Goal: Task Accomplishment & Management: Use online tool/utility

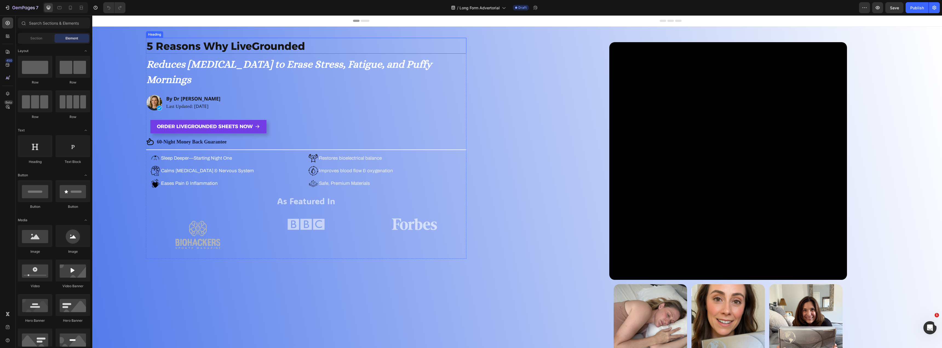
click at [259, 45] on strong "5 Reasons Why LiveGrounded" at bounding box center [226, 46] width 159 height 13
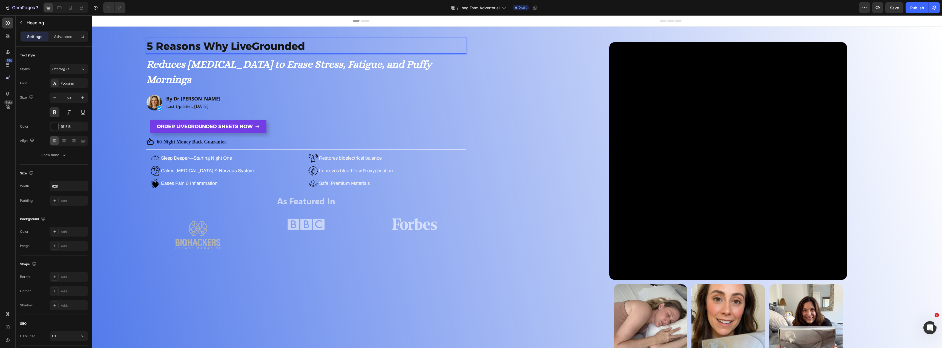
click at [259, 45] on strong "5 Reasons Why LiveGrounded" at bounding box center [226, 46] width 159 height 13
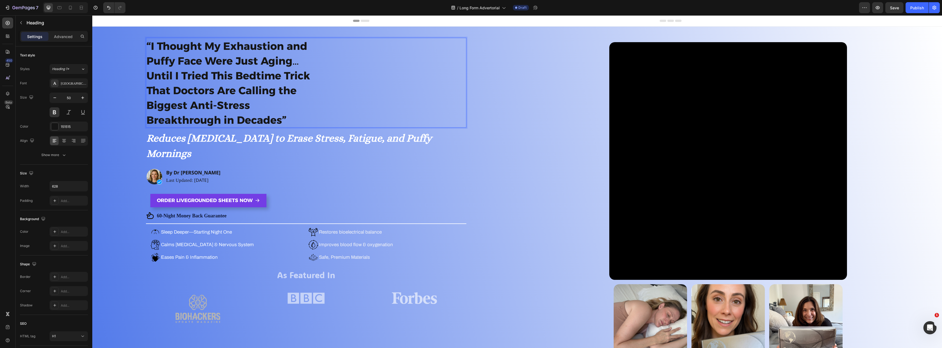
click at [507, 93] on div "“I Thought My Exhaustion and Puffy Face Were Just Aging… Until I Tried This Bed…" at bounding box center [306, 202] width 417 height 329
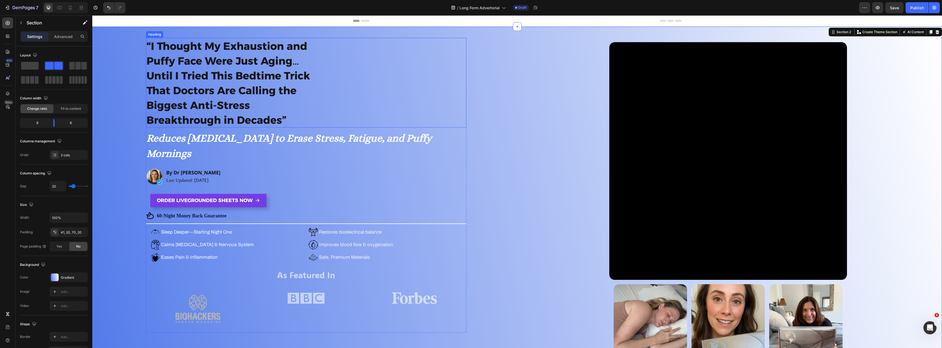
click at [403, 79] on div "⁠⁠⁠⁠⁠⁠⁠ “I Thought My Exhaustion and Puffy Face Were Just Aging… Until I Tried …" at bounding box center [306, 83] width 320 height 90
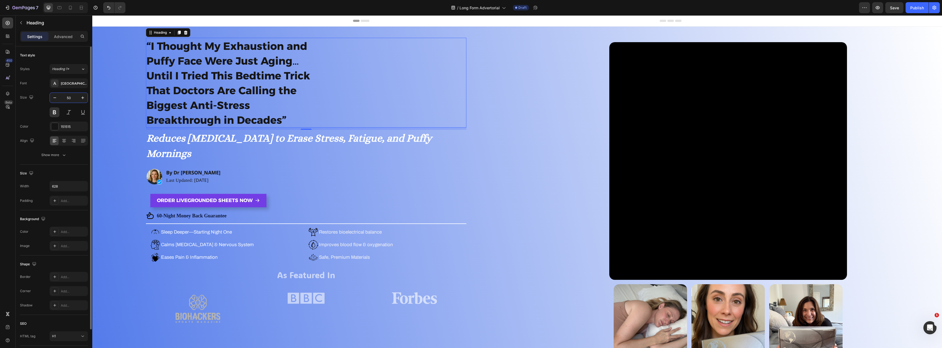
click at [67, 97] on input "50" at bounding box center [69, 98] width 18 height 10
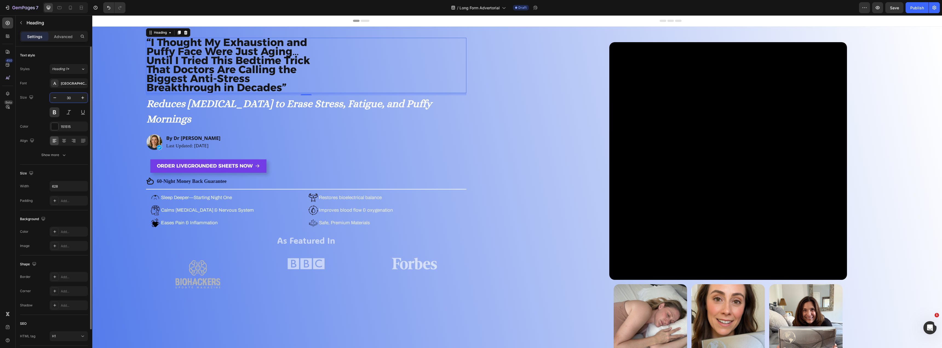
type input "30"
click at [138, 65] on div "⁠⁠⁠⁠⁠⁠⁠ “I Thought My Exhaustion and Puffy Face Were Just Aging… Until I Tried …" at bounding box center [306, 202] width 417 height 329
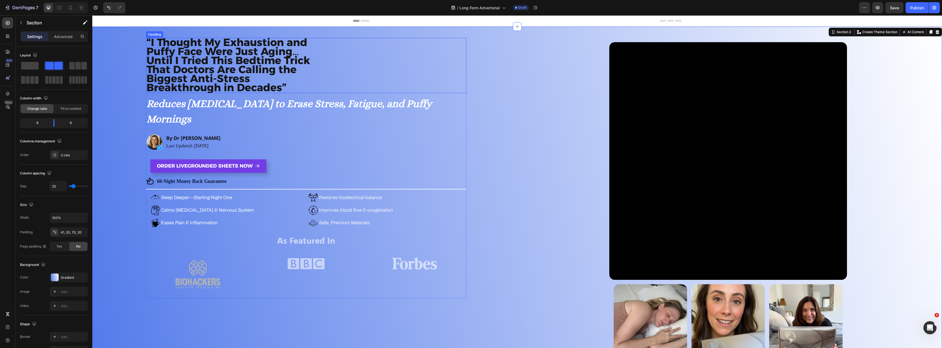
click at [194, 70] on strong "“I Thought My Exhaustion and Puffy Face Were Just Aging… Until I Tried This Bed…" at bounding box center [228, 65] width 163 height 58
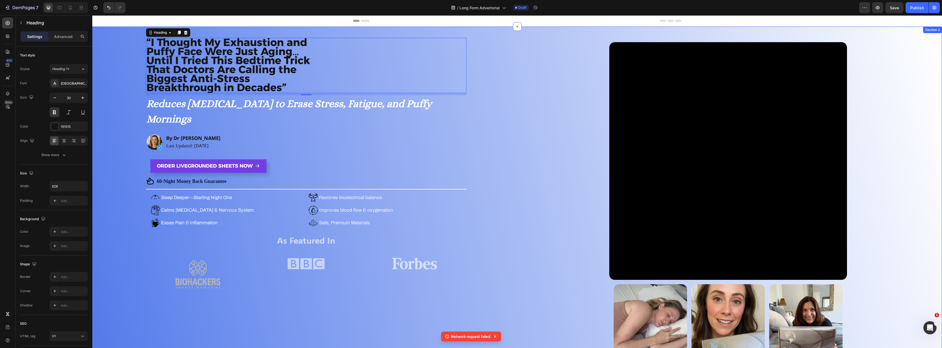
click at [513, 61] on div "⁠⁠⁠⁠⁠⁠⁠ “I Thought My Exhaustion and Puffy Face Were Just Aging… Until I Tried …" at bounding box center [517, 206] width 850 height 359
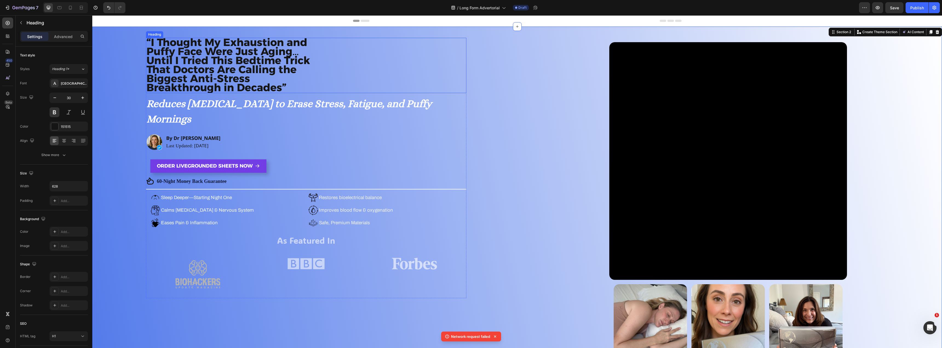
click at [373, 70] on div "⁠⁠⁠⁠⁠⁠⁠ “I Thought My Exhaustion and Puffy Face Were Just Aging… Until I Tried …" at bounding box center [306, 65] width 320 height 55
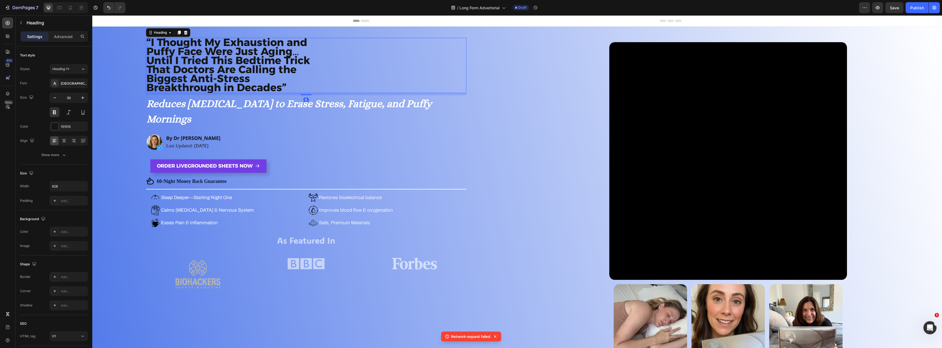
click at [373, 70] on div "⁠⁠⁠⁠⁠⁠⁠ “I Thought My Exhaustion and Puffy Face Were Just Aging… Until I Tried …" at bounding box center [306, 65] width 320 height 55
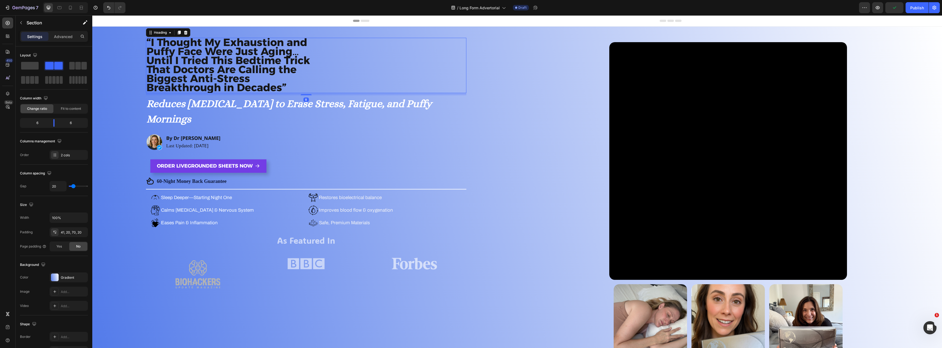
click at [488, 91] on div "⁠⁠⁠⁠⁠⁠⁠ “I Thought My Exhaustion and Puffy Face Were Just Aging… Until I Tried …" at bounding box center [306, 202] width 417 height 329
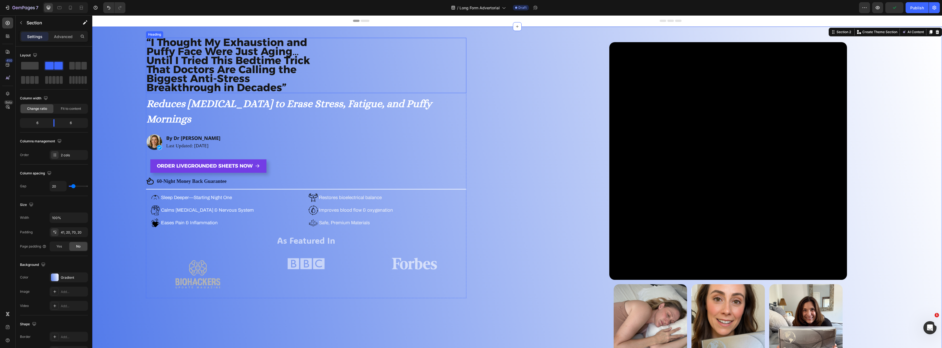
click at [384, 74] on div "⁠⁠⁠⁠⁠⁠⁠ “I Thought My Exhaustion and Puffy Face Were Just Aging… Until I Tried …" at bounding box center [306, 65] width 320 height 55
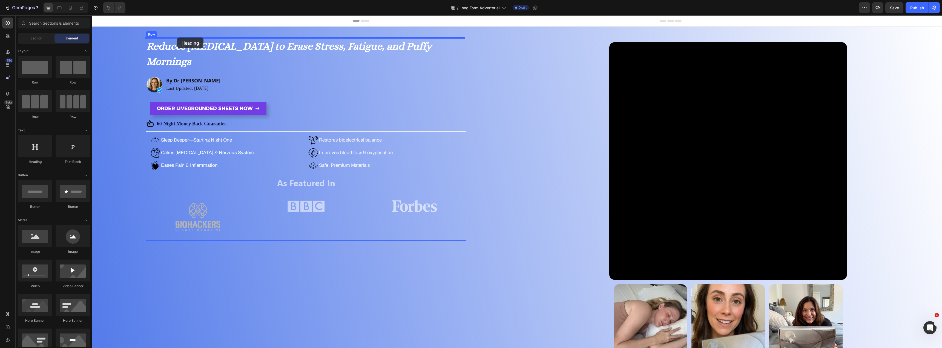
drag, startPoint x: 133, startPoint y: 166, endPoint x: 177, endPoint y: 38, distance: 135.4
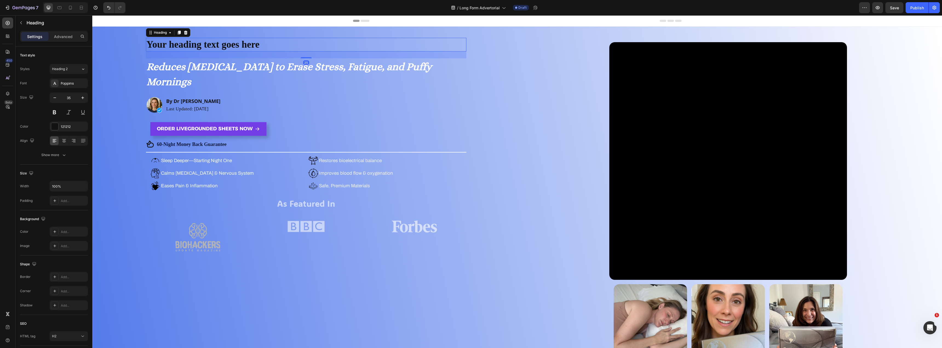
click at [200, 45] on h2 "Your heading text goes here" at bounding box center [306, 45] width 320 height 14
click at [200, 45] on p "Your heading text goes here" at bounding box center [306, 44] width 319 height 13
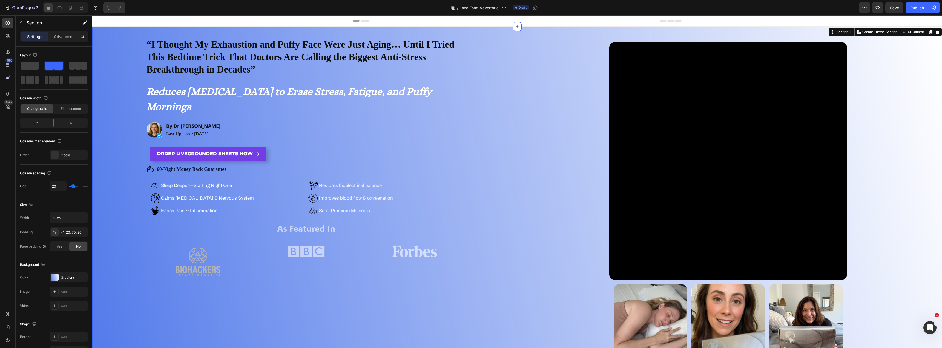
click at [497, 82] on div "“I Thought My Exhaustion and Puffy Face Were Just Aging… Until I Tried This Bed…" at bounding box center [306, 202] width 417 height 329
click at [352, 88] on strong "Reduces Cortisol to Erase Stress, Fatigue, and Puffy Mornings" at bounding box center [289, 98] width 285 height 27
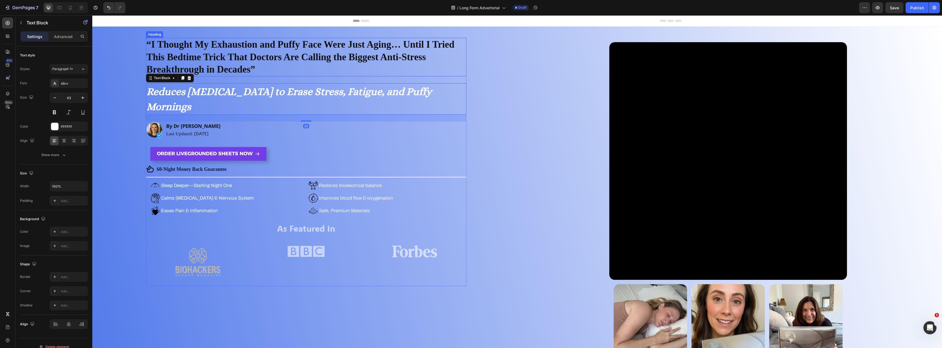
click at [513, 80] on div "“I Thought My Exhaustion and Puffy Face Were Just Aging… Until I Tried This Bed…" at bounding box center [517, 206] width 850 height 359
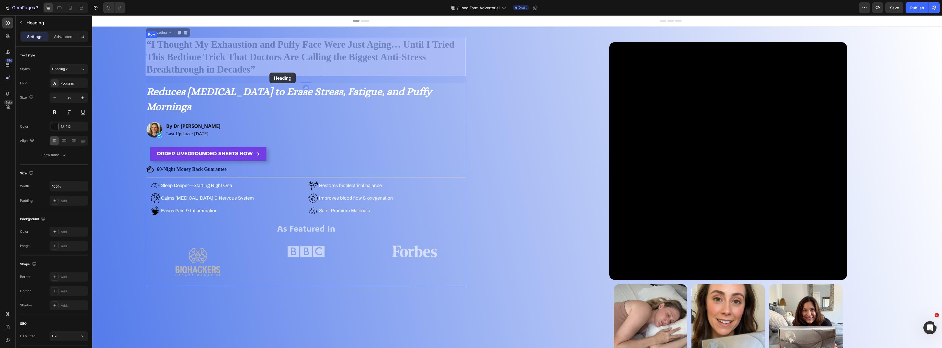
drag, startPoint x: 226, startPoint y: 57, endPoint x: 269, endPoint y: 72, distance: 45.3
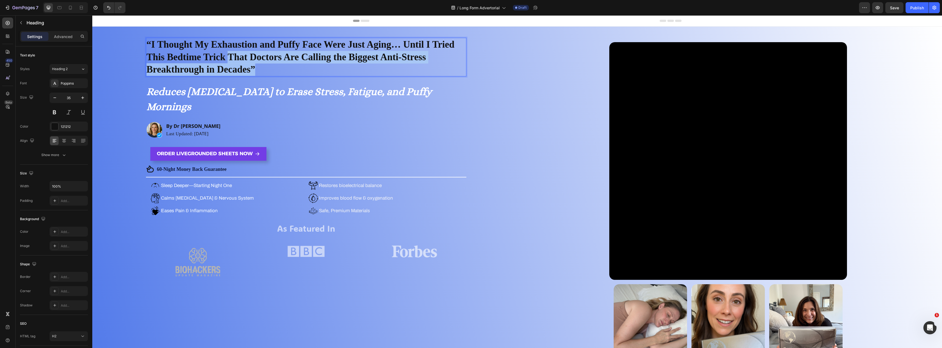
drag, startPoint x: 254, startPoint y: 70, endPoint x: 228, endPoint y: 58, distance: 28.9
click at [228, 58] on p "“I Thought My Exhaustion and Puffy Face Were Just Aging… Until I Tried This Bed…" at bounding box center [306, 57] width 319 height 38
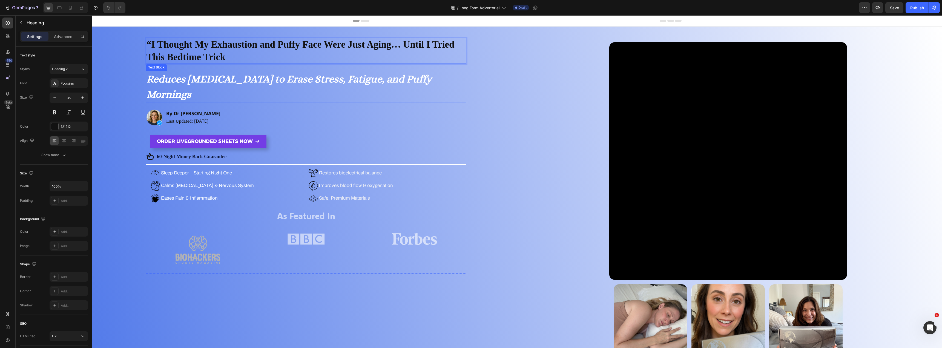
click at [242, 79] on strong "Reduces Cortisol to Erase Stress, Fatigue, and Puffy Mornings" at bounding box center [289, 86] width 285 height 27
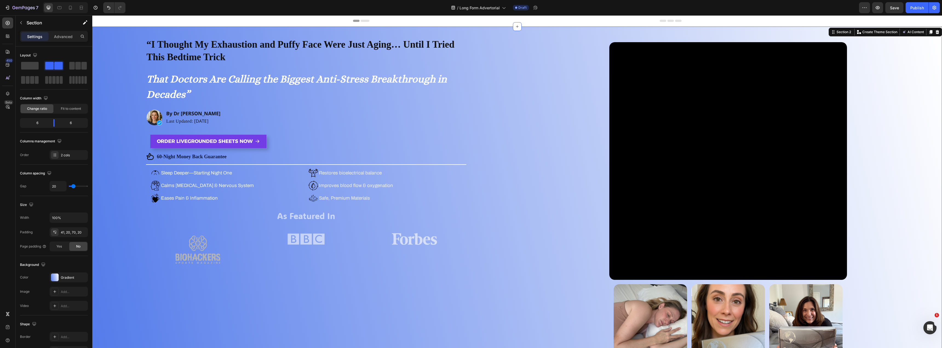
click at [503, 96] on div "“I Thought My Exhaustion and Puffy Face Were Just Aging… Until I Tried This Bed…" at bounding box center [306, 202] width 417 height 329
click at [240, 91] on p "That Doctors Are Calling the Biggest Anti-Stress Breakthrough in Decades”" at bounding box center [306, 86] width 319 height 31
click at [468, 108] on div "“I Thought My Exhaustion and Puffy Face Were Just Aging… Until I Tried This Bed…" at bounding box center [306, 202] width 417 height 329
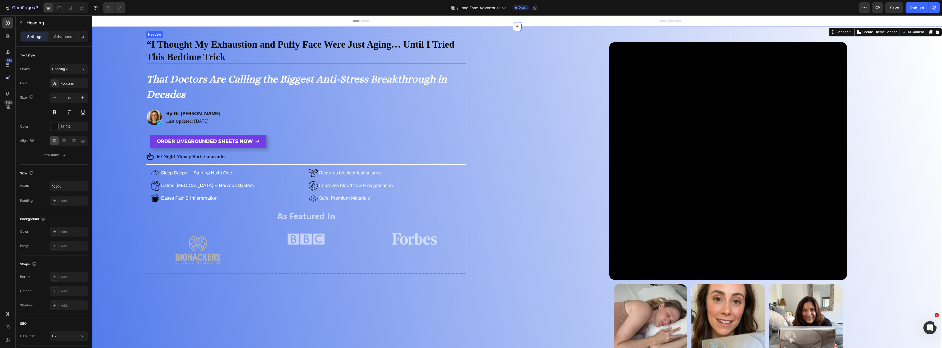
click at [150, 45] on p "“I Thought My Exhaustion and Puffy Face Were Just Aging… Until I Tried This Bed…" at bounding box center [306, 50] width 319 height 25
click at [151, 43] on p "“I Thought My Exhaustion and Puffy Face Were Just Aging… Until I Tried This Bed…" at bounding box center [306, 50] width 319 height 25
click at [129, 79] on div "I Thought My Exhaustion and Puffy Face Were Just Aging… Until I Tried This Bedt…" at bounding box center [306, 202] width 417 height 329
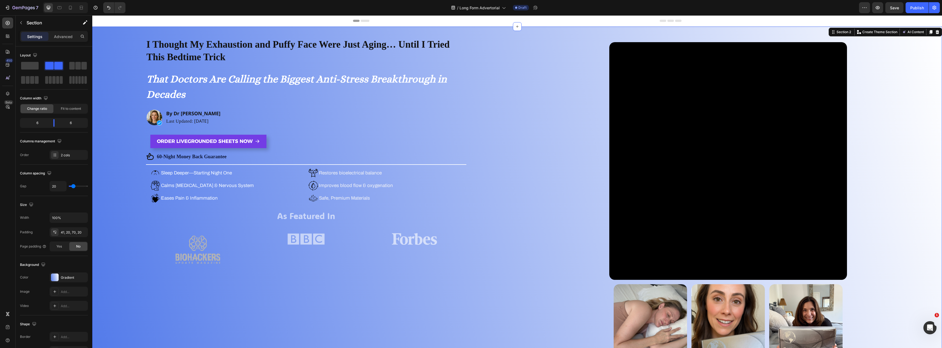
click at [521, 85] on div "Video Image Image Image Row Row ORDER LIVEGROUNDED SHEETS NOW Button Row" at bounding box center [728, 202] width 417 height 329
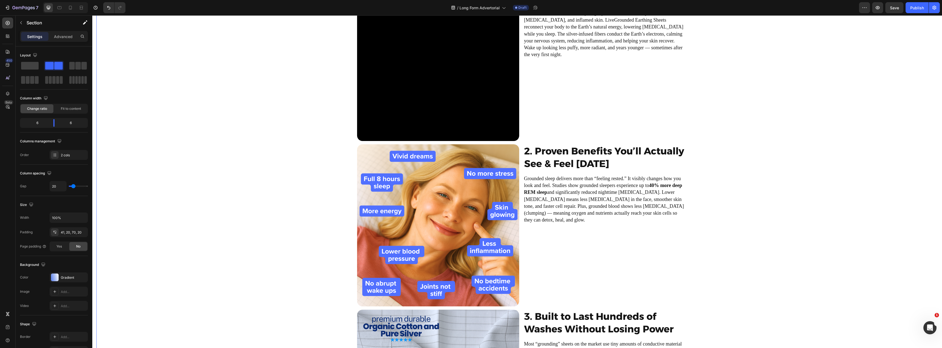
scroll to position [246, 0]
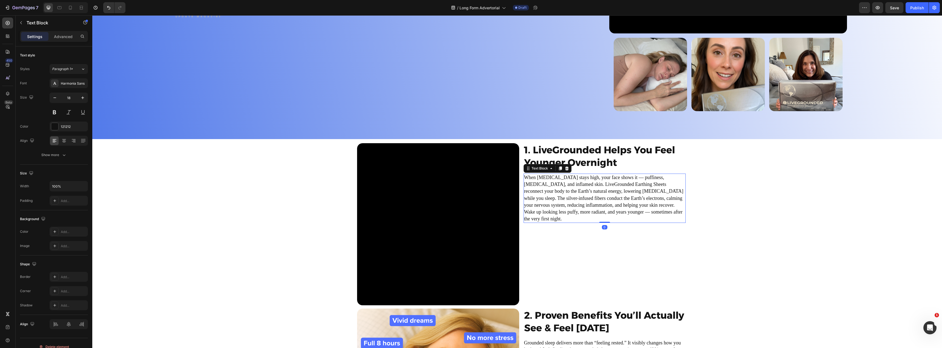
click at [551, 193] on p "When cortisol stays high, your face shows it — puffiness, dark circles, and inf…" at bounding box center [604, 198] width 161 height 48
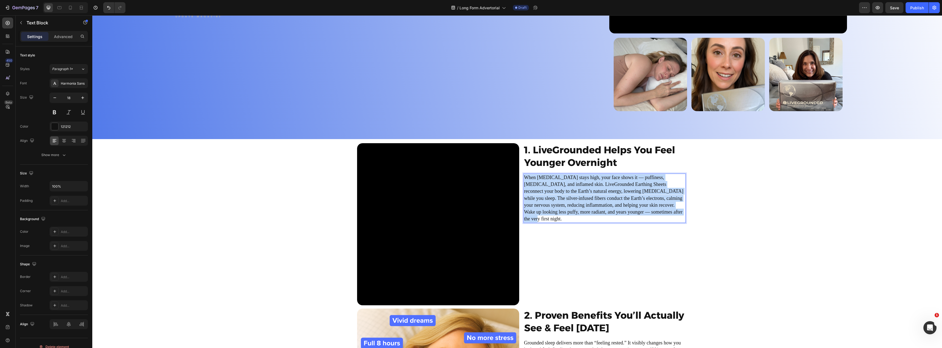
click at [551, 193] on p "When cortisol stays high, your face shows it — puffiness, dark circles, and inf…" at bounding box center [604, 198] width 161 height 48
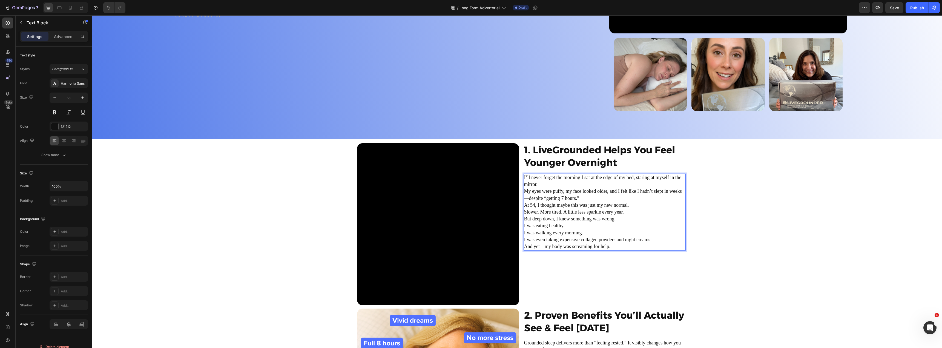
click at [572, 185] on p "I’ll never forget the morning I sat at the edge of my bed, staring at myself in…" at bounding box center [604, 181] width 161 height 14
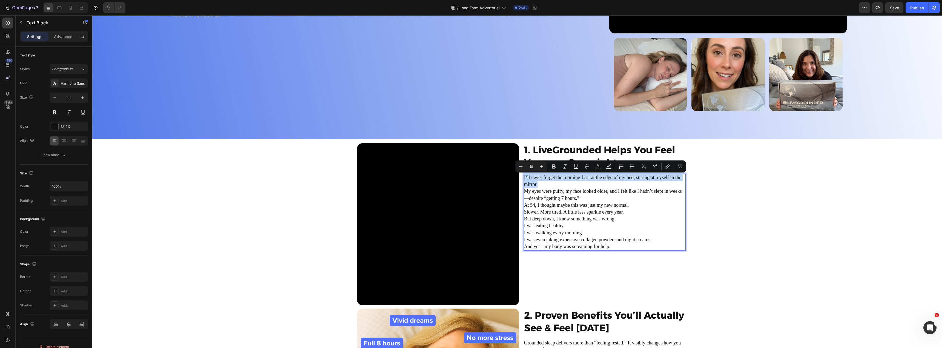
drag, startPoint x: 554, startPoint y: 185, endPoint x: 522, endPoint y: 178, distance: 32.2
click at [524, 178] on p "I’ll never forget the morning I sat at the edge of my bed, staring at myself in…" at bounding box center [604, 181] width 161 height 14
copy p "I’ll never forget the morning I sat at the edge of my bed, staring at myself in…"
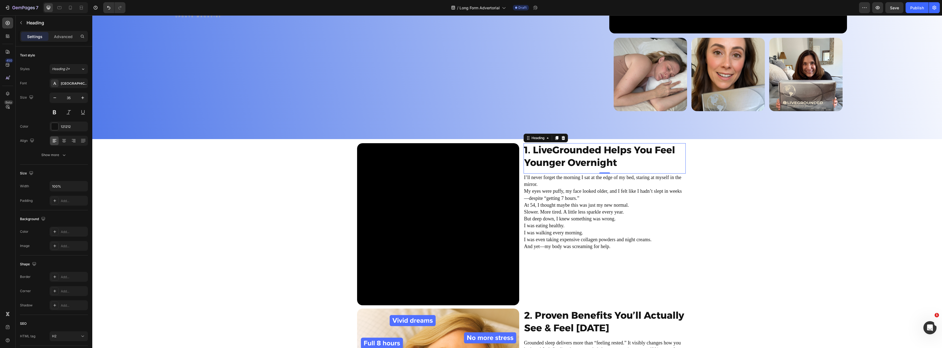
click at [549, 151] on h2 "1. LiveGrounded Helps You Feel Younger Overnight" at bounding box center [605, 156] width 162 height 26
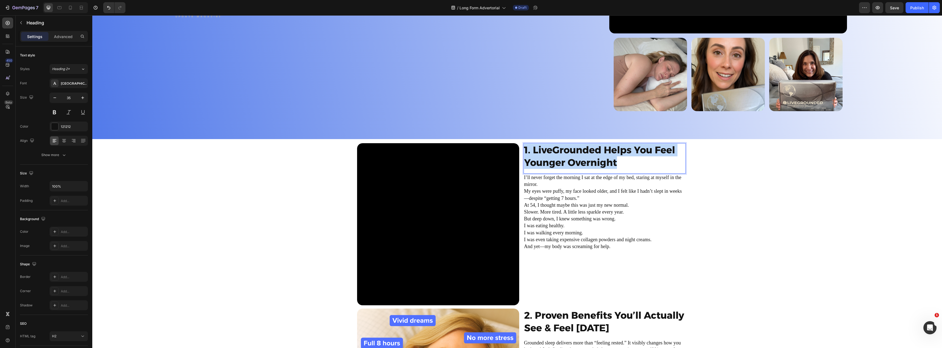
click at [549, 151] on p "1. LiveGrounded Helps You Feel Younger Overnight" at bounding box center [604, 156] width 161 height 25
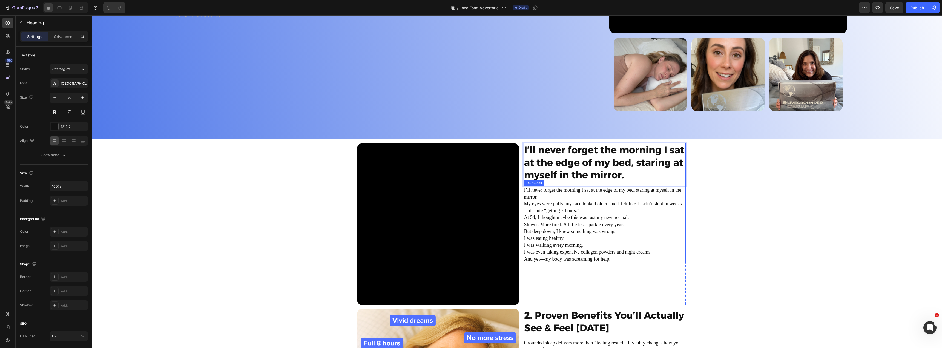
click at [630, 213] on p "My eyes were puffy, my face looked older, and I felt like I hadn’t slept in wee…" at bounding box center [604, 207] width 161 height 14
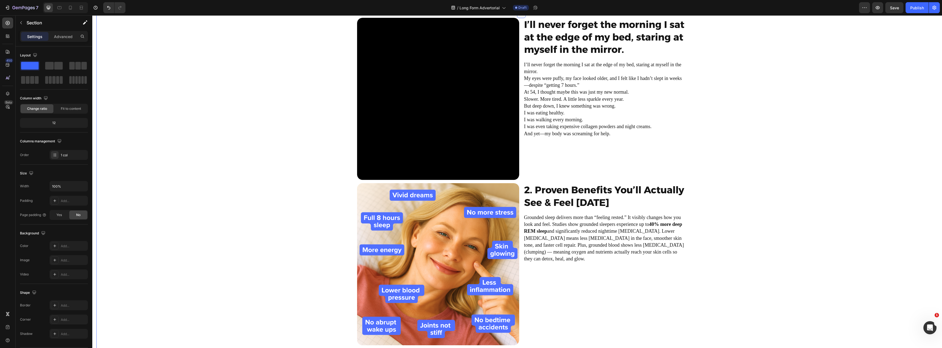
scroll to position [411, 0]
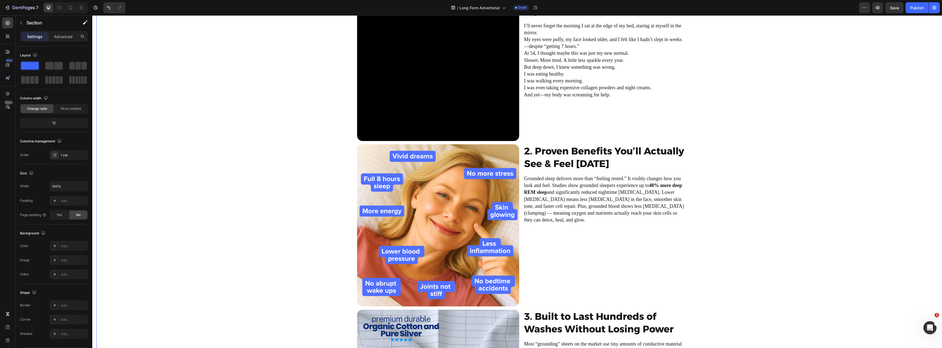
click at [583, 189] on p "Grounded sleep delivers more than “feeling rested.” It visibly changes how you …" at bounding box center [604, 199] width 161 height 48
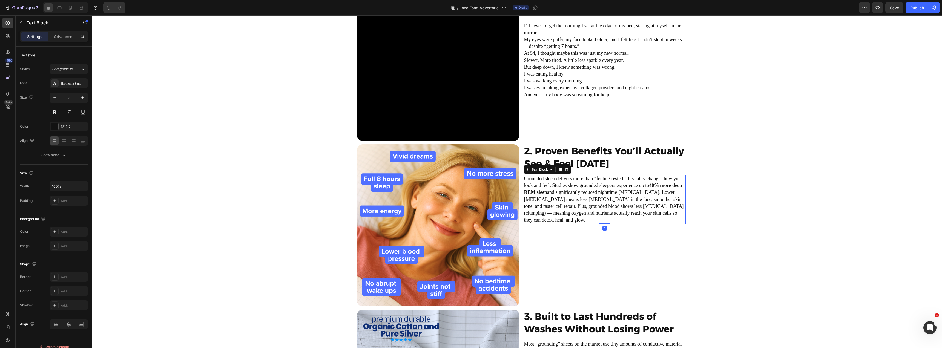
click at [583, 189] on p "Grounded sleep delivers more than “feeling rested.” It visibly changes how you …" at bounding box center [604, 199] width 161 height 48
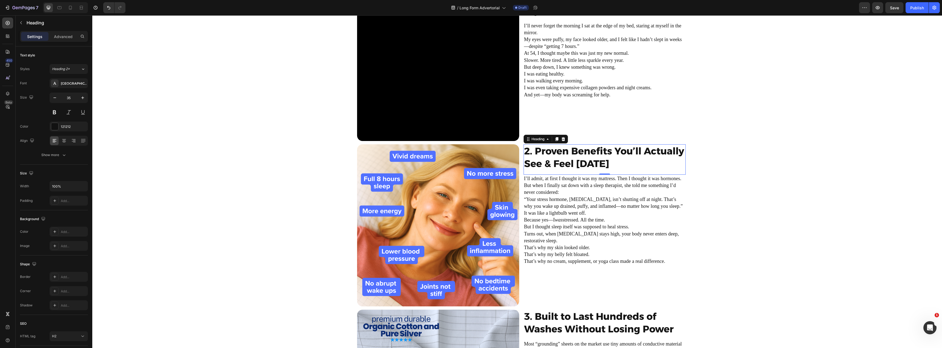
click at [576, 162] on h2 "2. Proven Benefits You’ll Actually See & Feel in 14 Days" at bounding box center [605, 157] width 162 height 26
click at [576, 162] on p "2. Proven Benefits You’ll Actually See & Feel in 14 Days" at bounding box center [604, 157] width 161 height 25
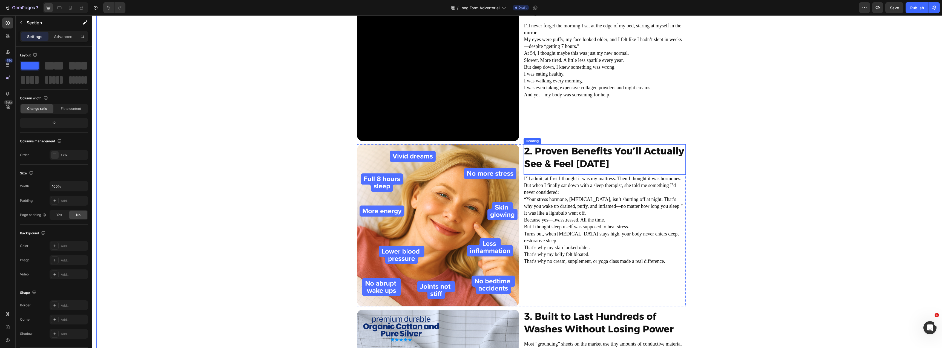
click at [576, 160] on p "2. Proven Benefits You’ll Actually See & Feel in 14 Days" at bounding box center [604, 157] width 161 height 25
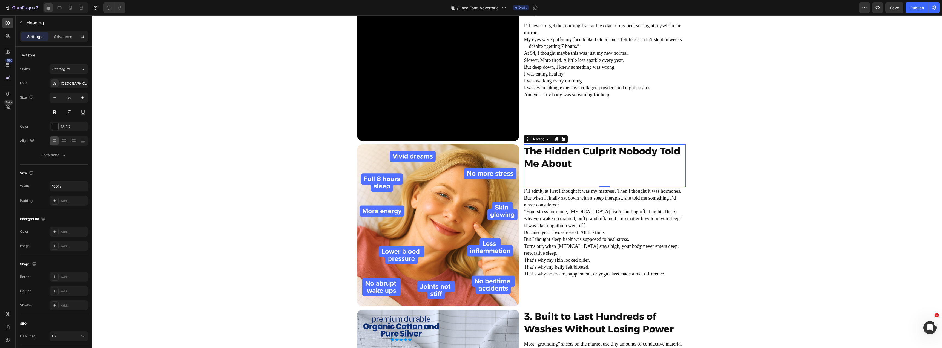
click at [568, 179] on p "The Hidden Culprit Nobody Told Me About" at bounding box center [604, 164] width 161 height 38
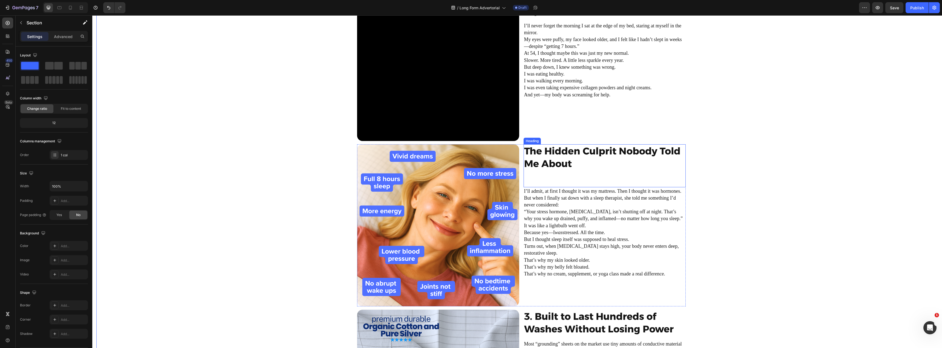
click at [579, 172] on p "The Hidden Culprit Nobody Told Me About" at bounding box center [604, 164] width 161 height 38
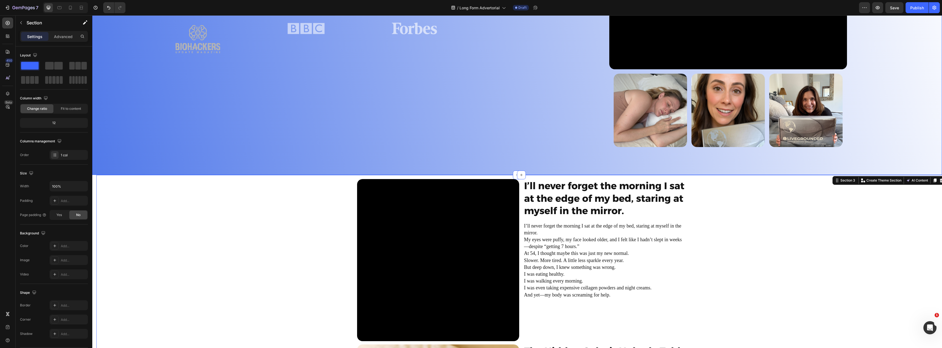
scroll to position [246, 0]
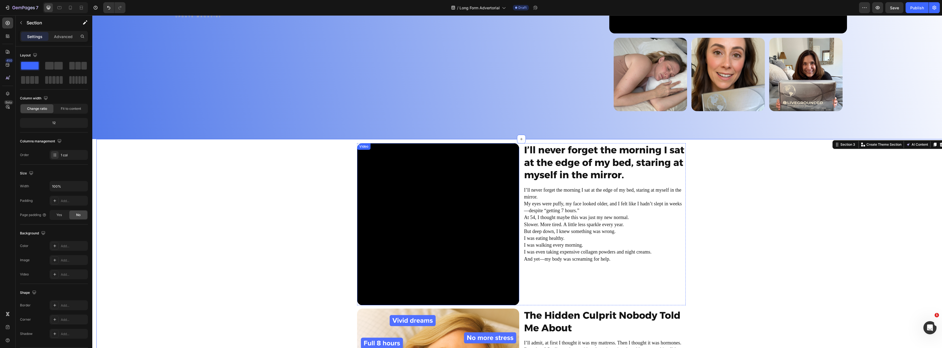
click at [390, 218] on video at bounding box center [438, 224] width 162 height 162
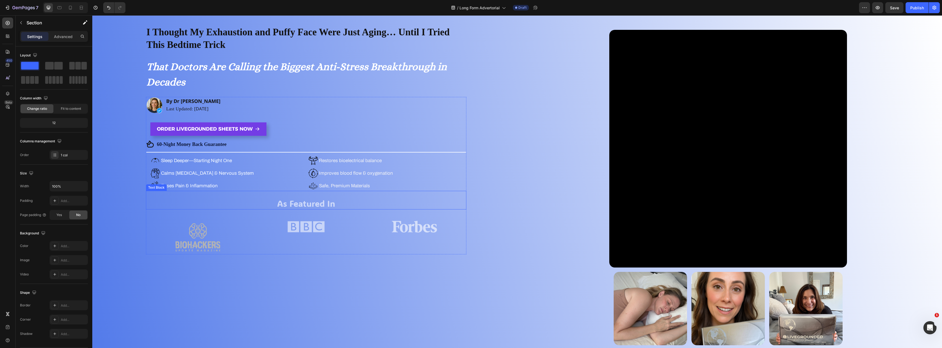
scroll to position [0, 0]
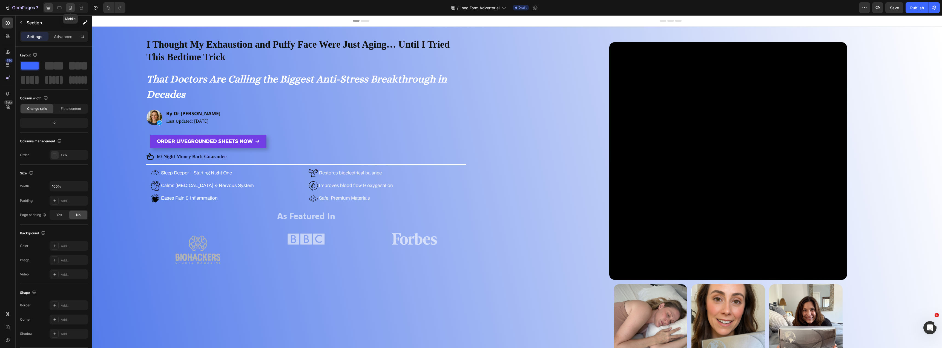
click at [71, 10] on icon at bounding box center [70, 7] width 5 height 5
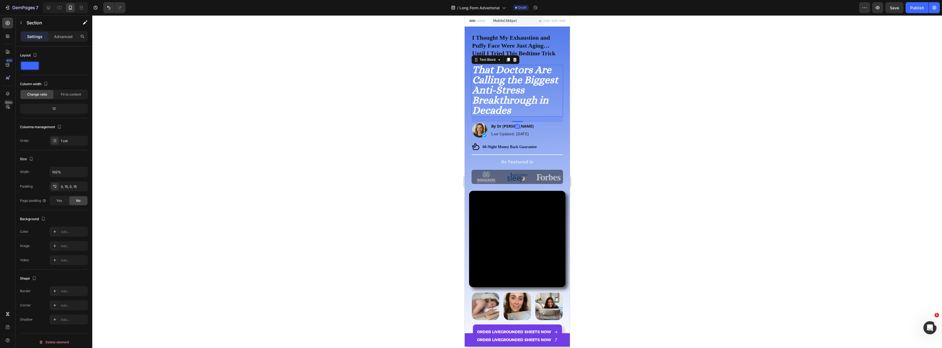
click at [504, 99] on p "That Doctors Are Calling the Biggest Anti-Stress Breakthrough in Decades" at bounding box center [517, 90] width 90 height 51
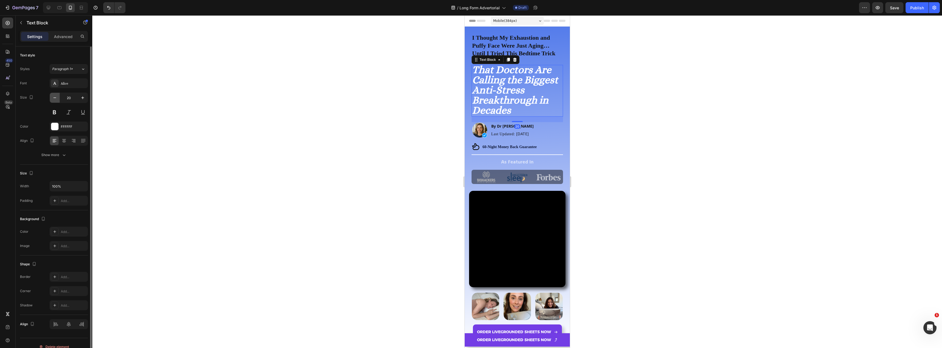
click at [55, 99] on icon "button" at bounding box center [54, 97] width 5 height 5
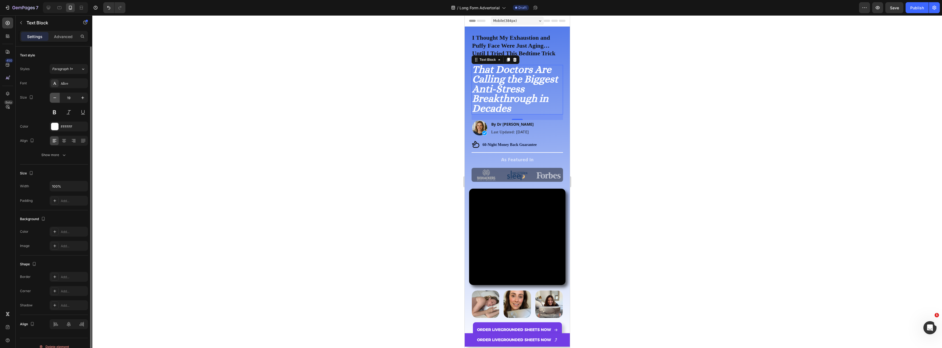
click at [55, 99] on icon "button" at bounding box center [54, 97] width 5 height 5
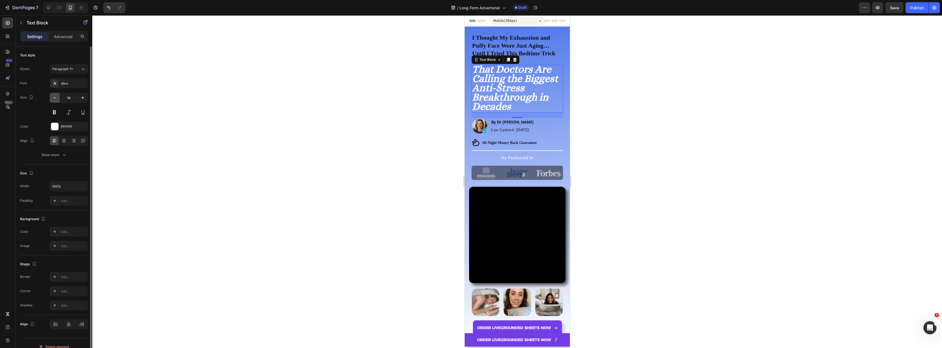
type input "17"
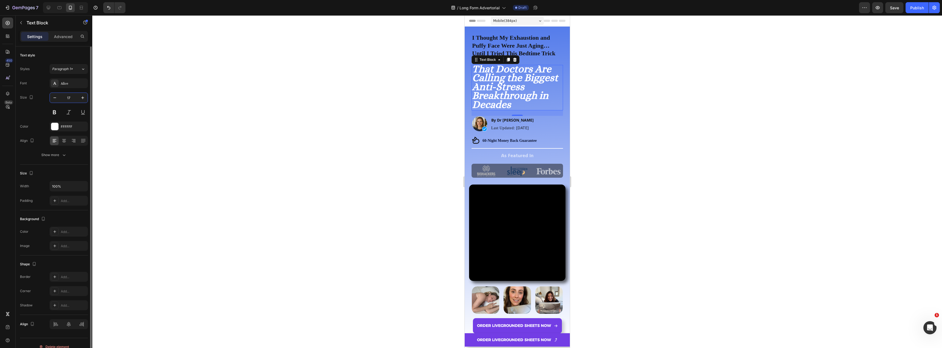
click at [66, 97] on input "17" at bounding box center [69, 98] width 18 height 10
click at [520, 90] on strong "That Doctors Are Calling the Biggest Anti-Stress Breakthrough in Decades" at bounding box center [515, 87] width 86 height 48
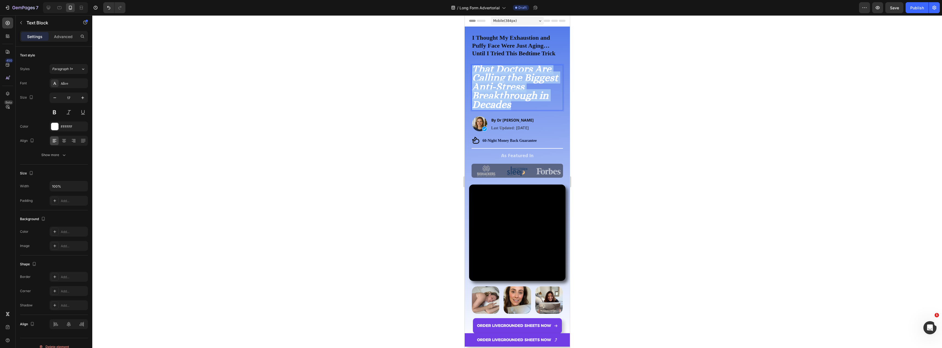
click at [520, 90] on strong "That Doctors Are Calling the Biggest Anti-Stress Breakthrough in Decades" at bounding box center [515, 87] width 86 height 48
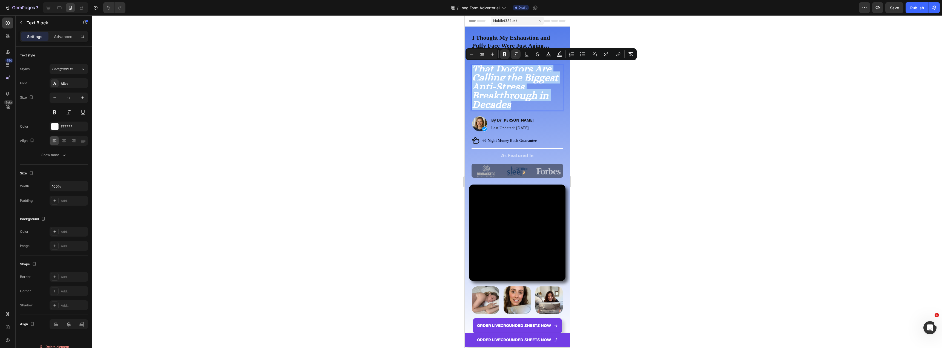
click at [484, 56] on input "38" at bounding box center [482, 54] width 11 height 7
type input "20"
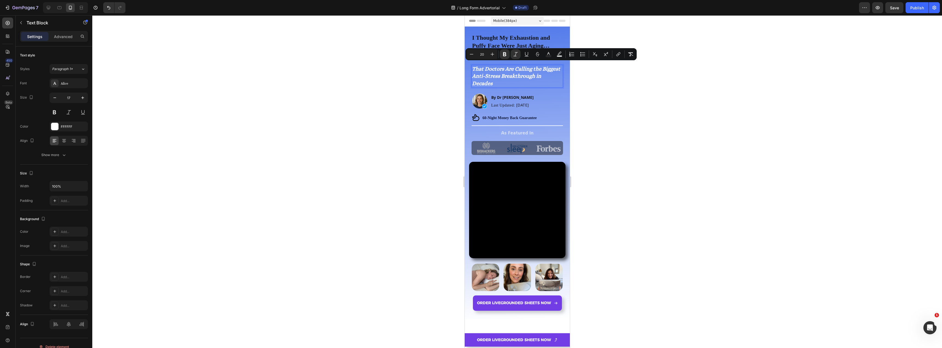
click at [408, 80] on div at bounding box center [517, 181] width 850 height 333
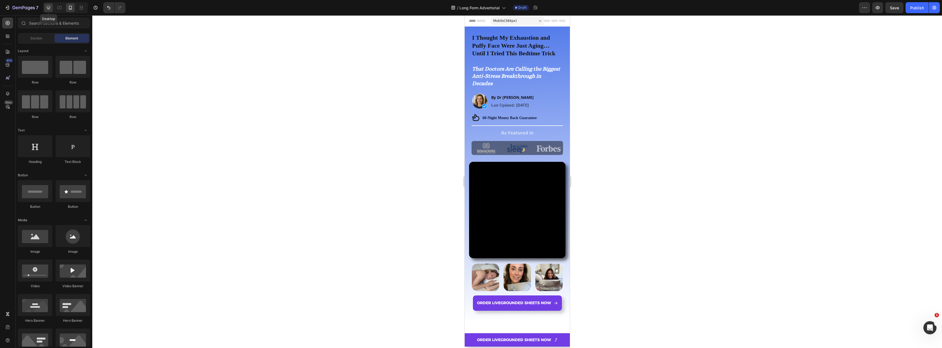
click at [47, 8] on icon at bounding box center [48, 7] width 5 height 5
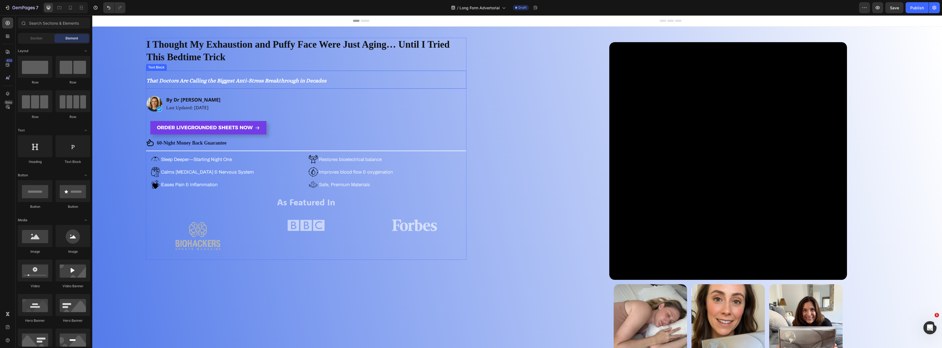
click at [256, 80] on strong "That Doctors Are Calling the Biggest Anti-Stress Breakthrough in Decades" at bounding box center [237, 81] width 180 height 6
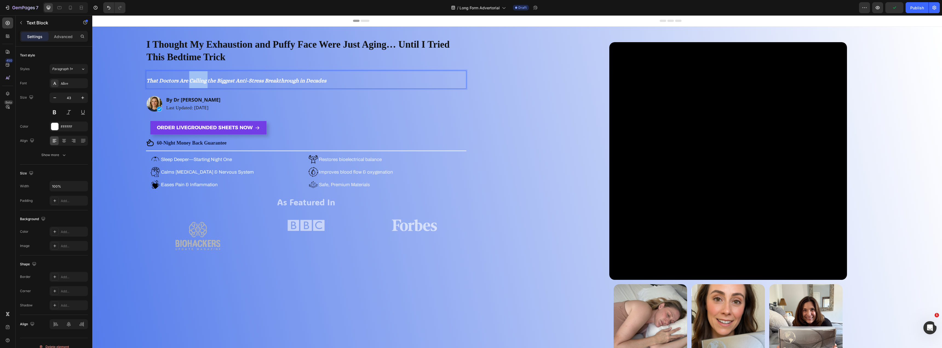
click at [200, 81] on strong "That Doctors Are Calling the Biggest Anti-Stress Breakthrough in Decades" at bounding box center [237, 81] width 180 height 6
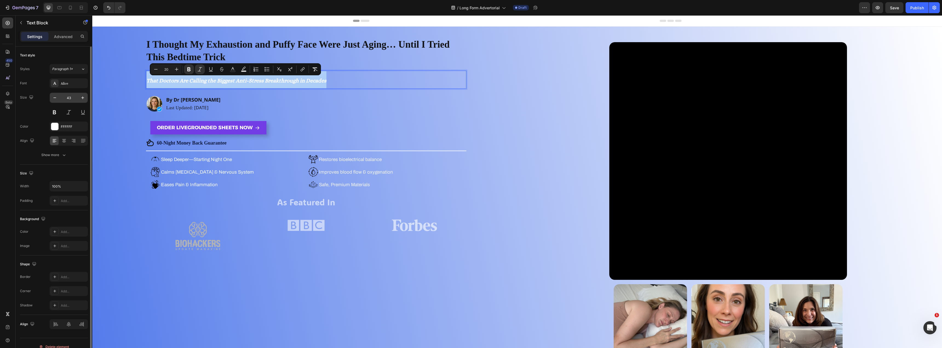
click at [70, 97] on input "43" at bounding box center [69, 98] width 18 height 10
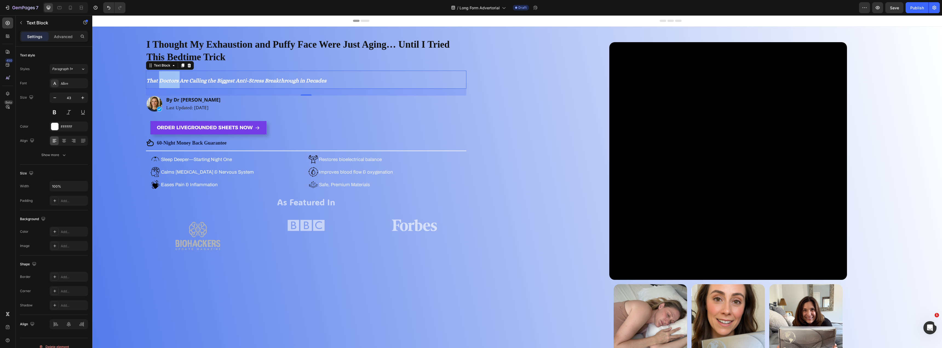
click at [158, 81] on strong "That Doctors Are Calling the Biggest Anti-Stress Breakthrough in Decades" at bounding box center [237, 81] width 180 height 6
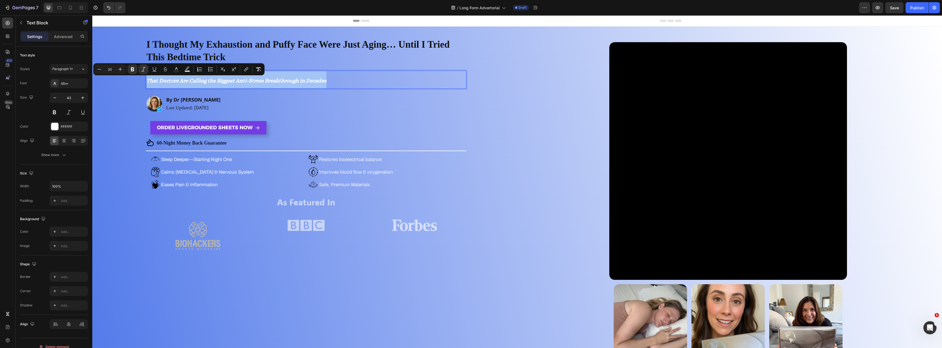
click at [158, 81] on strong "That Doctors Are Calling the Biggest Anti-Stress Breakthrough in Decades" at bounding box center [237, 81] width 180 height 6
click at [166, 69] on input "20" at bounding box center [166, 69] width 11 height 7
type input "35"
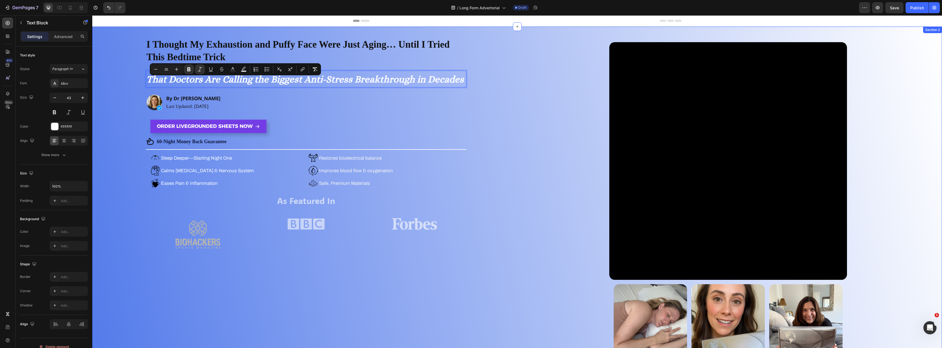
click at [116, 75] on div "I Thought My Exhaustion and Puffy Face Were Just Aging… Until I Tried This Bedt…" at bounding box center [306, 202] width 417 height 329
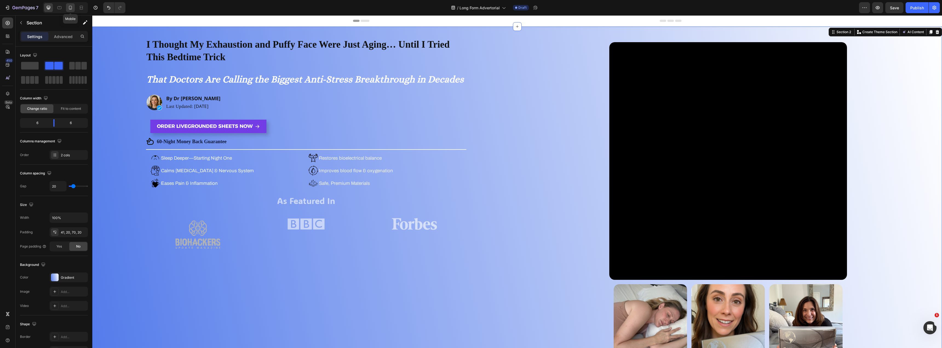
click at [68, 9] on icon at bounding box center [70, 7] width 5 height 5
type input "0"
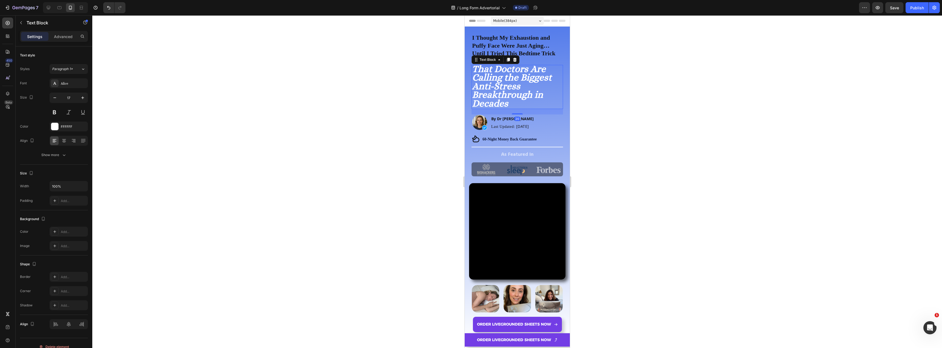
click at [511, 75] on strong "That Doctors Are Calling the Biggest Anti-Stress Breakthrough in Decades" at bounding box center [512, 85] width 80 height 45
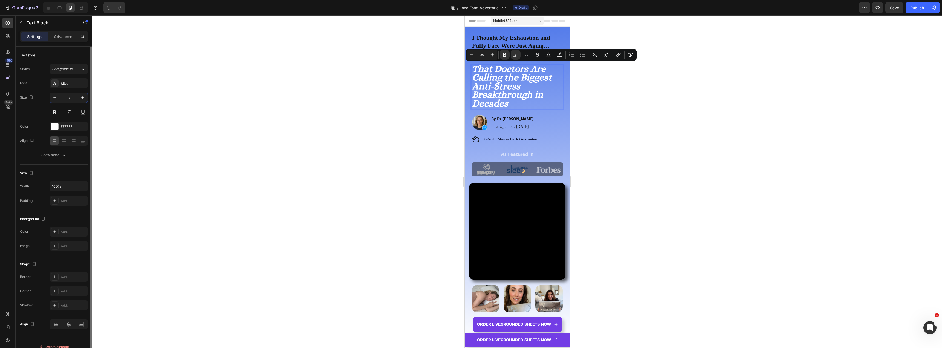
click at [65, 98] on input "17" at bounding box center [69, 98] width 18 height 10
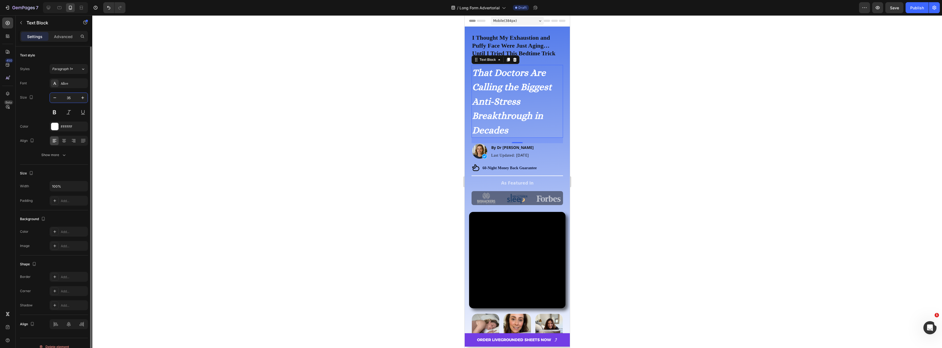
type input "35"
click at [488, 79] on p "That Doctors Are Calling the Biggest Anti-Stress Breakthrough in Decades" at bounding box center [517, 101] width 90 height 72
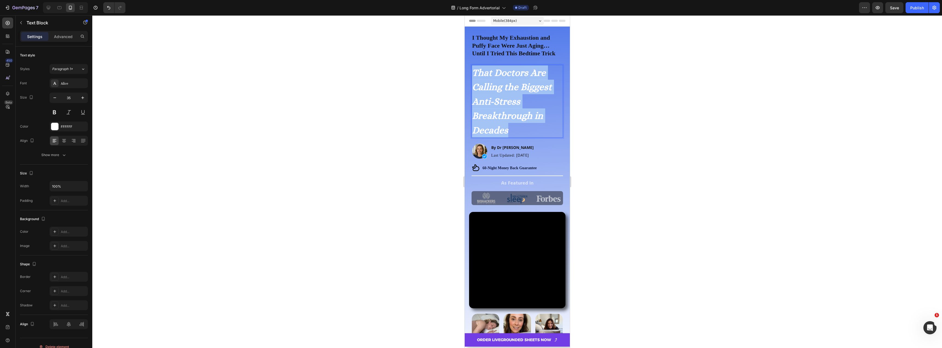
click at [488, 79] on p "That Doctors Are Calling the Biggest Anti-Stress Breakthrough in Decades" at bounding box center [517, 101] width 90 height 72
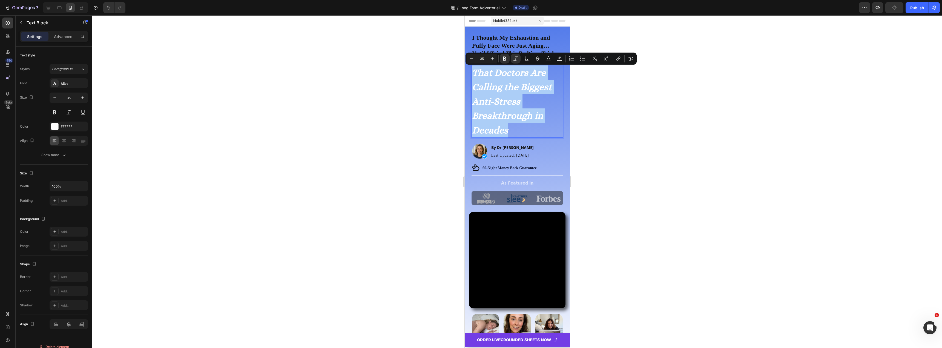
click at [482, 57] on input "35" at bounding box center [482, 58] width 11 height 7
type input "25"
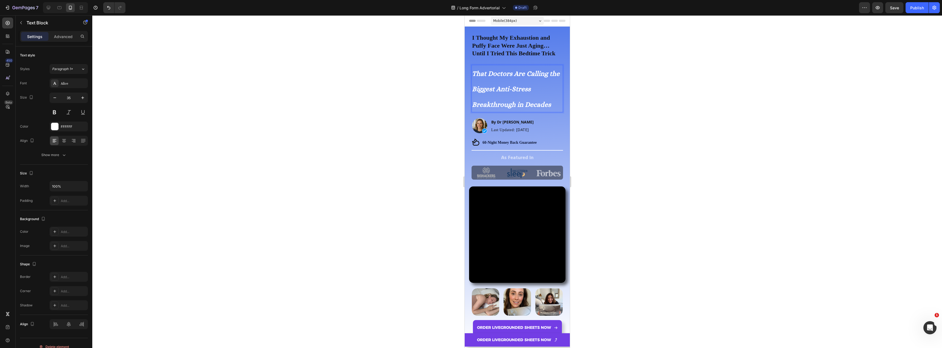
click at [487, 85] on p "That Doctors Are Calling the Biggest Anti-Stress Breakthrough in Decades" at bounding box center [517, 88] width 90 height 47
click at [507, 85] on strong "That Doctors Are Calling the Biggest Anti-Stress Breakthrough in Decades" at bounding box center [516, 89] width 88 height 39
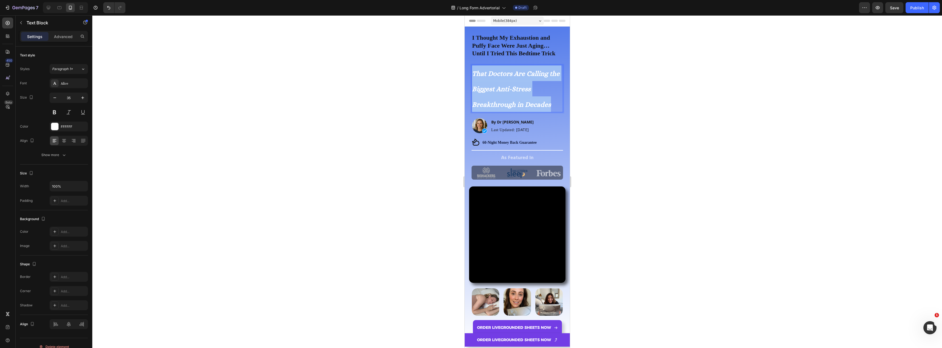
click at [507, 85] on strong "That Doctors Are Calling the Biggest Anti-Stress Breakthrough in Decades" at bounding box center [516, 89] width 88 height 39
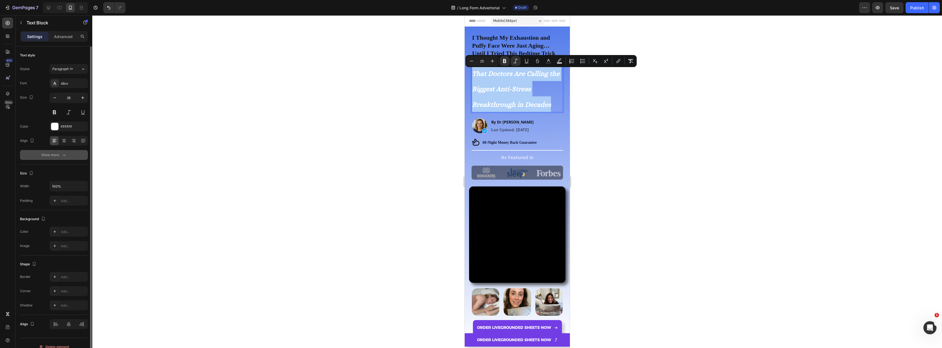
click at [59, 154] on div "Show more" at bounding box center [53, 154] width 25 height 5
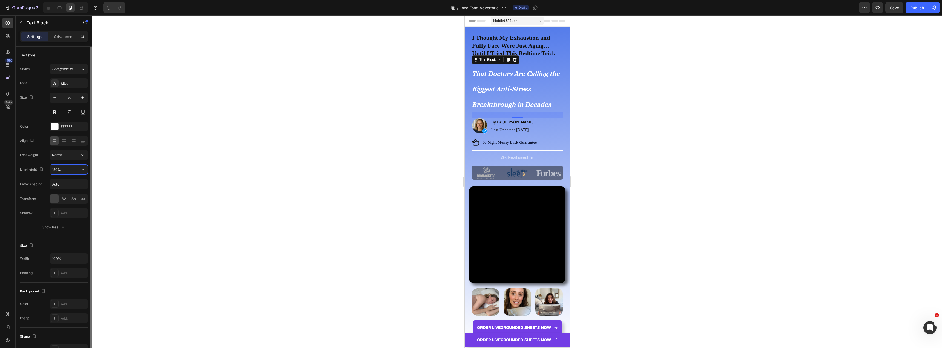
click at [60, 168] on input "150%" at bounding box center [69, 170] width 38 height 10
click at [87, 171] on button "button" at bounding box center [83, 170] width 10 height 10
click at [73, 182] on p "100%" at bounding box center [67, 183] width 31 height 5
type input "100%"
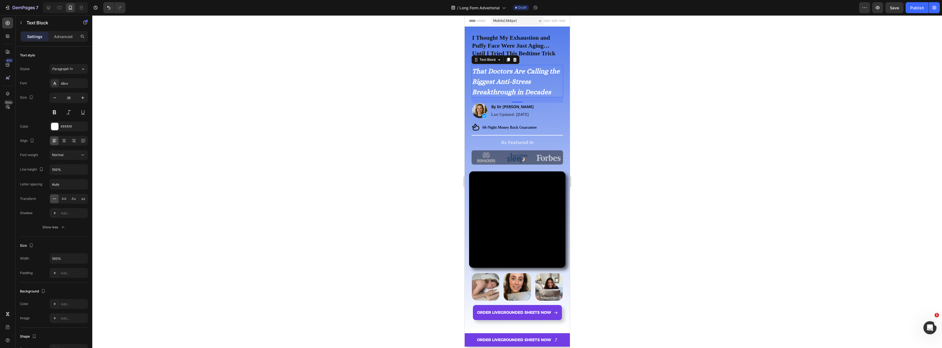
click at [260, 104] on div at bounding box center [517, 181] width 850 height 333
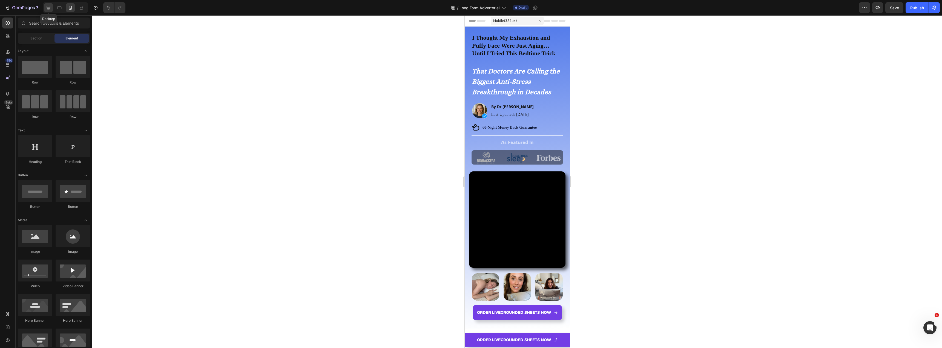
click at [50, 9] on icon at bounding box center [48, 7] width 5 height 5
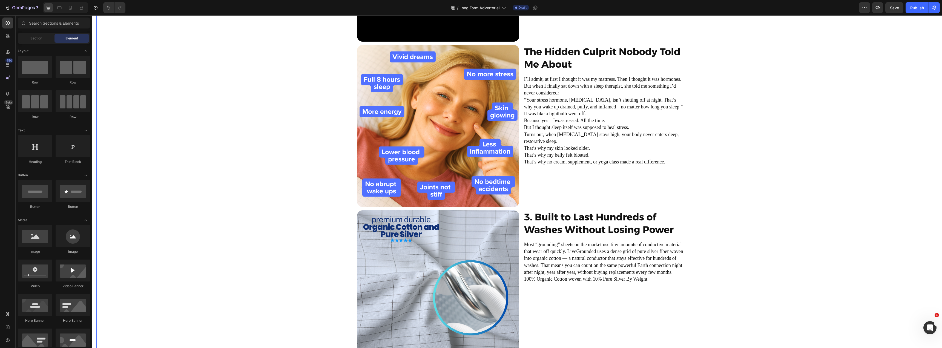
scroll to position [575, 0]
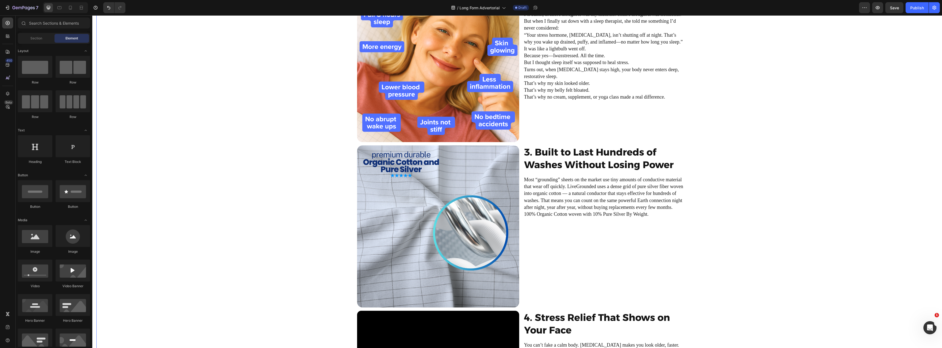
click at [843, 223] on div "Video I’ll never forget the morning I sat at the edge of my bed, staring at mys…" at bounding box center [521, 224] width 850 height 828
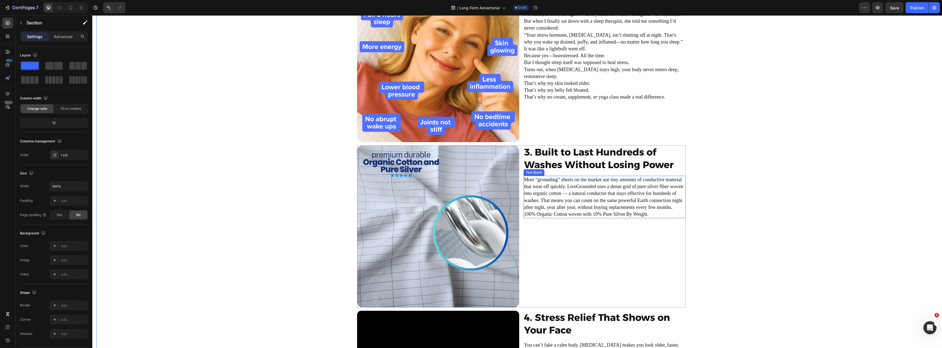
click at [581, 187] on p "Most “grounding” sheets on the market use tiny amounts of conductive material t…" at bounding box center [604, 196] width 161 height 41
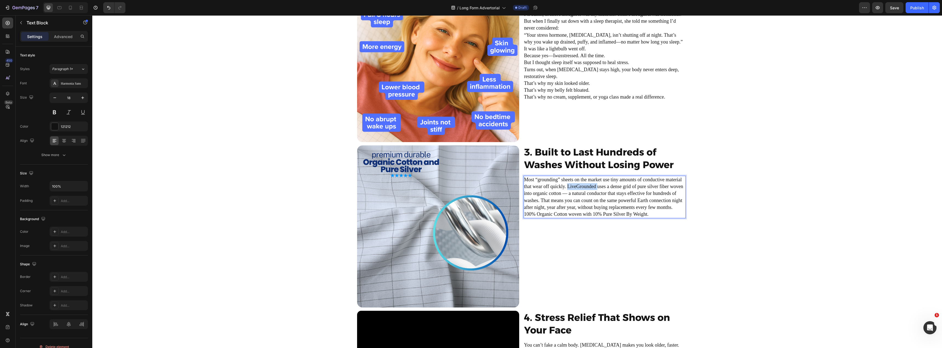
click at [581, 187] on p "Most “grounding” sheets on the market use tiny amounts of conductive material t…" at bounding box center [604, 196] width 161 height 41
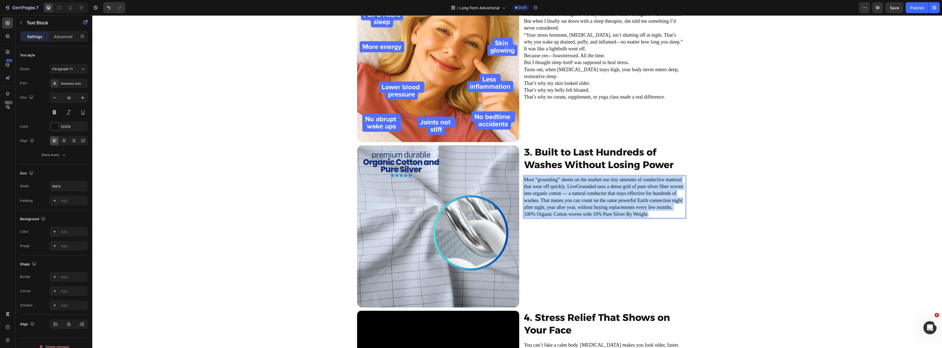
click at [581, 187] on p "Most “grounding” sheets on the market use tiny amounts of conductive material t…" at bounding box center [604, 196] width 161 height 41
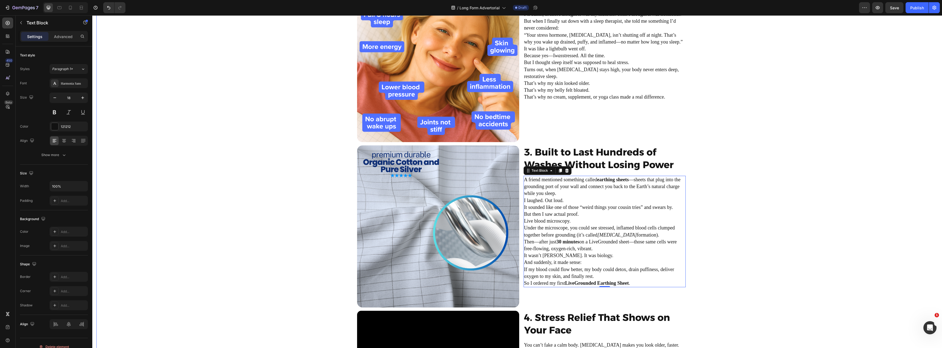
click at [854, 162] on div "Video I’ll never forget the morning I sat at the edge of my bed, staring at mys…" at bounding box center [521, 224] width 850 height 828
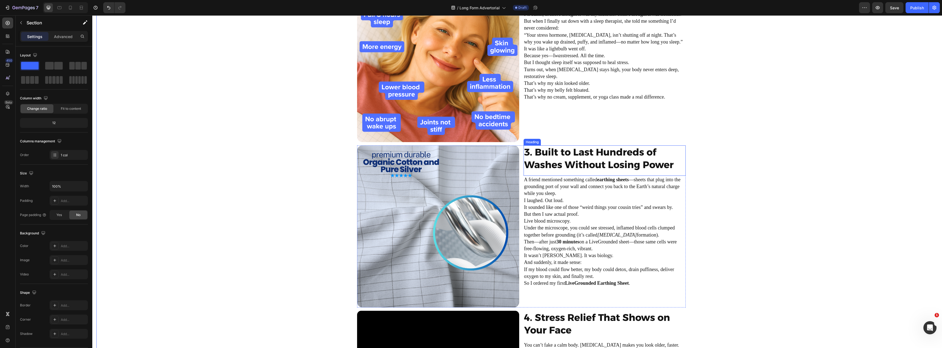
click at [584, 151] on h2 "3. Built to Last Hundreds of Washes Without Losing Power" at bounding box center [605, 158] width 162 height 26
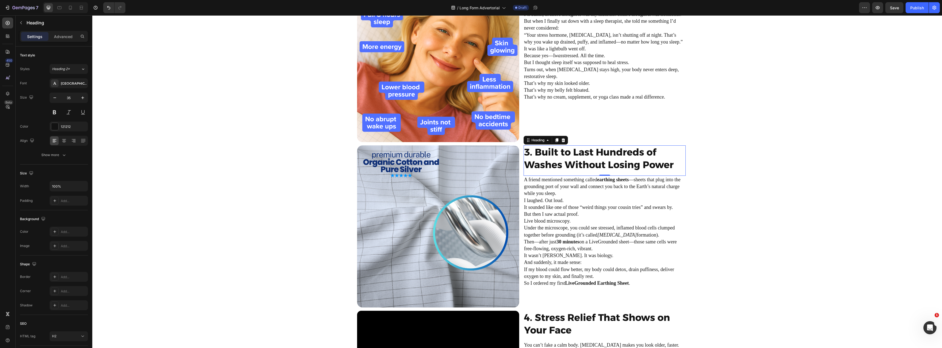
click at [584, 151] on h2 "3. Built to Last Hundreds of Washes Without Losing Power" at bounding box center [605, 158] width 162 height 26
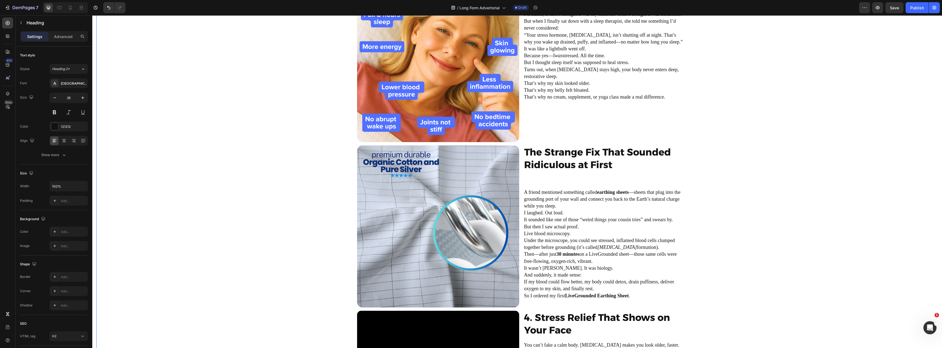
click at [754, 181] on div "Video I’ll never forget the morning I sat at the edge of my bed, staring at mys…" at bounding box center [521, 224] width 850 height 828
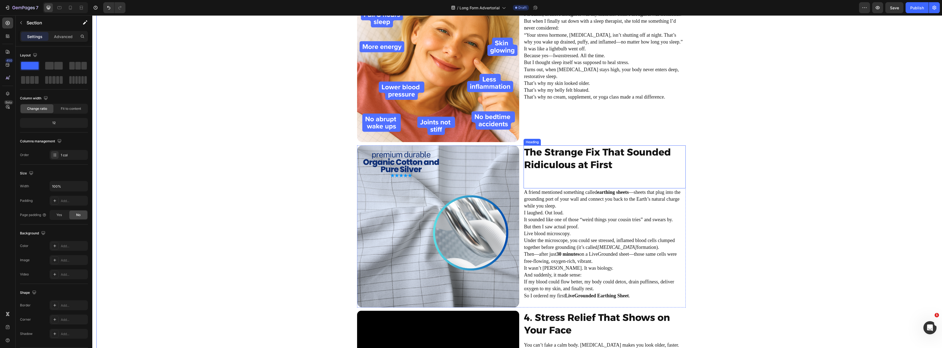
click at [605, 173] on p "The Strange Fix That Sounded Ridiculous at First" at bounding box center [604, 165] width 161 height 38
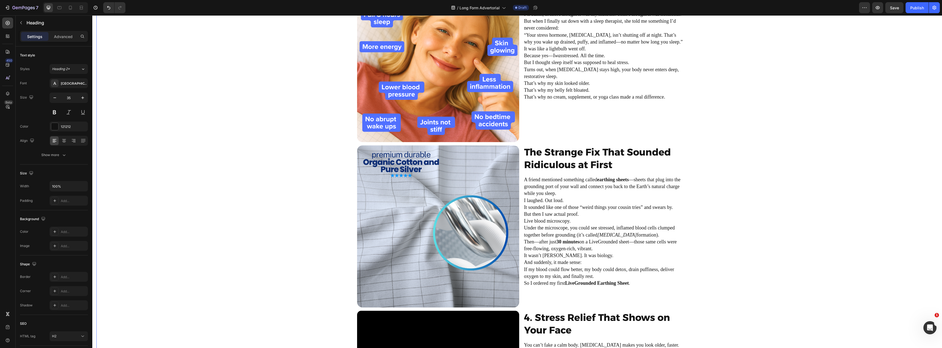
click at [735, 197] on div "Video I’ll never forget the morning I sat at the edge of my bed, staring at mys…" at bounding box center [521, 224] width 850 height 828
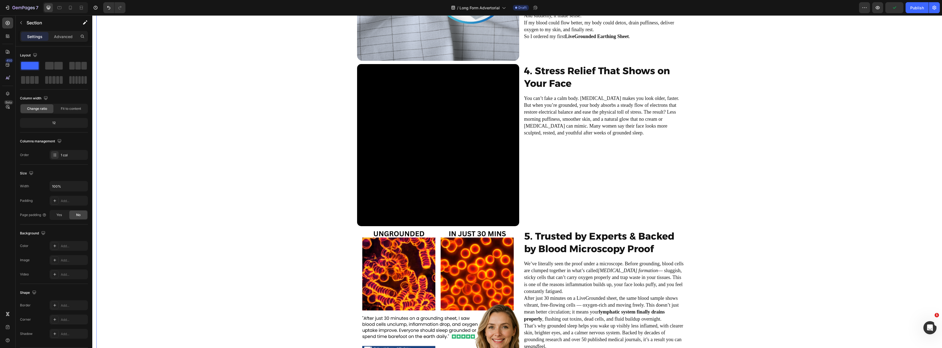
scroll to position [822, 0]
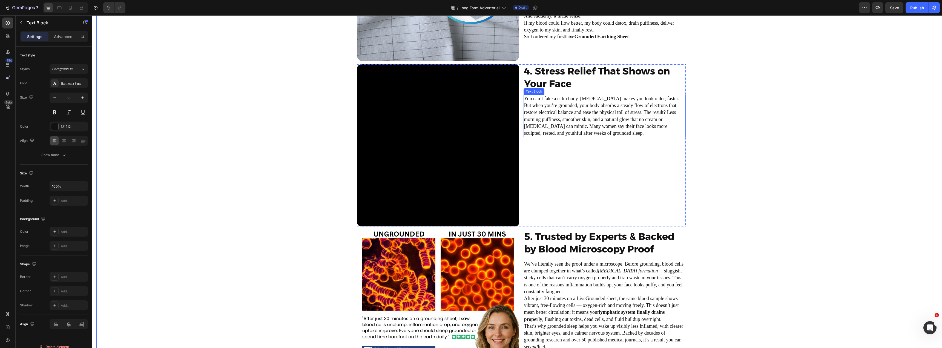
click at [611, 116] on p "You can’t fake a calm body. Chronic stress makes you look older, faster. But wh…" at bounding box center [604, 115] width 161 height 41
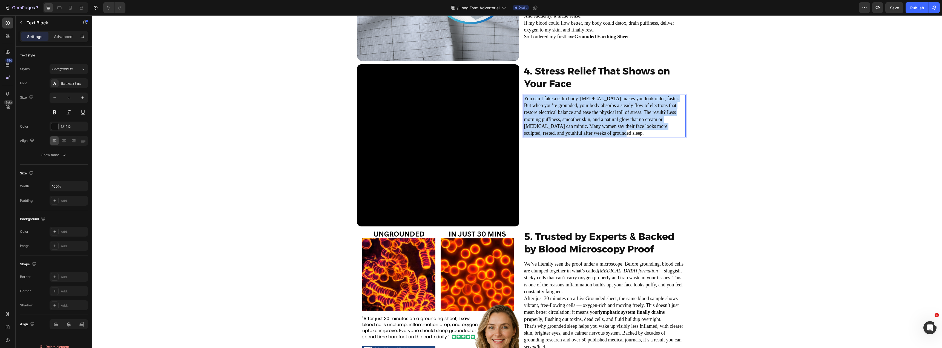
click at [611, 116] on p "You can’t fake a calm body. Chronic stress makes you look older, faster. But wh…" at bounding box center [604, 115] width 161 height 41
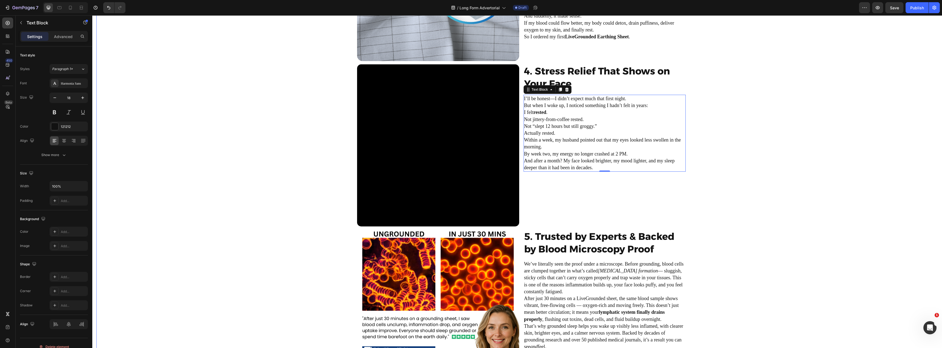
drag, startPoint x: 847, startPoint y: 131, endPoint x: 818, endPoint y: 133, distance: 29.2
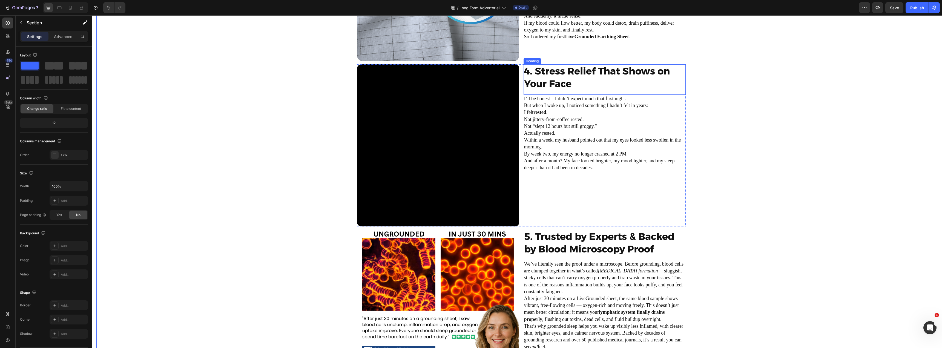
click at [558, 77] on h2 "4. Stress Relief That Shows on Your Face" at bounding box center [605, 77] width 162 height 26
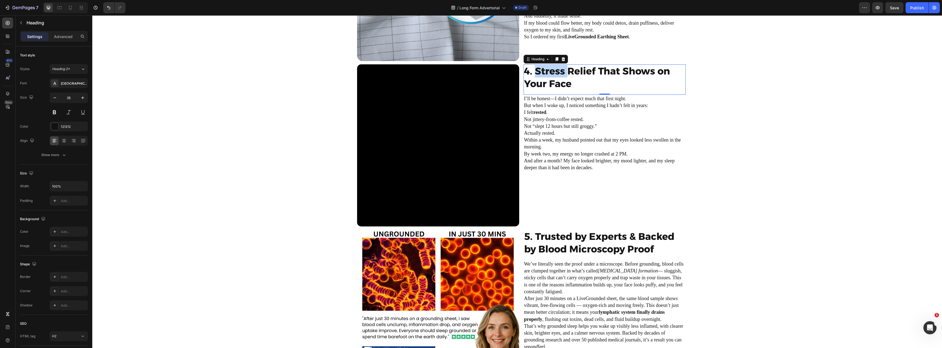
click at [558, 77] on h2 "4. Stress Relief That Shows on Your Face" at bounding box center [605, 77] width 162 height 26
click at [558, 77] on p "4. Stress Relief That Shows on Your Face" at bounding box center [604, 77] width 161 height 25
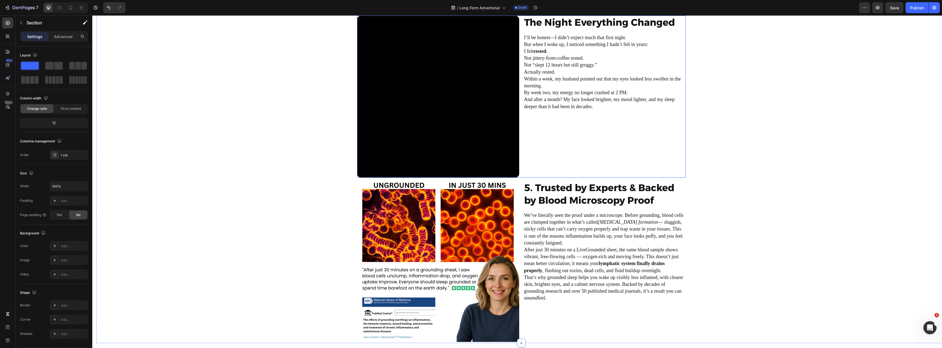
scroll to position [959, 0]
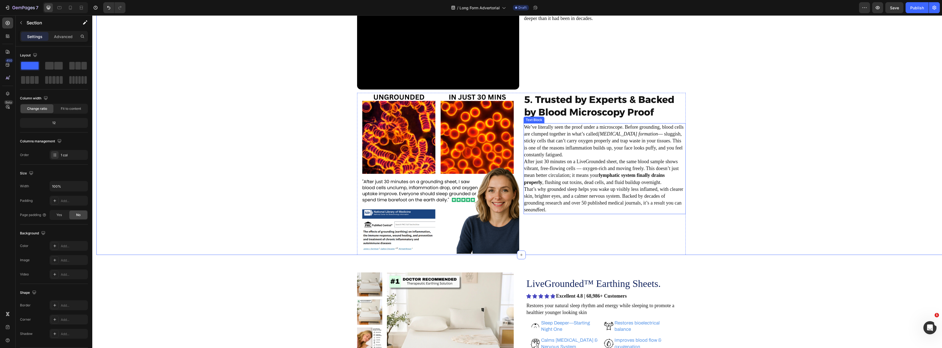
click at [602, 161] on p "After just 30 minutes on a LiveGrounded sheet, the same blood sample shows vibr…" at bounding box center [604, 172] width 161 height 28
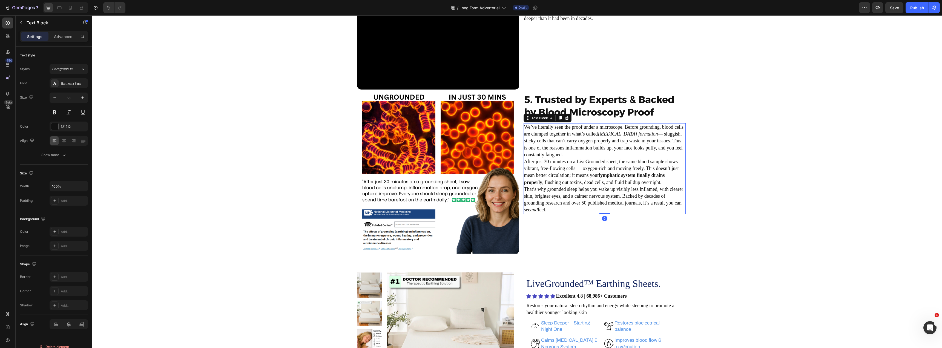
click at [602, 161] on p "After just 30 minutes on a LiveGrounded sheet, the same blood sample shows vibr…" at bounding box center [604, 172] width 161 height 28
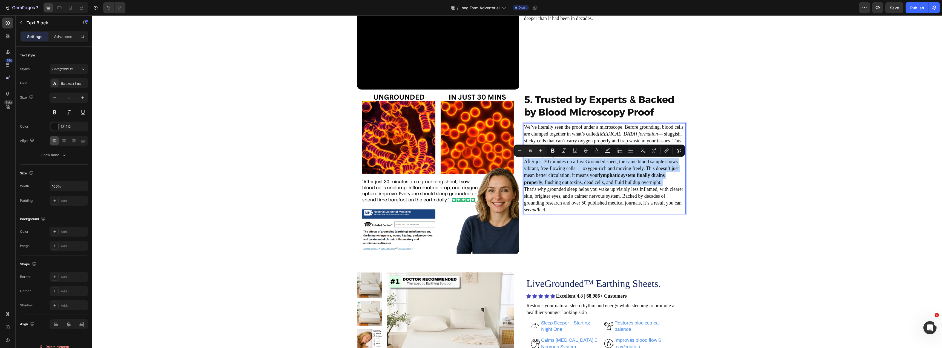
click at [602, 161] on p "After just 30 minutes on a LiveGrounded sheet, the same blood sample shows vibr…" at bounding box center [604, 172] width 161 height 28
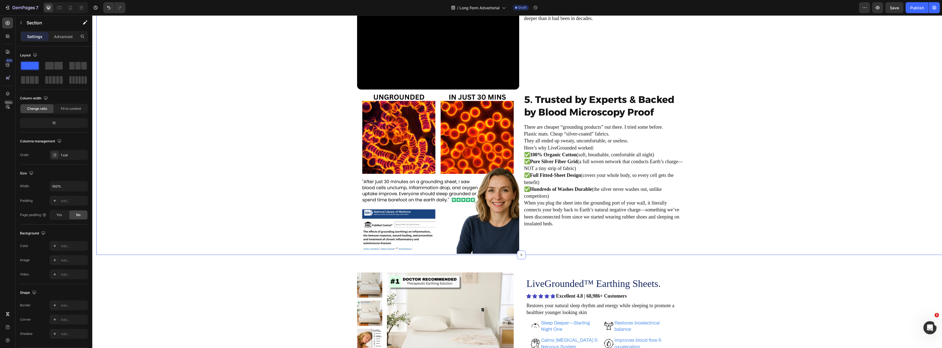
click at [573, 103] on h2 "5. Trusted by Experts & Backed by Blood Microscopy Proof" at bounding box center [605, 106] width 162 height 26
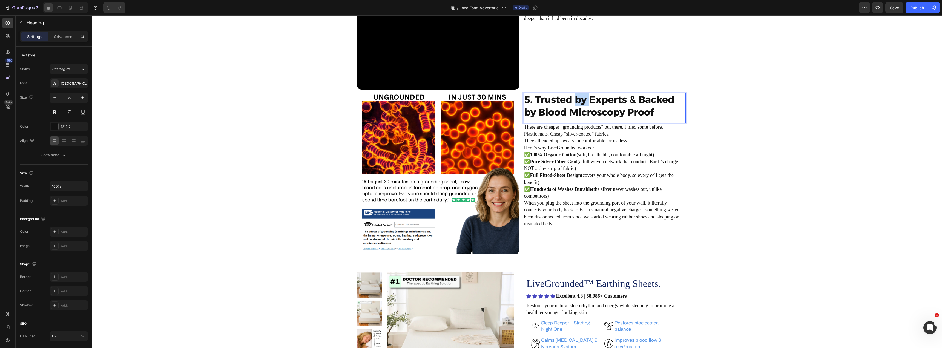
click at [573, 103] on h2 "5. Trusted by Experts & Backed by Blood Microscopy Proof" at bounding box center [605, 106] width 162 height 26
click at [573, 103] on p "5. Trusted by Experts & Backed by Blood Microscopy Proof" at bounding box center [604, 105] width 161 height 25
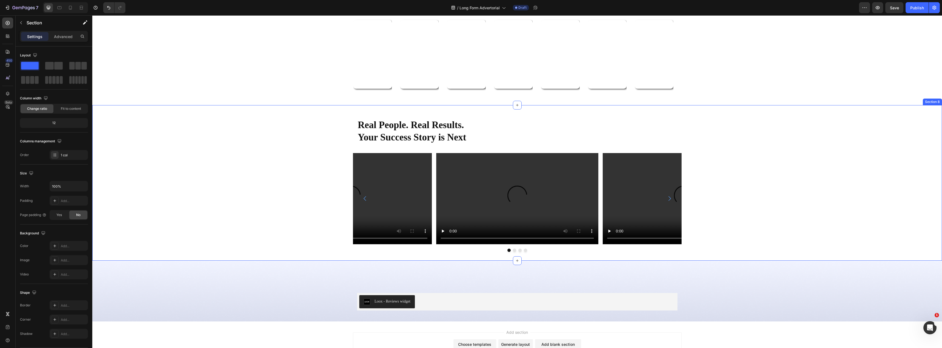
scroll to position [1740, 0]
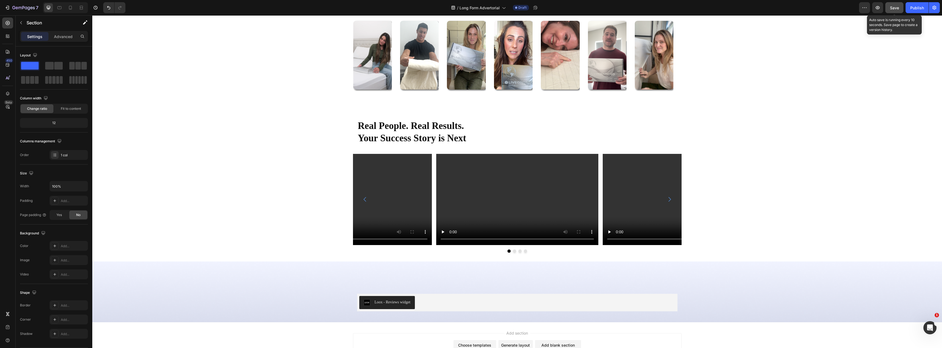
click at [900, 8] on button "Save" at bounding box center [894, 7] width 18 height 11
click at [932, 7] on icon "button" at bounding box center [934, 7] width 5 height 5
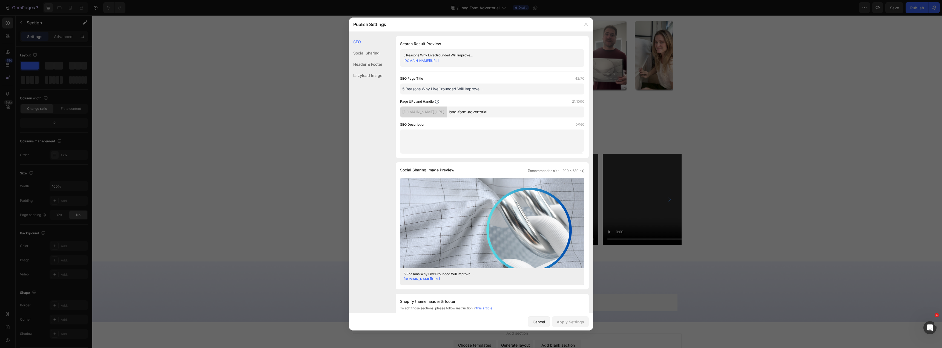
drag, startPoint x: 515, startPoint y: 114, endPoint x: 383, endPoint y: 101, distance: 133.0
click at [386, 101] on div "SEO Search Result Preview 5 Reasons Why LiveGrounded Will Improve... 70ff26-3.m…" at bounding box center [471, 249] width 244 height 426
click at [585, 24] on icon "button" at bounding box center [586, 24] width 4 height 4
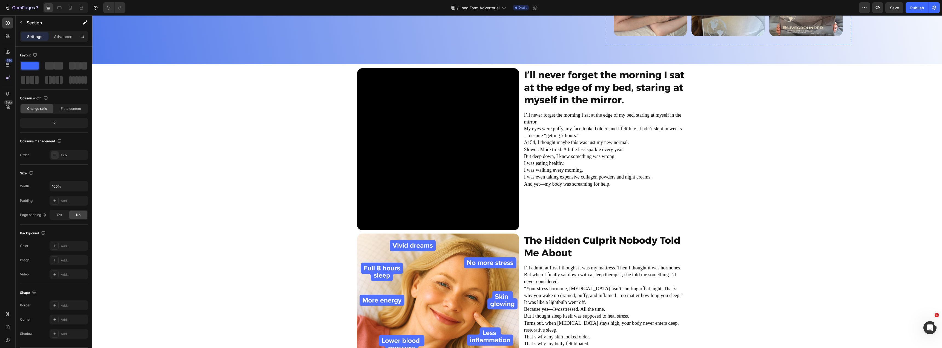
scroll to position [383, 0]
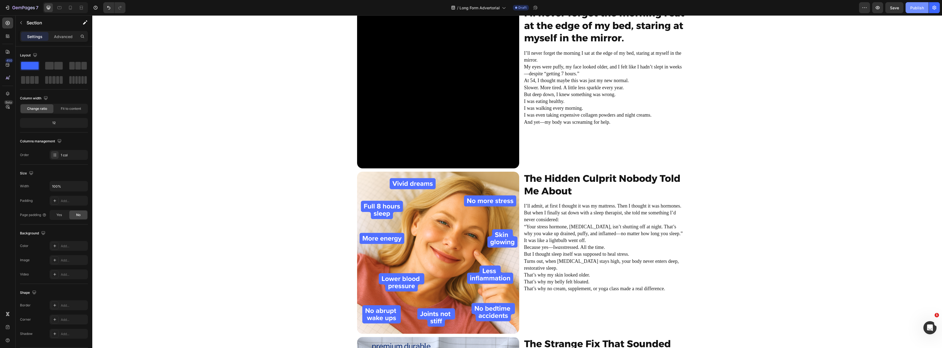
click at [918, 9] on div "Publish" at bounding box center [917, 8] width 14 height 6
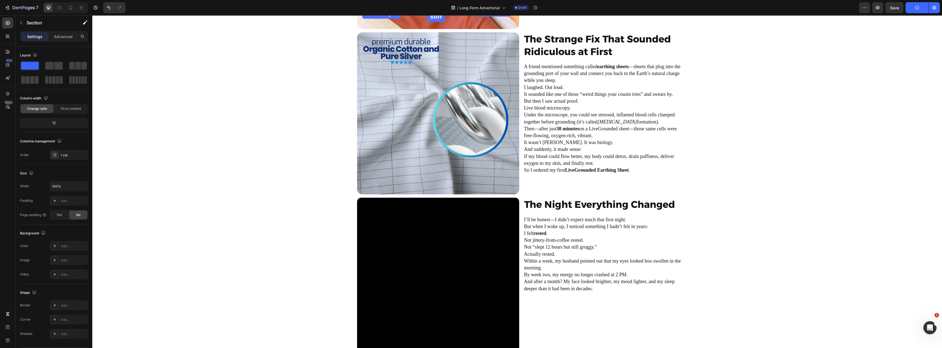
scroll to position [739, 0]
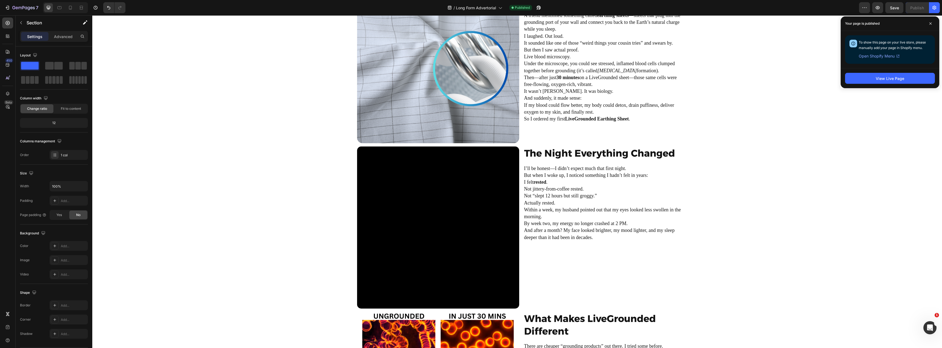
click at [171, 146] on div "Video I’ll never forget the morning I sat at the edge of my bed, staring at mys…" at bounding box center [521, 60] width 850 height 828
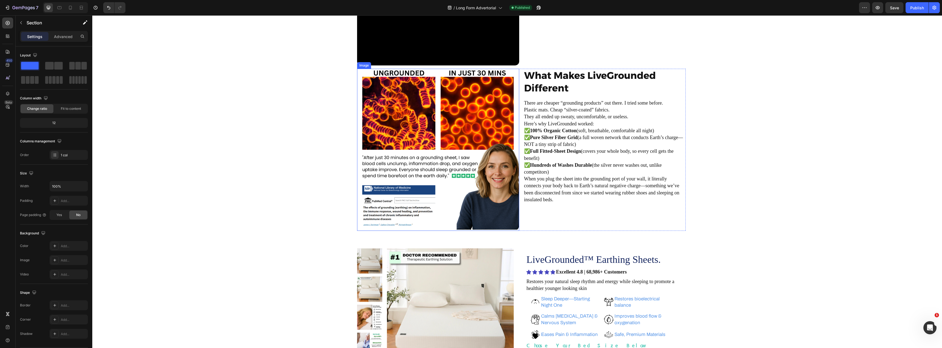
scroll to position [934, 0]
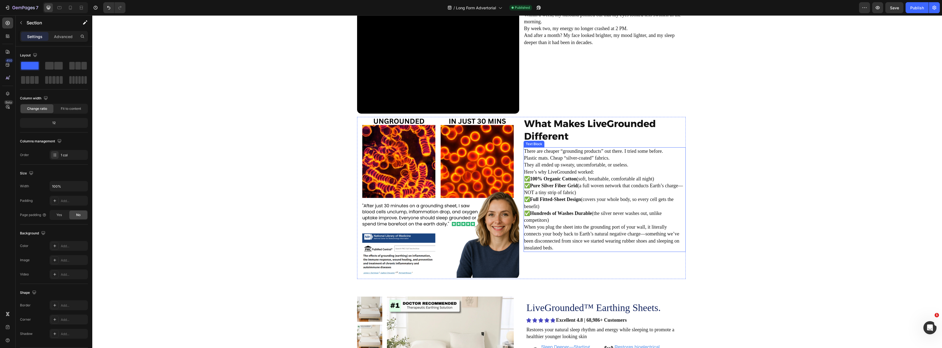
click at [627, 148] on p "There are cheaper “grounding products” out there. I tried some before." at bounding box center [604, 151] width 161 height 7
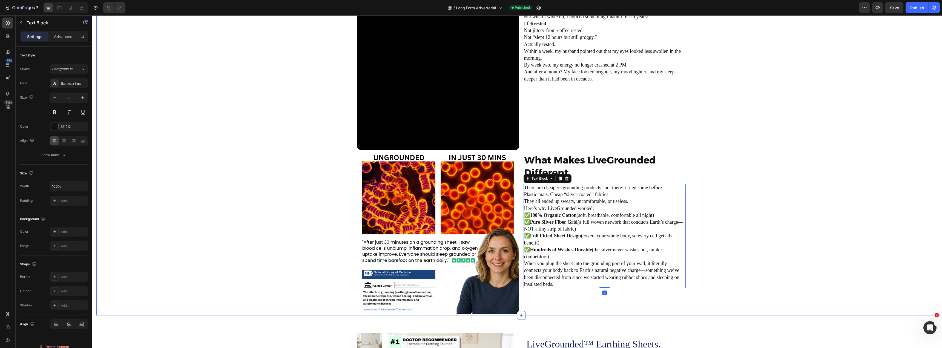
scroll to position [825, 0]
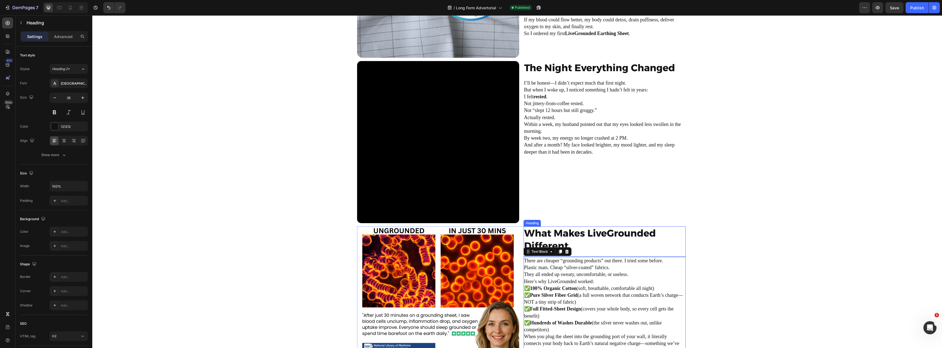
click at [676, 230] on h2 "What Makes LiveGrounded Different" at bounding box center [605, 239] width 162 height 26
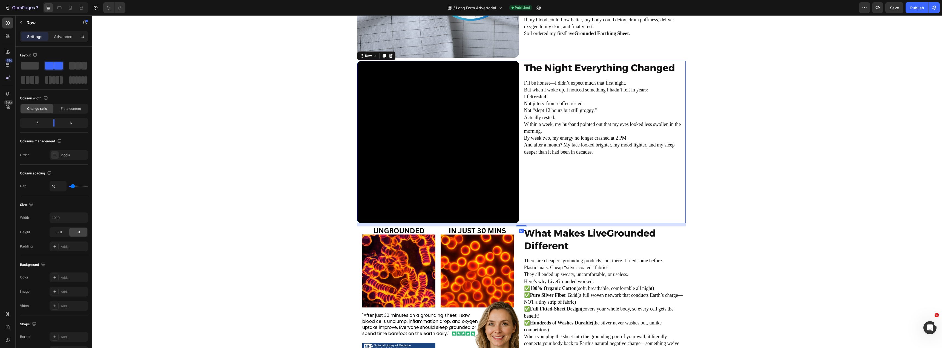
click at [634, 186] on div "The Night Everything Changed Heading I’ll be honest—I didn’t expect much that f…" at bounding box center [605, 142] width 162 height 162
click at [383, 55] on icon at bounding box center [384, 56] width 3 height 4
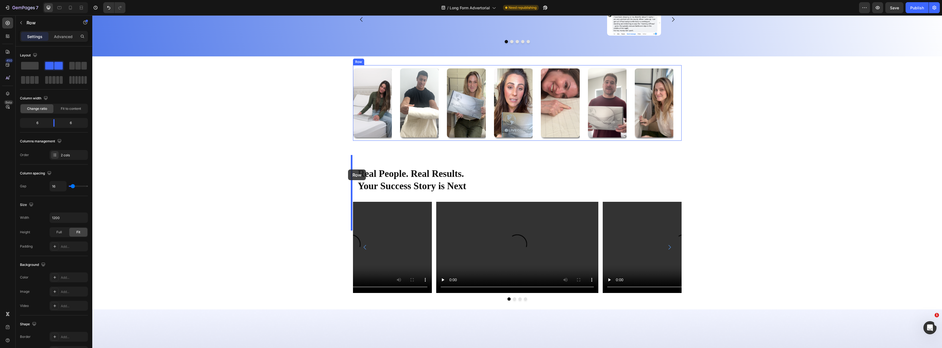
scroll to position [1893, 0]
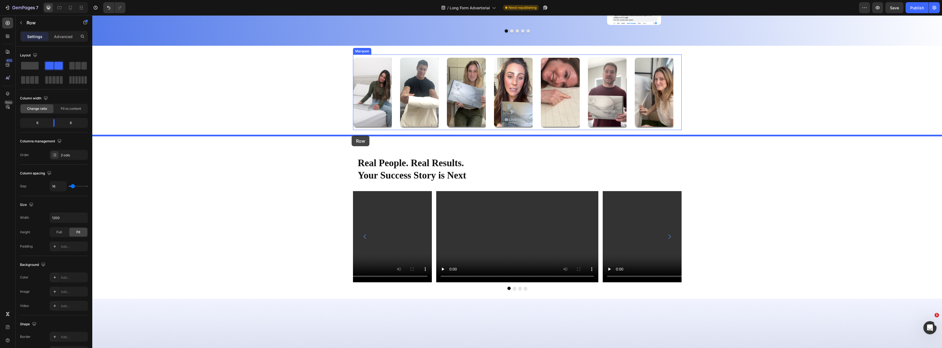
drag, startPoint x: 360, startPoint y: 221, endPoint x: 351, endPoint y: 137, distance: 85.0
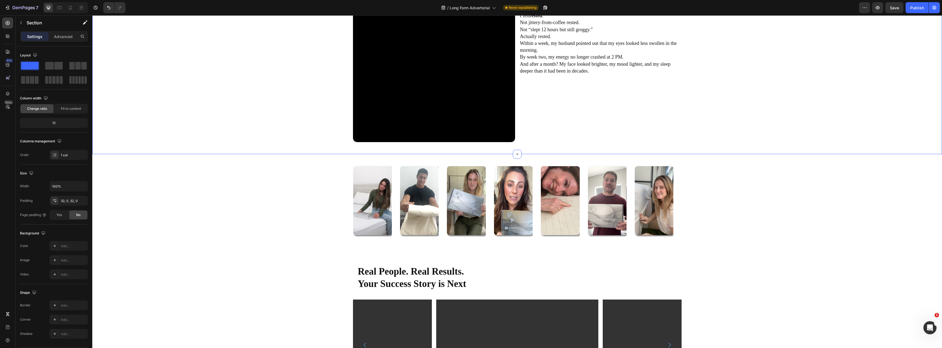
click at [277, 134] on div "Video The Night Everything Changed Heading I’ll be honest—I didn’t expect much …" at bounding box center [517, 62] width 850 height 165
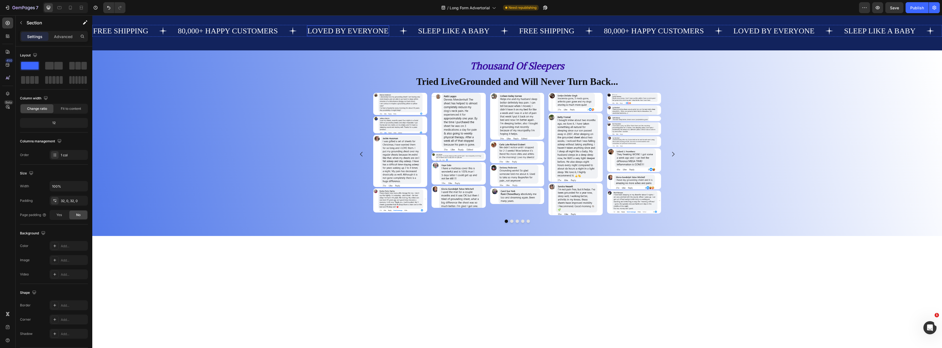
scroll to position [1637, 0]
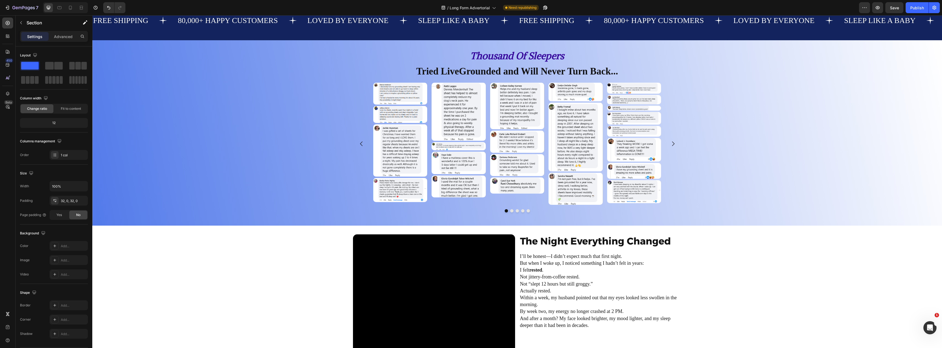
click at [198, 300] on div "Video The Night Everything Changed Heading I’ll be honest—I didn’t expect much …" at bounding box center [517, 316] width 850 height 165
click at [560, 269] on p "I felt rested ." at bounding box center [600, 270] width 161 height 7
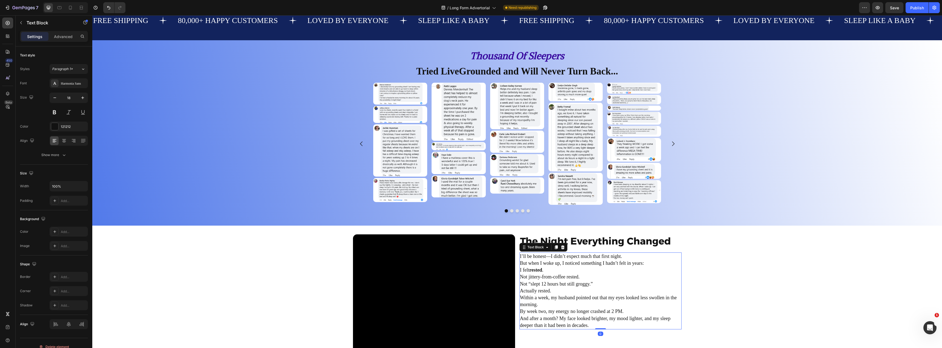
click at [560, 269] on p "I felt rested ." at bounding box center [600, 270] width 161 height 7
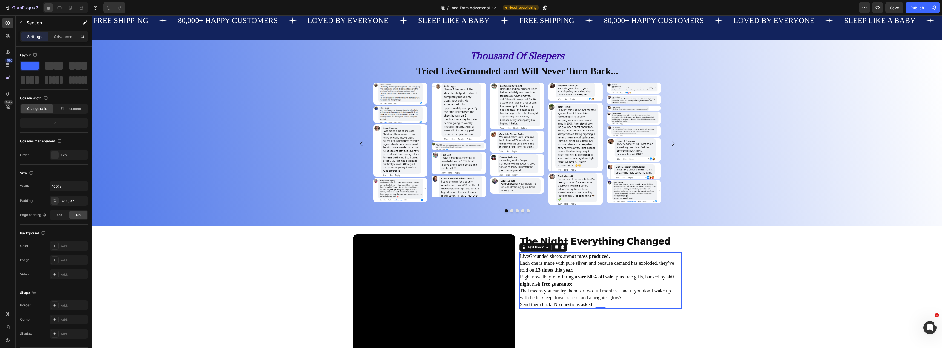
click at [155, 273] on div "Video The Night Everything Changed Heading LiveGrounded sheets are not mass pro…" at bounding box center [517, 316] width 850 height 165
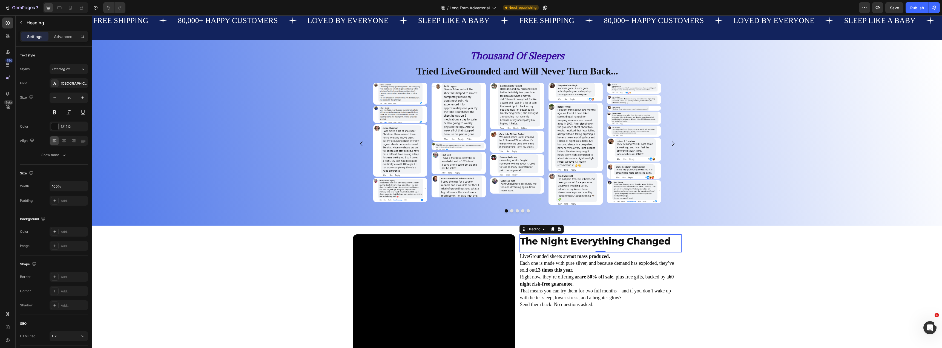
click at [552, 239] on h2 "The Night Everything Changed" at bounding box center [601, 241] width 162 height 14
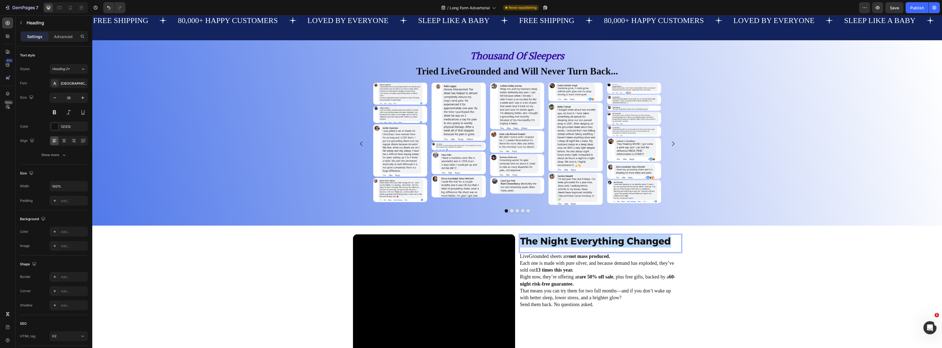
click at [552, 239] on p "The Night Everything Changed" at bounding box center [600, 241] width 161 height 13
click at [239, 289] on div "Video But Here’s the Catch Heading 0 LiveGrounded sheets are not mass produced.…" at bounding box center [517, 316] width 850 height 165
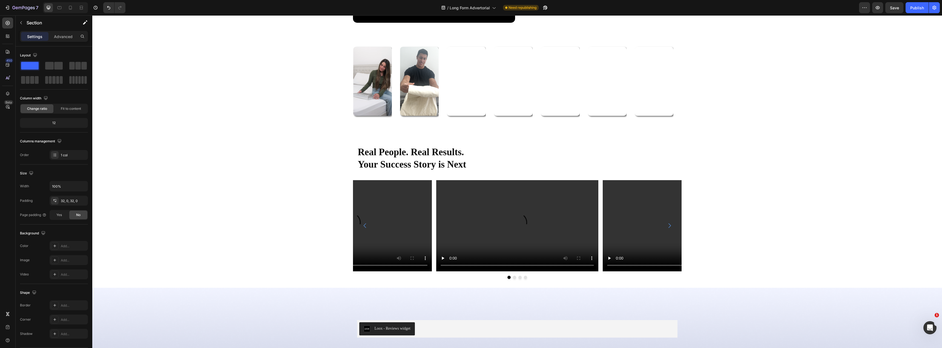
scroll to position [2076, 0]
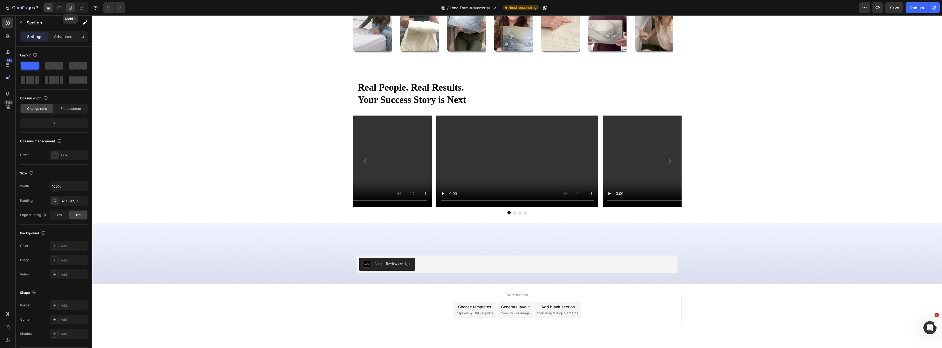
click at [70, 8] on icon at bounding box center [70, 8] width 3 height 4
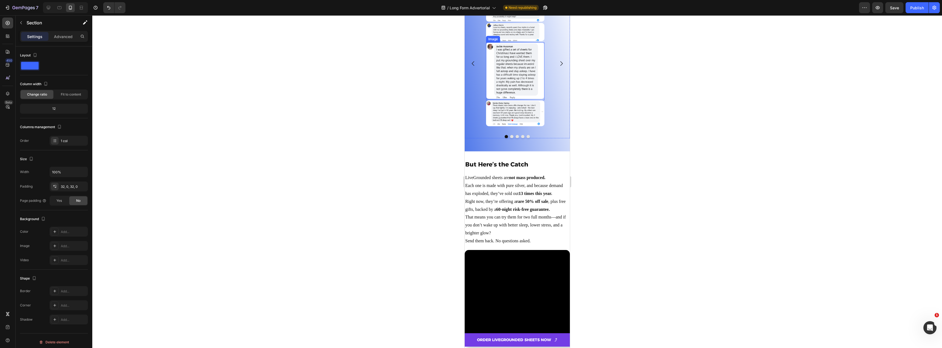
scroll to position [2399, 0]
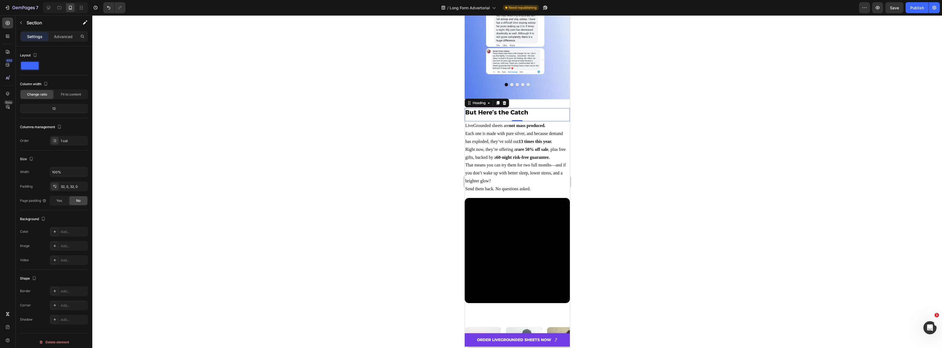
click at [545, 113] on h2 "But Here’s the Catch" at bounding box center [516, 112] width 105 height 9
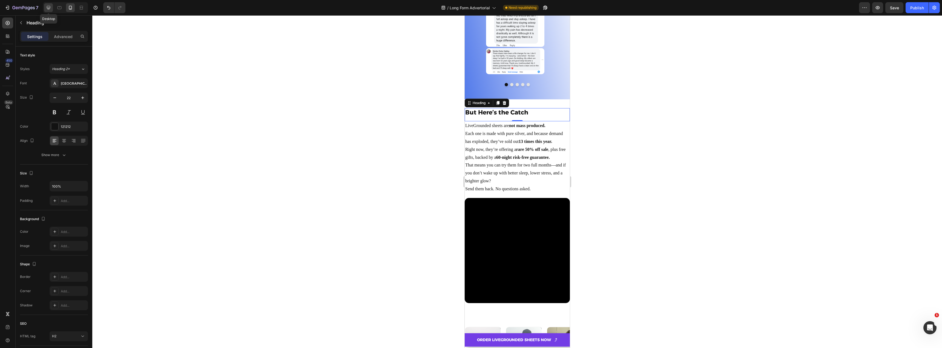
click at [47, 8] on icon at bounding box center [48, 7] width 5 height 5
type input "35"
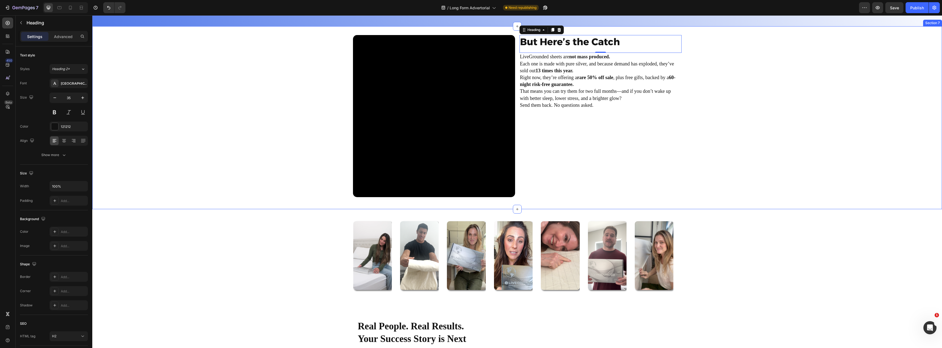
scroll to position [2519, 0]
click at [629, 164] on div "But Here’s the Catch Heading 0 LiveGrounded sheets are not mass produced. Each …" at bounding box center [601, 116] width 162 height 162
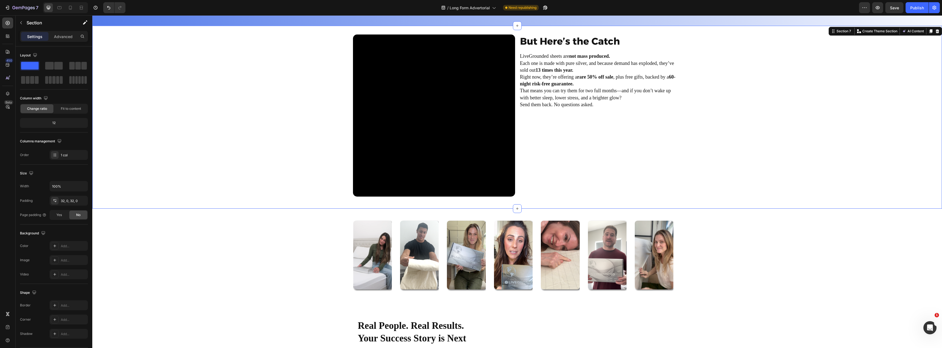
click at [236, 91] on div "Video But Here’s the Catch Heading LiveGrounded sheets are not mass produced. E…" at bounding box center [517, 117] width 850 height 165
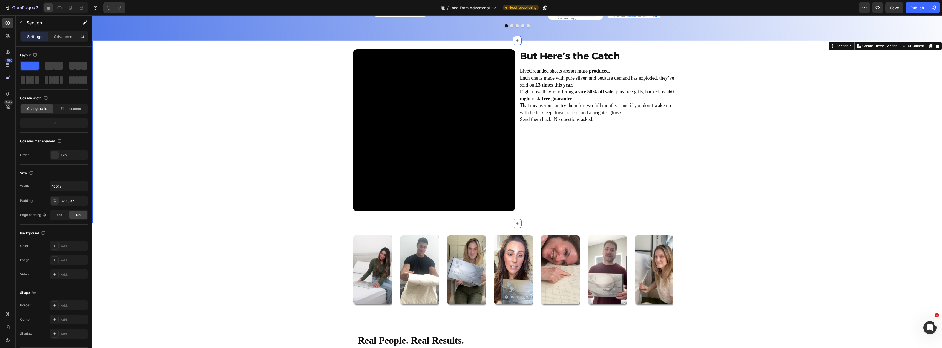
scroll to position [2492, 0]
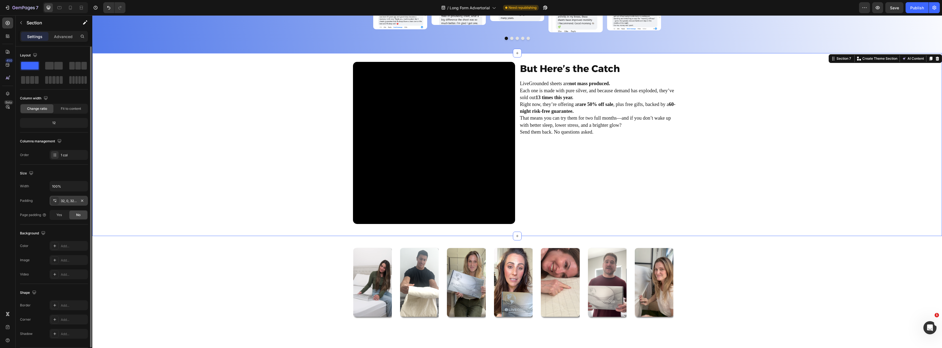
click at [67, 199] on div "32, 0, 32, 0" at bounding box center [69, 201] width 16 height 5
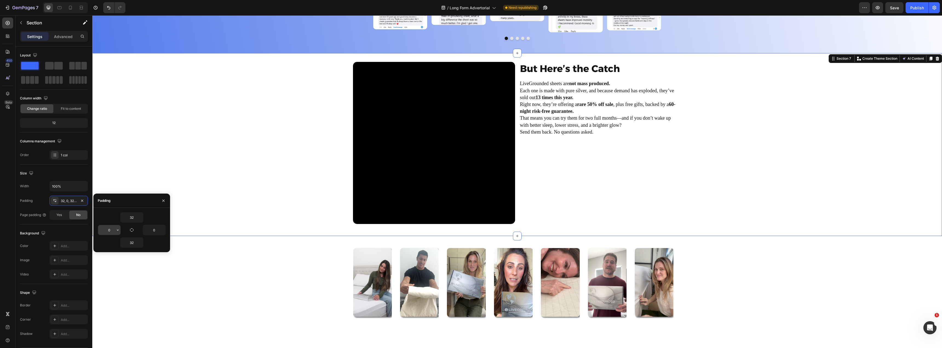
click at [111, 230] on input "0" at bounding box center [109, 230] width 22 height 10
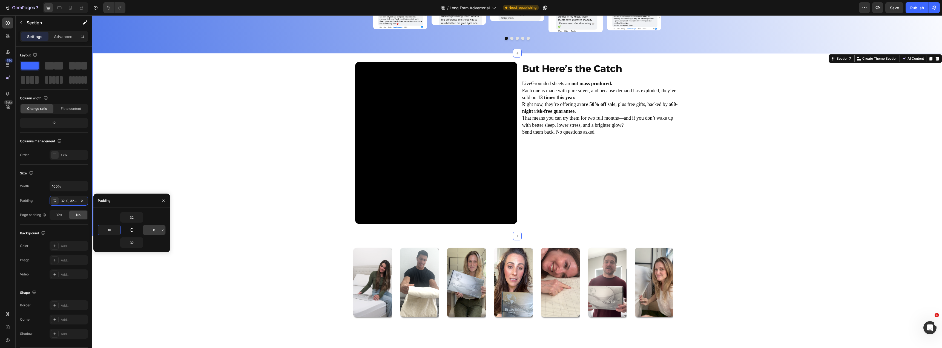
type input "16"
click at [151, 229] on input "0" at bounding box center [154, 230] width 22 height 10
type input "16"
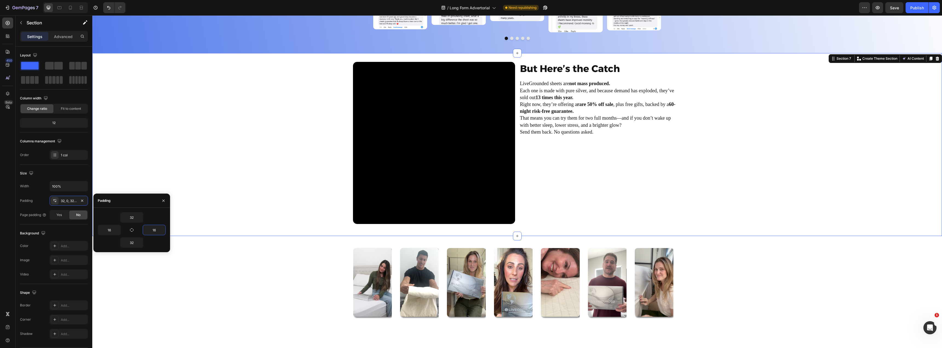
click at [209, 216] on div "Video But Here’s the Catch Heading LiveGrounded sheets are not mass produced. E…" at bounding box center [517, 144] width 841 height 165
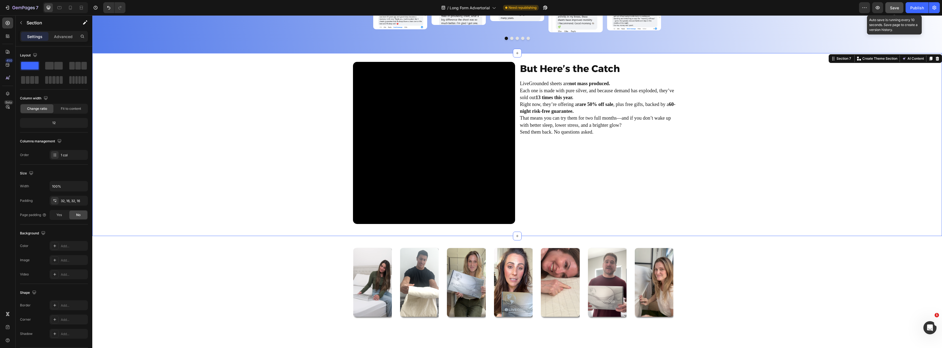
click at [898, 12] on button "Save" at bounding box center [894, 7] width 18 height 11
click at [70, 7] on icon at bounding box center [70, 7] width 5 height 5
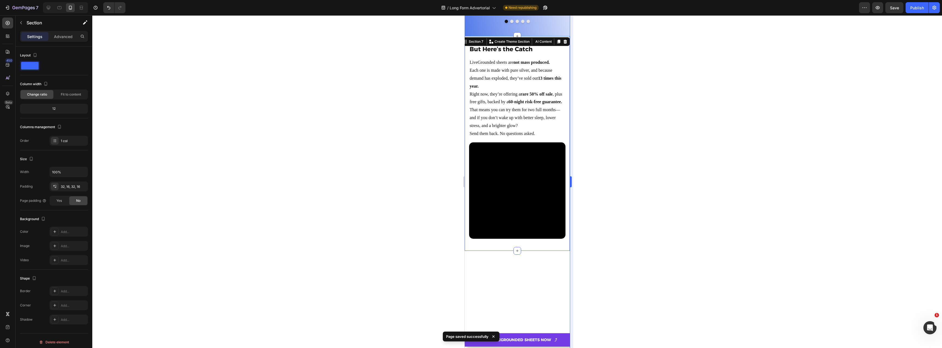
scroll to position [2365, 0]
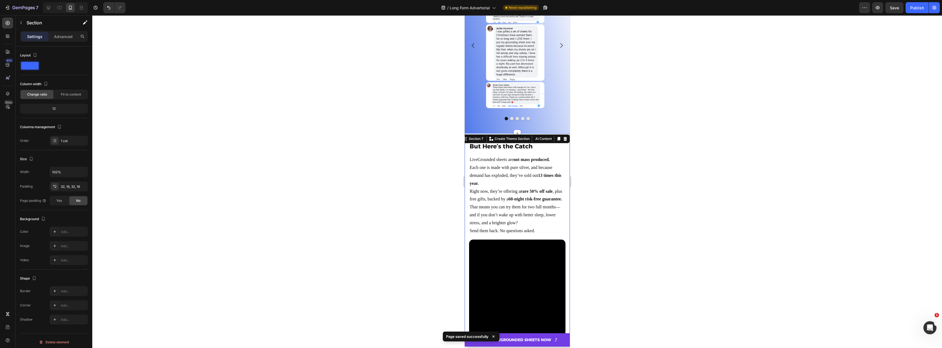
click at [704, 110] on div at bounding box center [517, 181] width 850 height 333
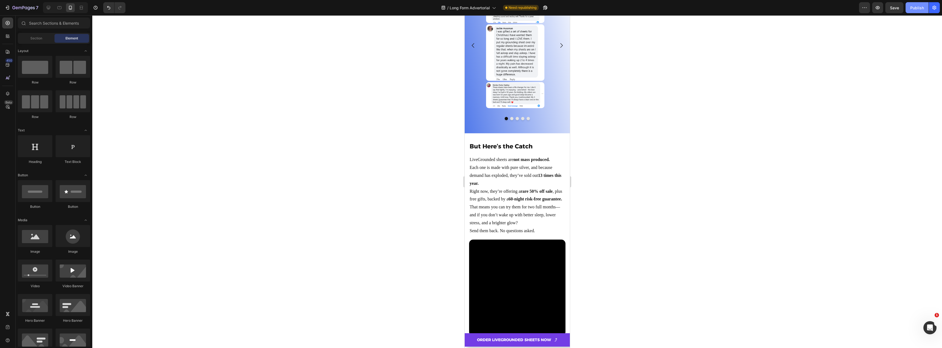
click at [914, 11] on button "Publish" at bounding box center [917, 7] width 23 height 11
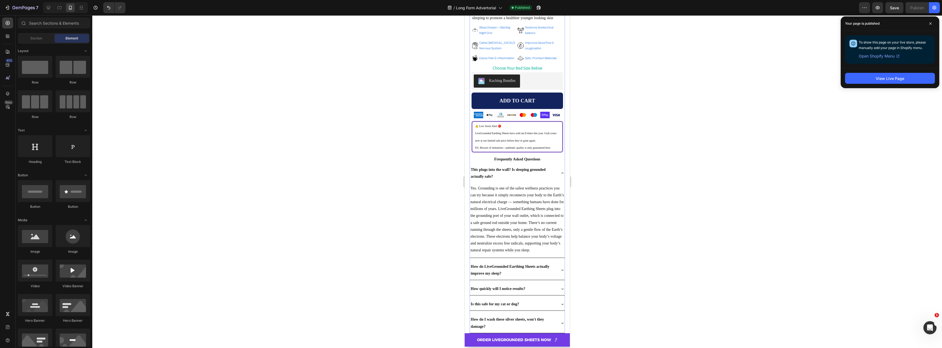
scroll to position [1945, 0]
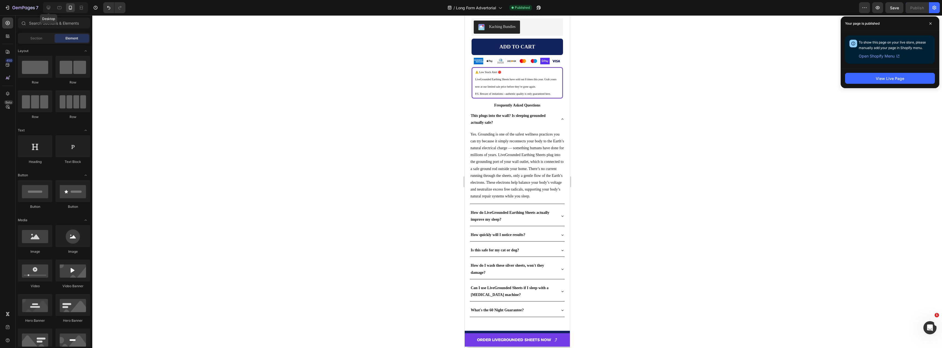
click at [49, 5] on icon at bounding box center [48, 7] width 5 height 5
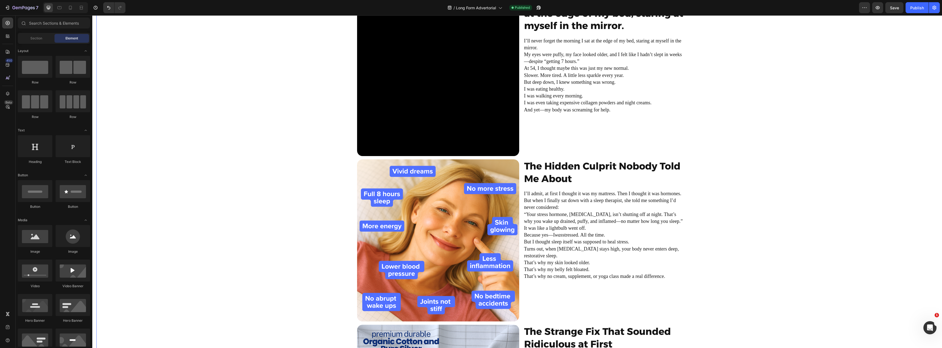
scroll to position [323, 0]
click at [412, 119] on video at bounding box center [438, 74] width 162 height 162
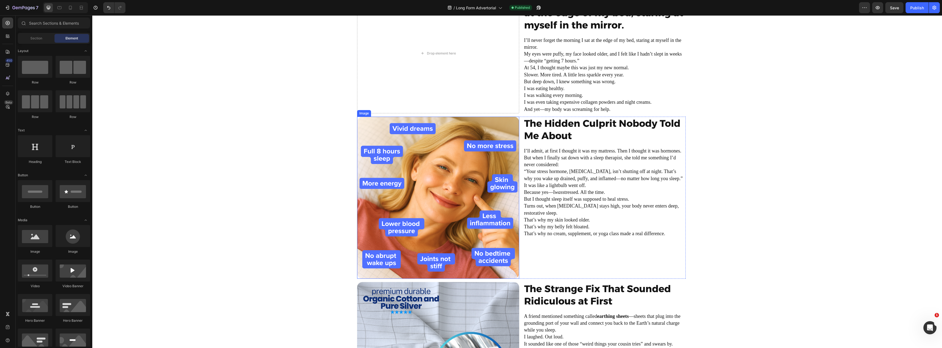
click at [449, 216] on img at bounding box center [438, 198] width 162 height 162
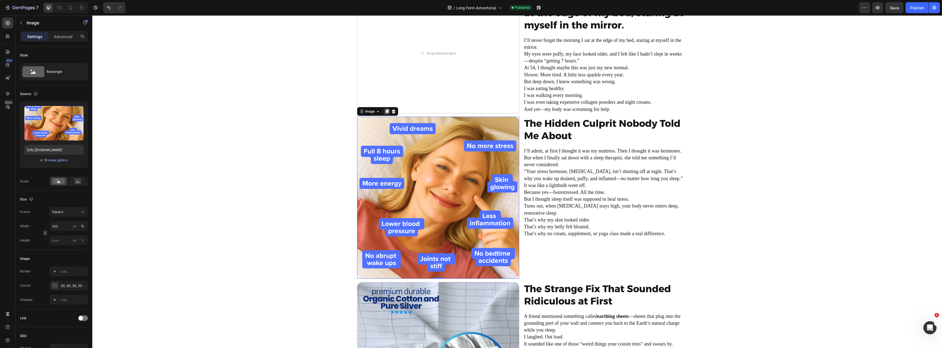
click at [385, 114] on icon at bounding box center [387, 111] width 4 height 4
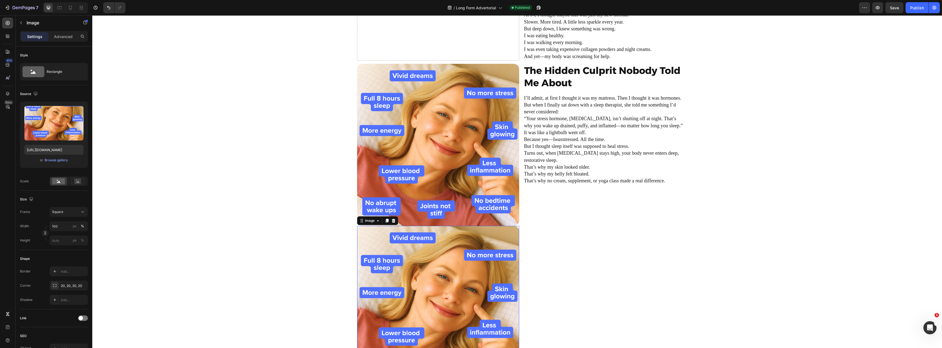
scroll to position [449, 0]
click at [381, 170] on img at bounding box center [438, 145] width 162 height 162
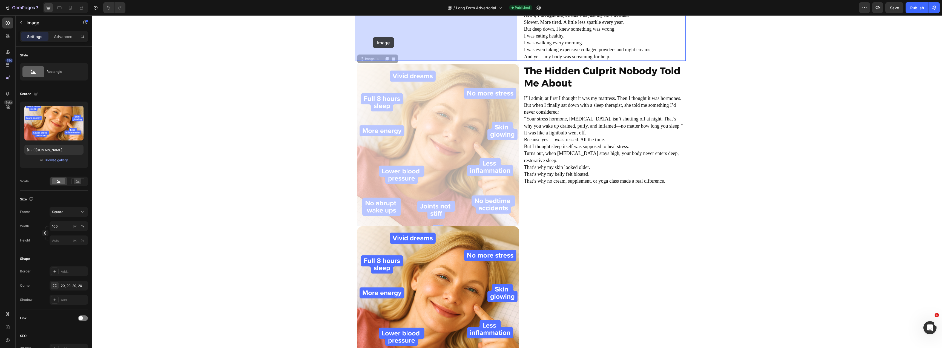
drag, startPoint x: 360, startPoint y: 60, endPoint x: 366, endPoint y: 51, distance: 10.7
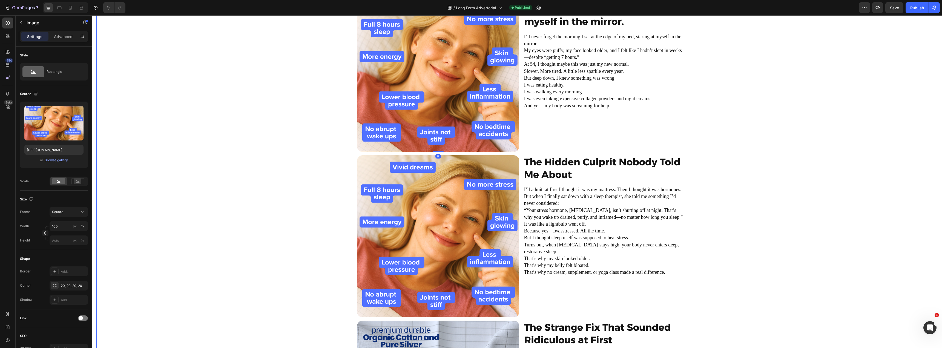
scroll to position [312, 0]
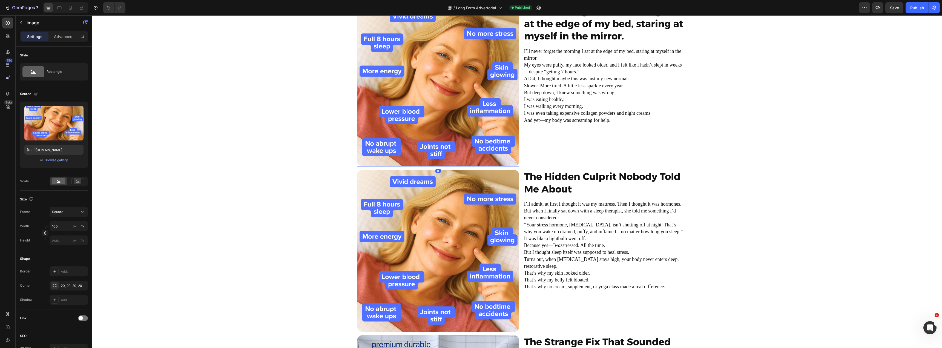
click at [423, 116] on img at bounding box center [438, 85] width 162 height 162
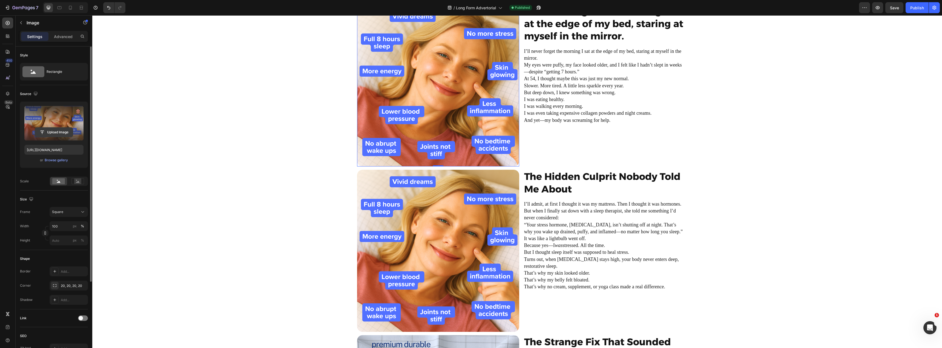
click at [62, 135] on input "file" at bounding box center [54, 132] width 38 height 9
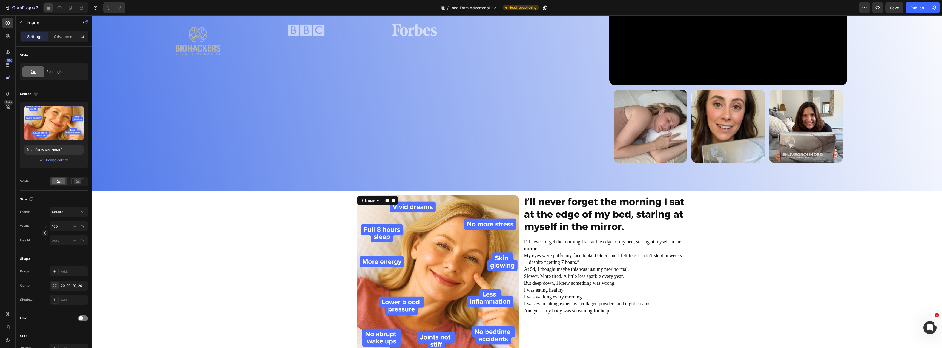
scroll to position [175, 0]
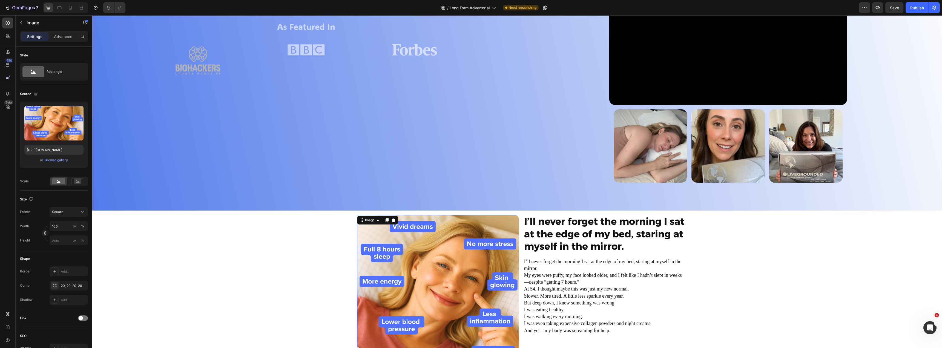
click at [400, 260] on img at bounding box center [438, 296] width 162 height 162
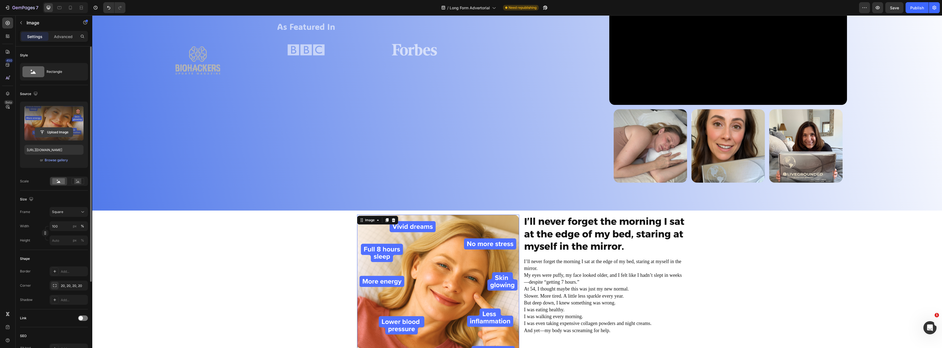
click at [52, 132] on input "file" at bounding box center [54, 132] width 38 height 9
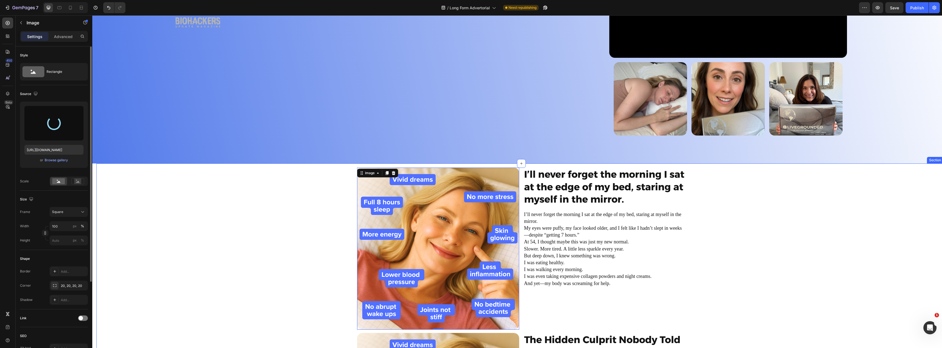
scroll to position [230, 0]
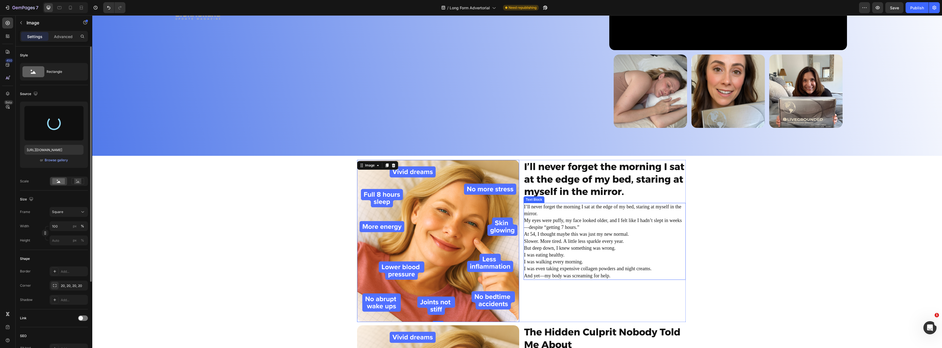
type input "https://cdn.shopify.com/s/files/1/0851/3129/7057/files/gempages_501971742231626…"
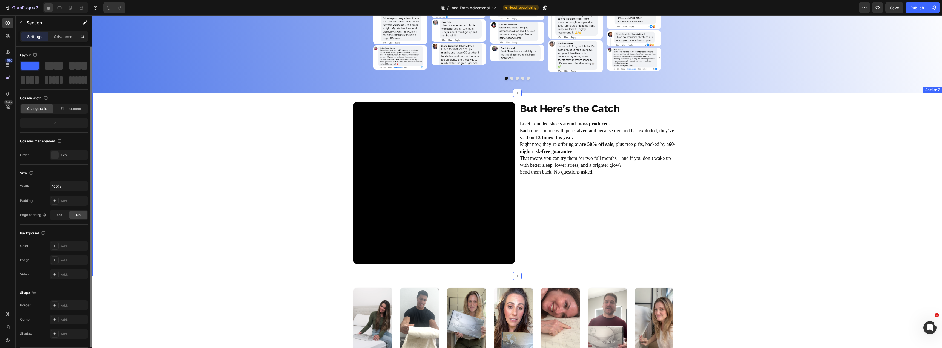
scroll to position [1730, 0]
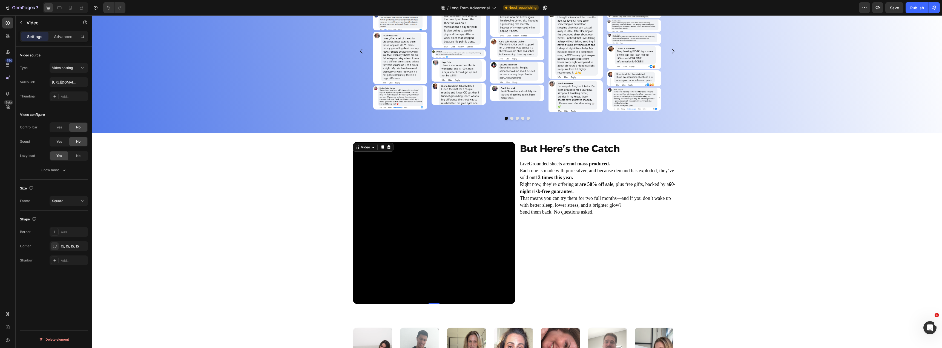
click at [462, 180] on video at bounding box center [434, 223] width 162 height 162
click at [387, 149] on icon at bounding box center [389, 147] width 4 height 4
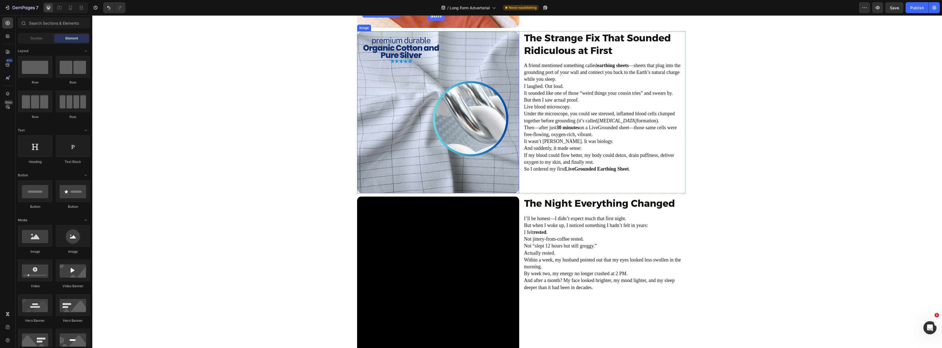
scroll to position [580, 0]
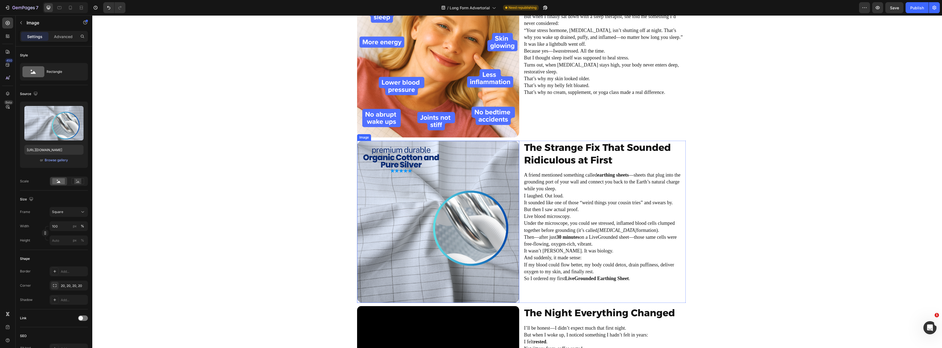
click at [481, 185] on img at bounding box center [438, 222] width 162 height 162
click at [385, 136] on icon at bounding box center [386, 136] width 3 height 4
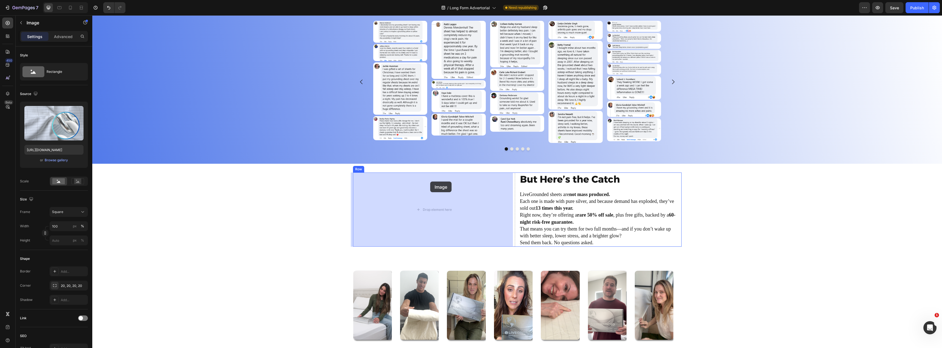
scroll to position [2026, 0]
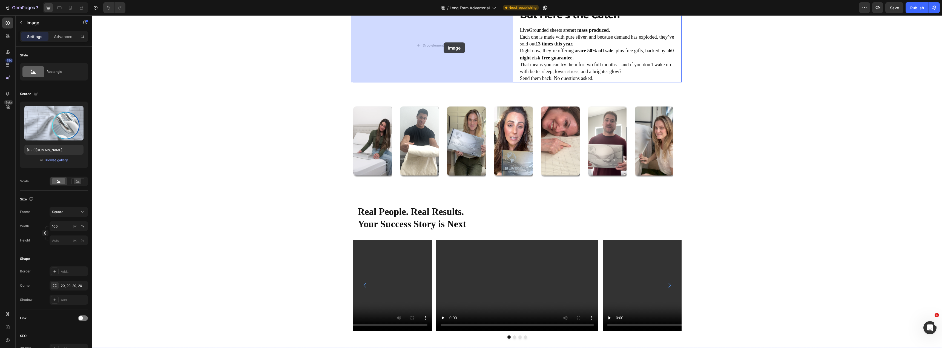
drag, startPoint x: 360, startPoint y: 29, endPoint x: 444, endPoint y: 42, distance: 84.4
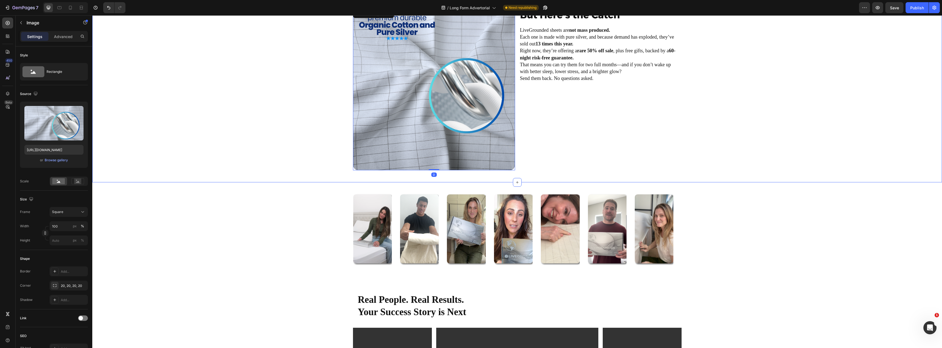
click at [287, 133] on div "Image 0 But Here’s the Catch Heading LiveGrounded sheets are not mass produced.…" at bounding box center [517, 90] width 841 height 165
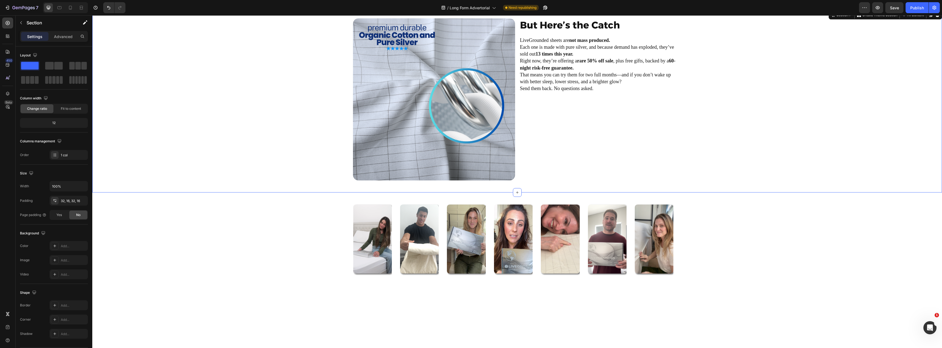
scroll to position [1915, 0]
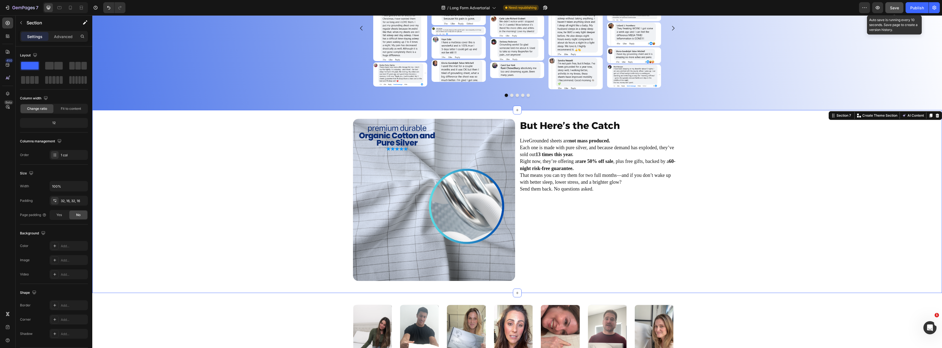
click at [896, 5] on span "Save" at bounding box center [894, 7] width 9 height 5
click at [920, 11] on button "Publish" at bounding box center [917, 7] width 23 height 11
click at [18, 5] on div "7" at bounding box center [25, 7] width 26 height 7
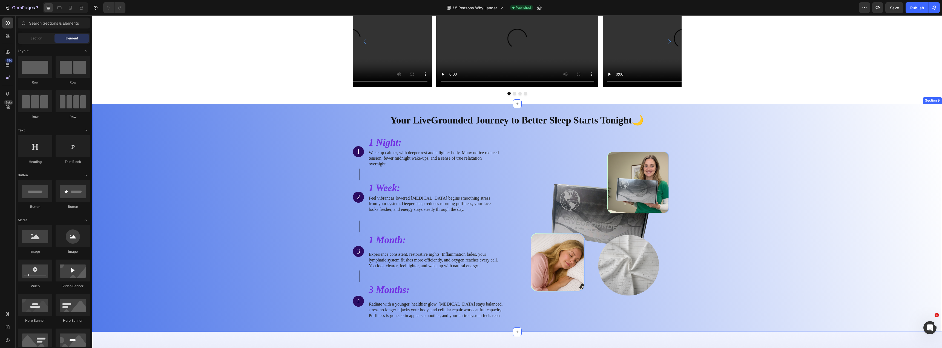
scroll to position [2009, 0]
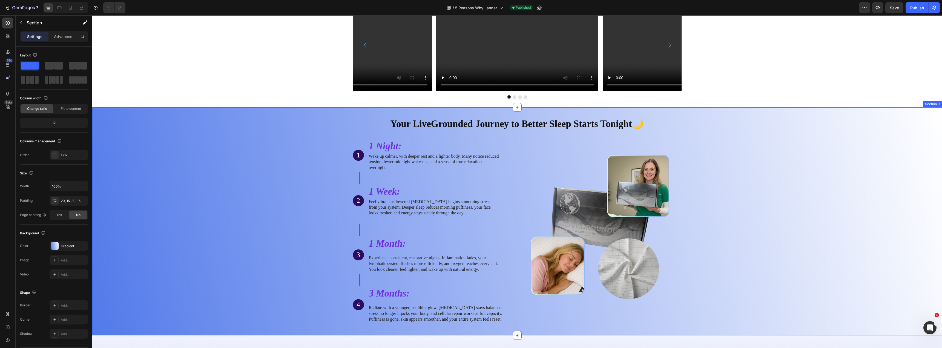
click at [279, 144] on div "Your LiveGrounded Journey to Better Sleep Starts Tonight🌙 Heading Row 1 Text Bl…" at bounding box center [517, 220] width 842 height 214
click at [876, 104] on p "Create Theme Section" at bounding box center [879, 102] width 35 height 5
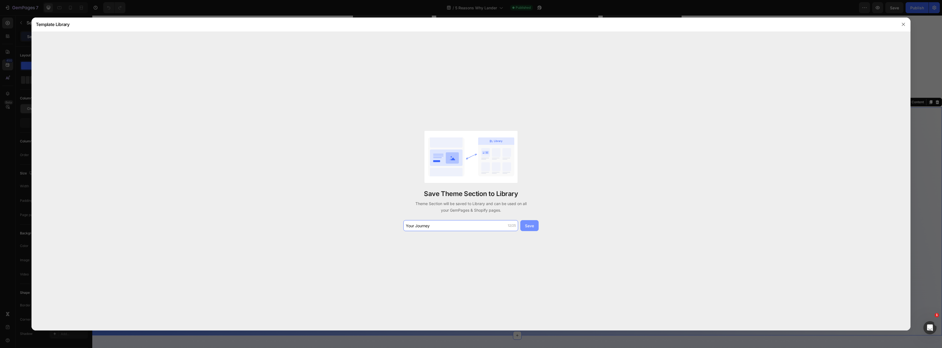
type input "Your Journey"
click at [531, 223] on div "Save" at bounding box center [529, 226] width 9 height 6
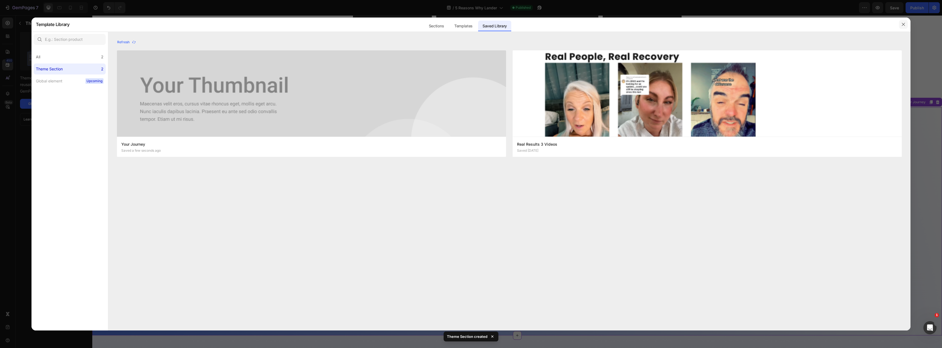
click at [903, 21] on button "button" at bounding box center [903, 24] width 9 height 9
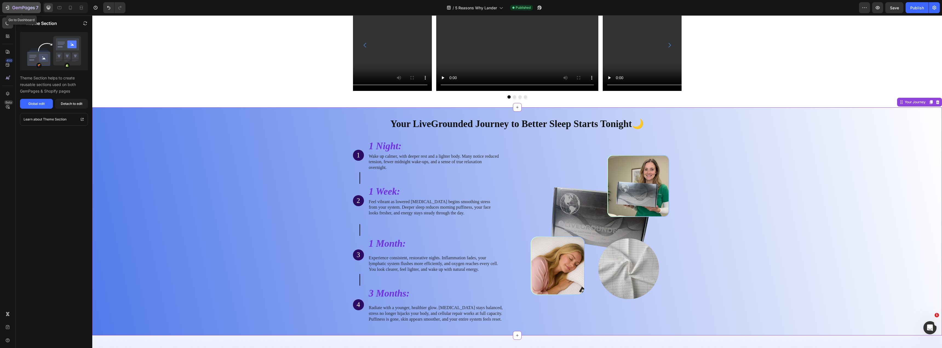
click at [20, 7] on icon "button" at bounding box center [19, 8] width 3 height 2
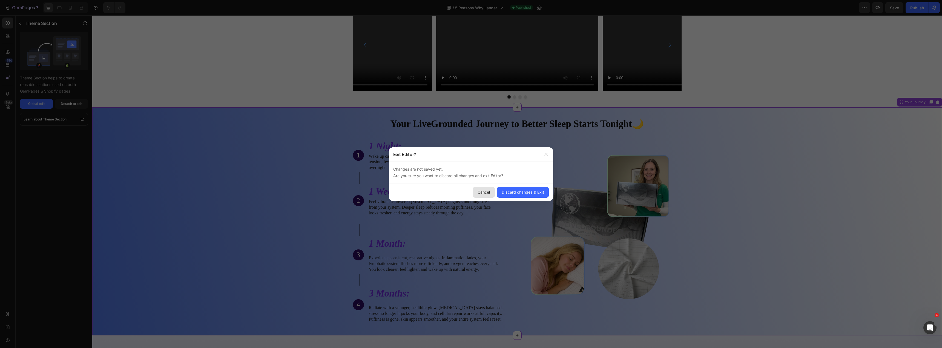
click at [481, 189] on div "Cancel" at bounding box center [484, 192] width 13 height 6
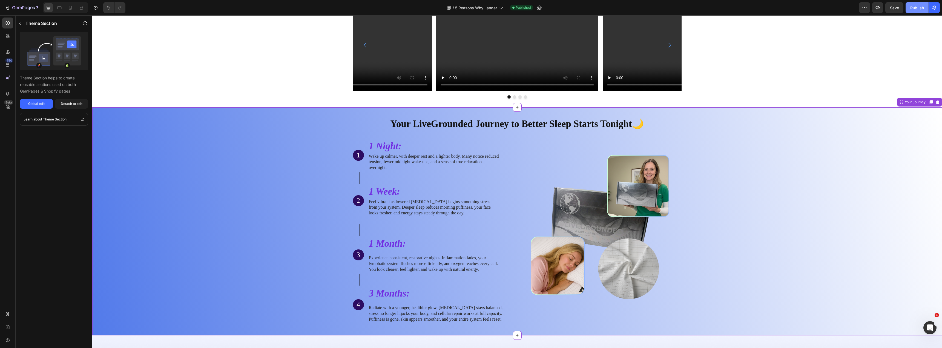
click at [913, 7] on div "Publish" at bounding box center [917, 8] width 14 height 6
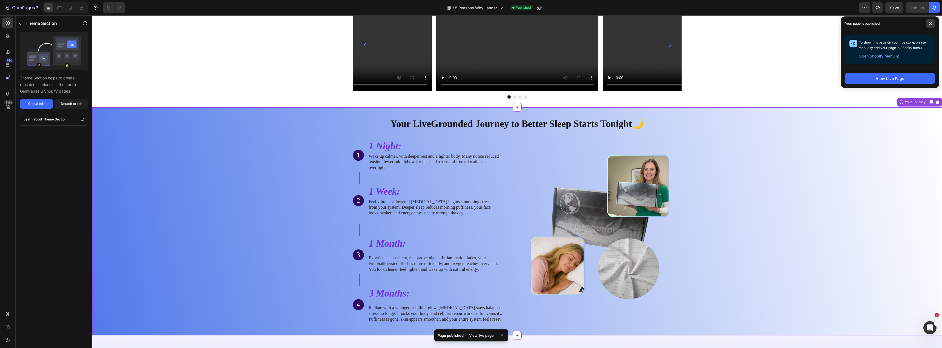
click at [933, 23] on span at bounding box center [930, 23] width 9 height 9
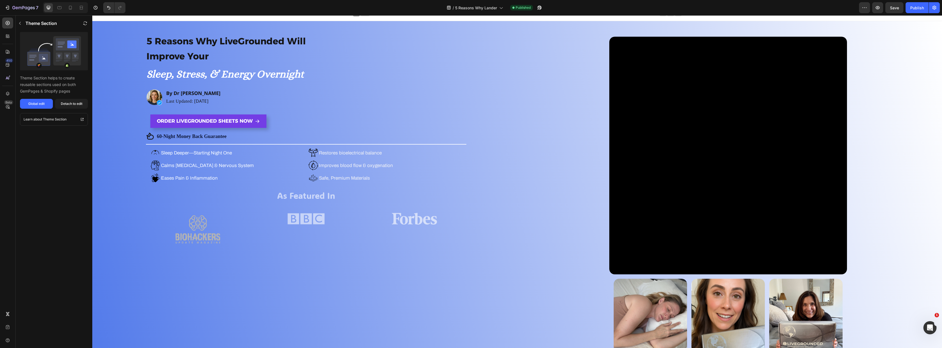
scroll to position [0, 0]
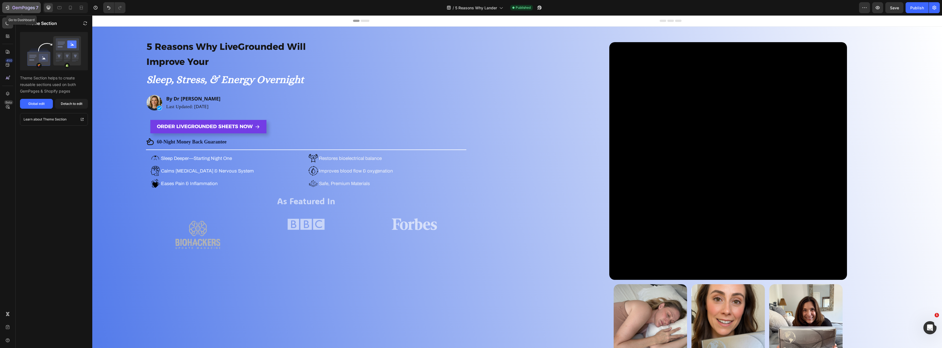
click at [10, 6] on div "7" at bounding box center [22, 7] width 34 height 7
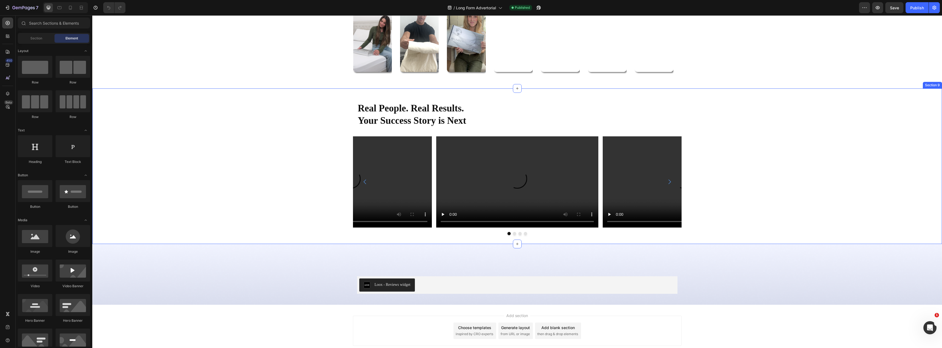
scroll to position [2091, 0]
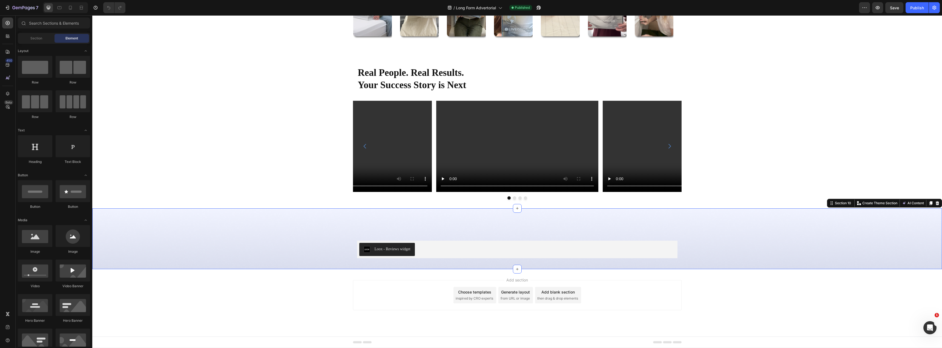
click at [481, 211] on div "Loox - Reviews widget Loox Row Section 10 Create Theme Section AI Content Write…" at bounding box center [517, 238] width 850 height 61
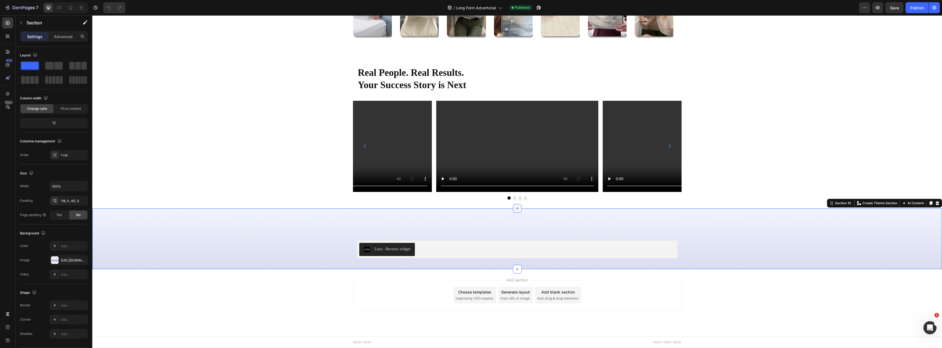
click at [519, 208] on div at bounding box center [517, 208] width 9 height 9
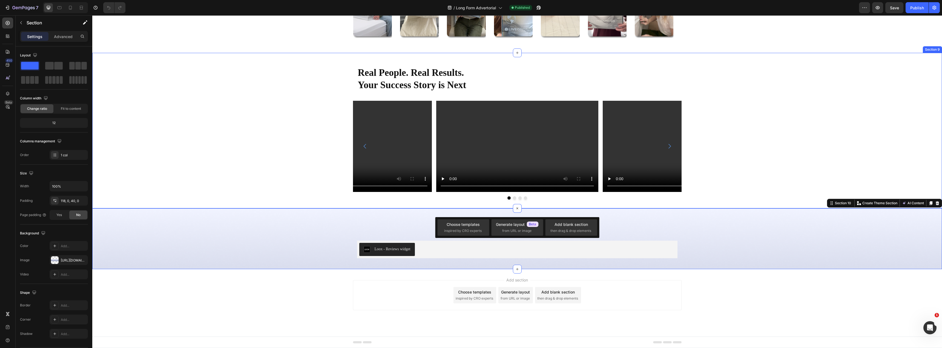
click at [223, 167] on div "Video Video Video Video Carousel" at bounding box center [517, 150] width 850 height 99
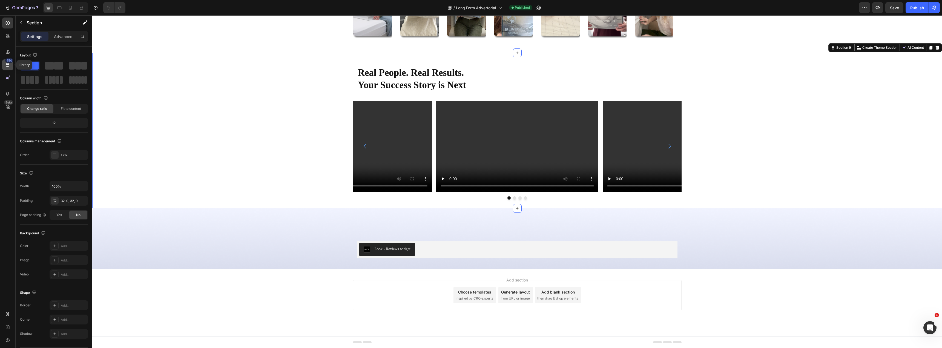
click at [10, 66] on icon at bounding box center [7, 64] width 5 height 5
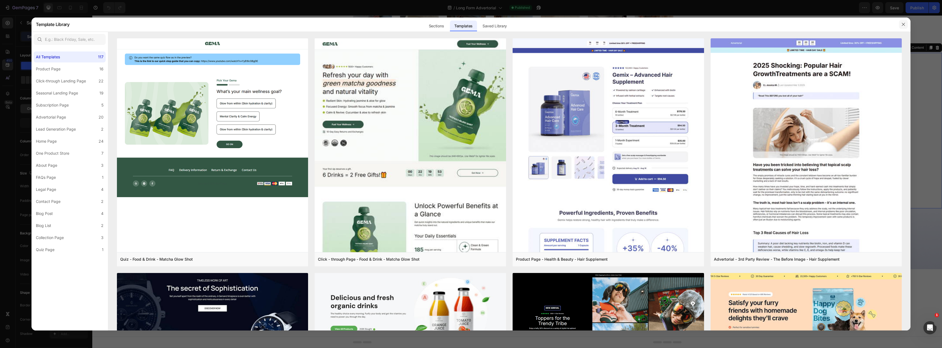
click at [905, 24] on icon "button" at bounding box center [903, 24] width 4 height 4
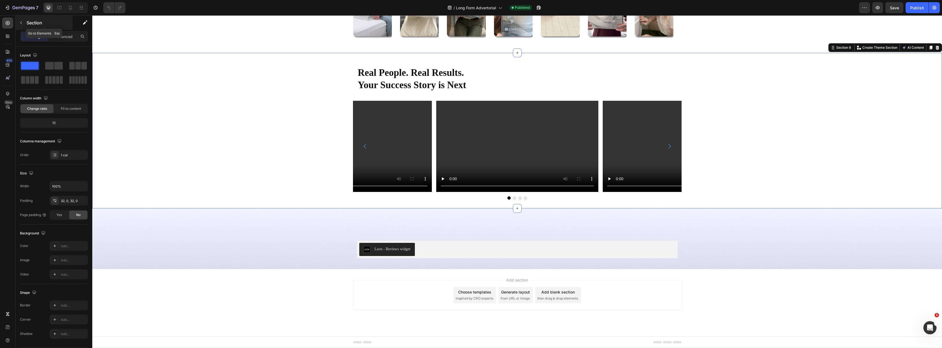
click at [22, 22] on icon "button" at bounding box center [21, 23] width 4 height 4
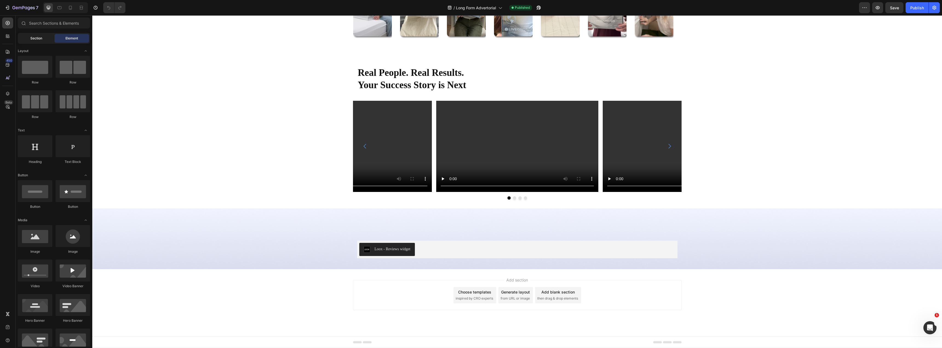
click at [46, 41] on div "Section" at bounding box center [36, 38] width 35 height 9
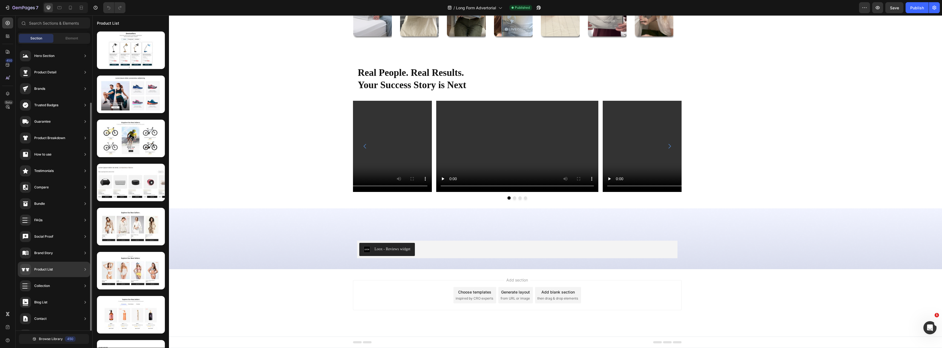
scroll to position [31, 0]
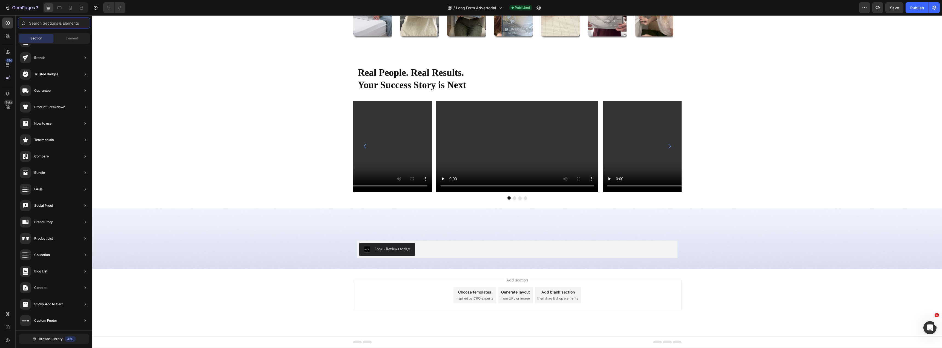
click at [36, 24] on input "text" at bounding box center [54, 23] width 72 height 11
click at [186, 119] on div "Video Video Video Video Carousel" at bounding box center [517, 150] width 850 height 99
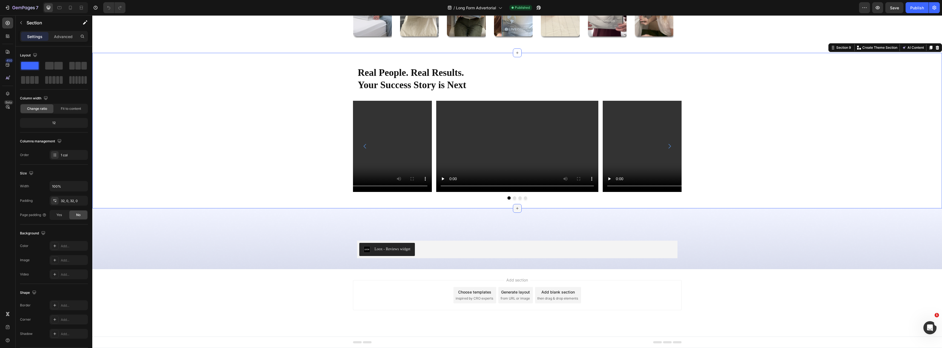
click at [516, 206] on icon at bounding box center [517, 208] width 4 height 4
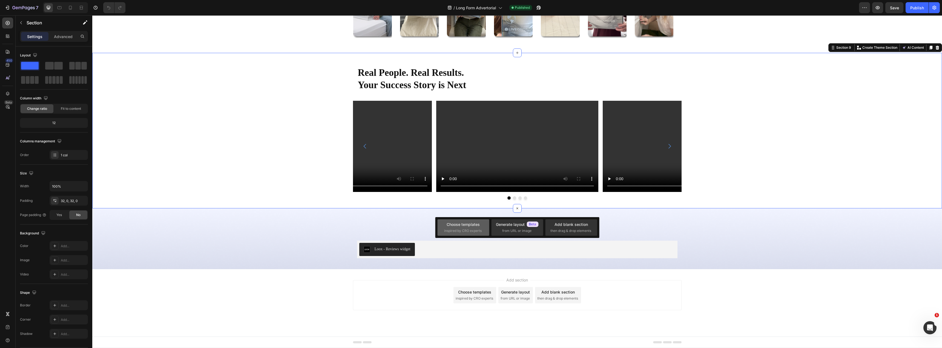
click at [472, 224] on div "Choose templates" at bounding box center [463, 225] width 33 height 6
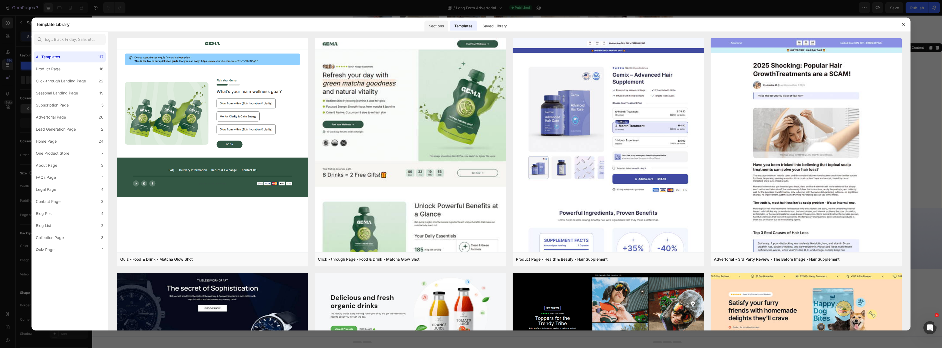
click at [434, 27] on div "Sections" at bounding box center [436, 26] width 24 height 11
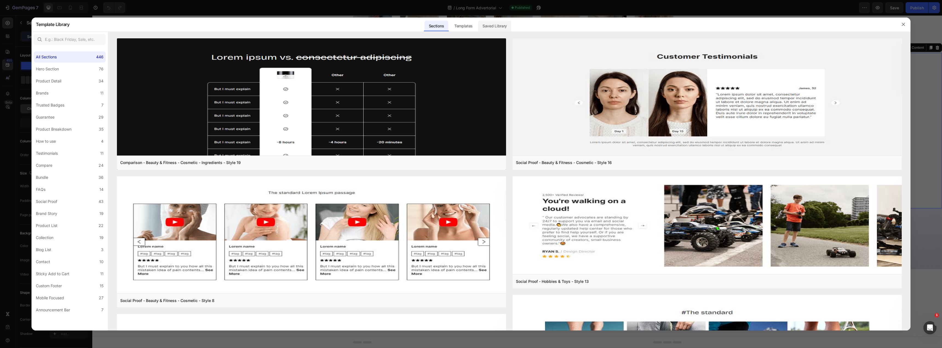
click at [495, 27] on div "Saved Library" at bounding box center [494, 26] width 33 height 11
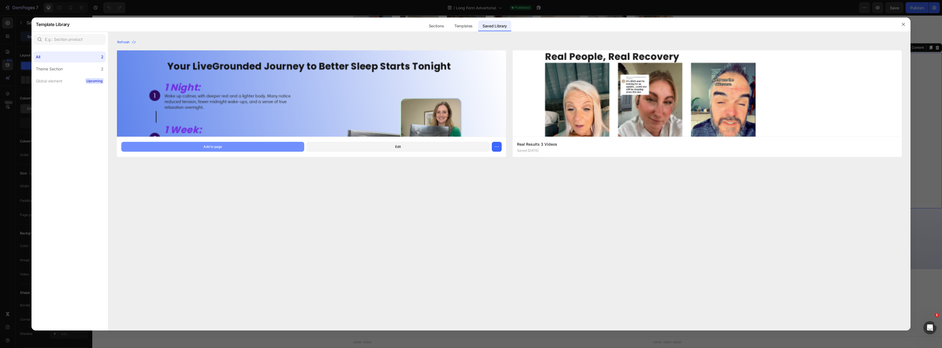
click at [216, 149] on div "Add to page" at bounding box center [212, 146] width 19 height 5
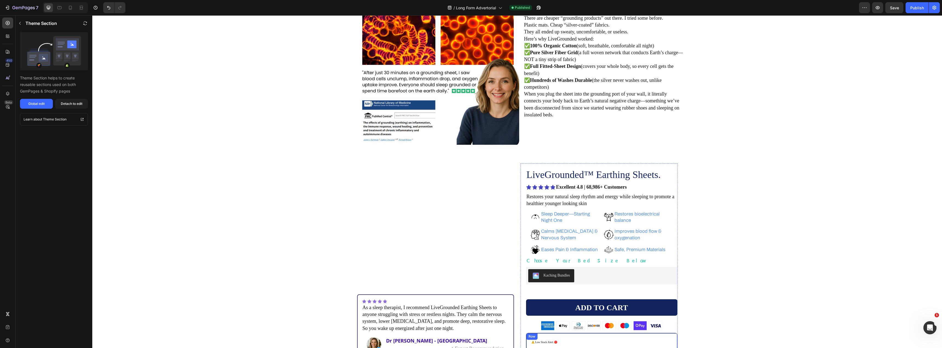
scroll to position [1065, 0]
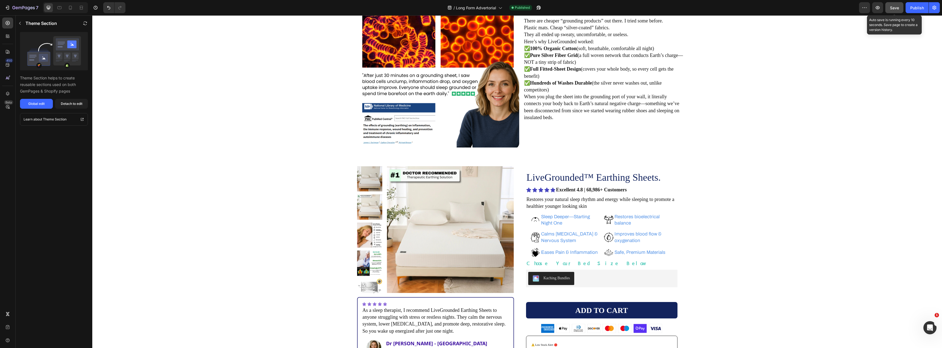
click at [898, 8] on span "Save" at bounding box center [894, 7] width 9 height 5
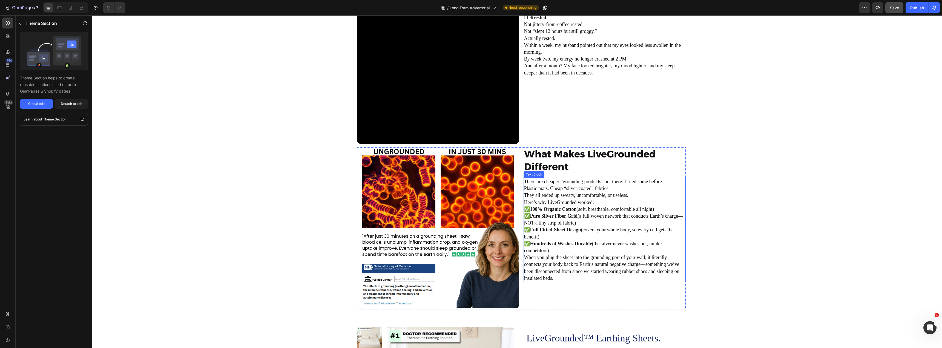
scroll to position [927, 0]
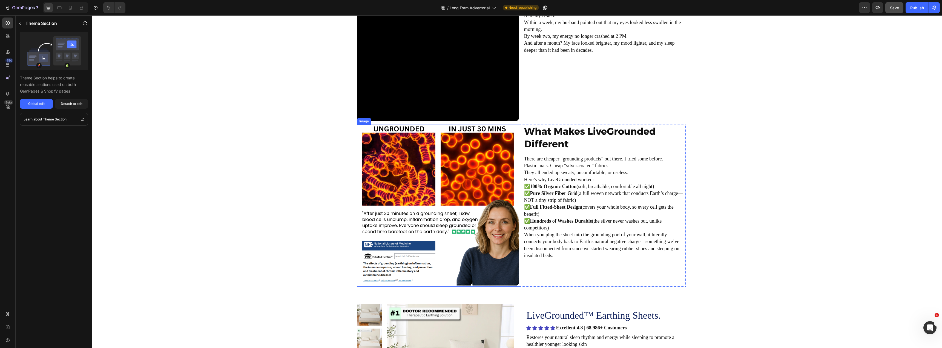
click at [468, 223] on img at bounding box center [438, 206] width 162 height 162
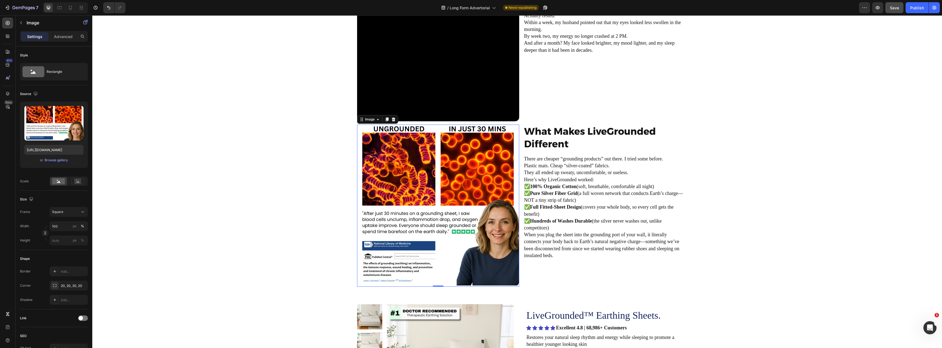
click at [406, 214] on img at bounding box center [438, 206] width 162 height 162
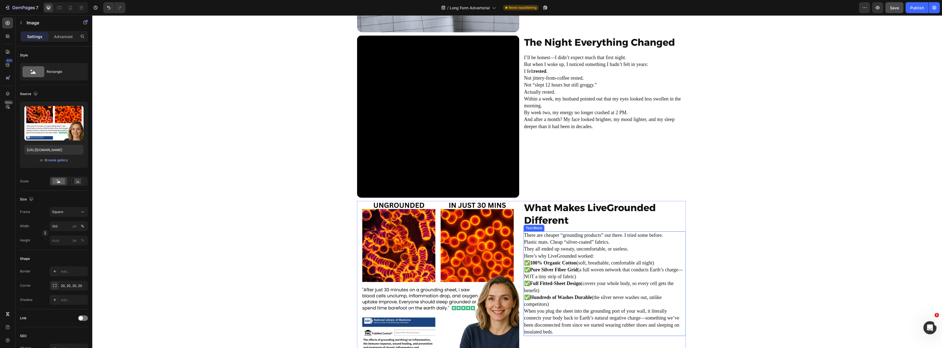
scroll to position [960, 0]
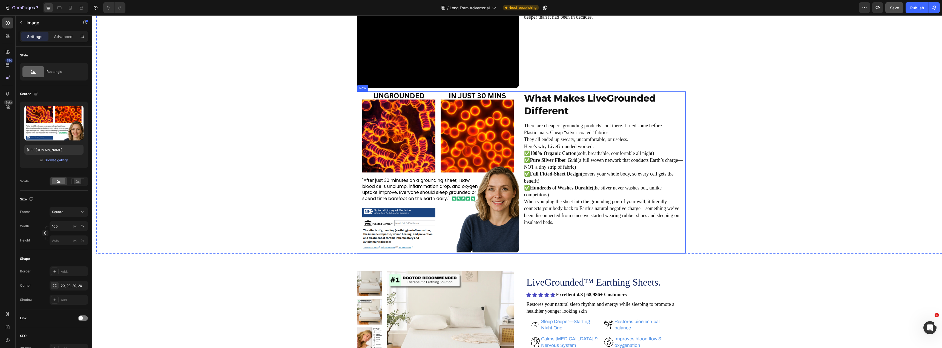
click at [589, 248] on div "What Makes LiveGrounded Different Heading There are cheaper “grounding products…" at bounding box center [605, 172] width 162 height 162
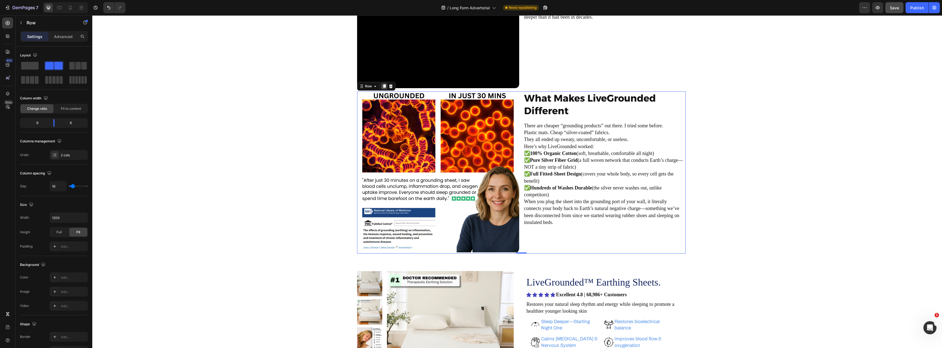
click at [383, 86] on icon at bounding box center [384, 86] width 3 height 4
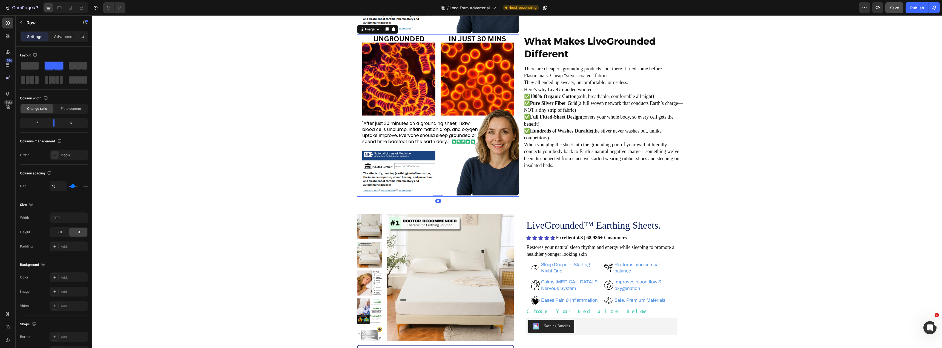
click at [491, 152] on img at bounding box center [438, 116] width 162 height 162
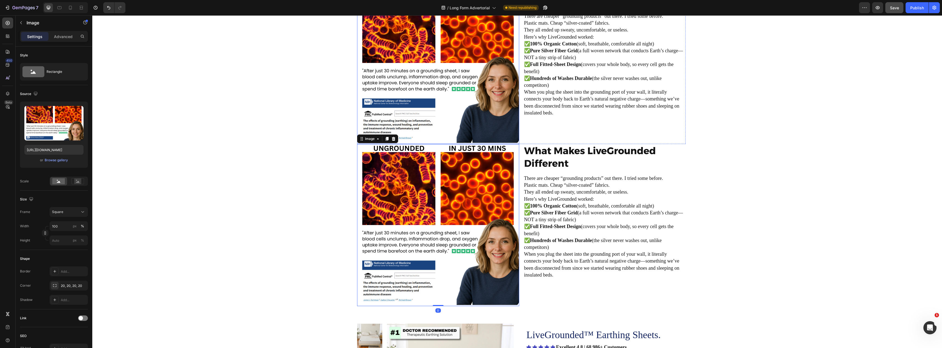
click at [466, 106] on img at bounding box center [438, 63] width 162 height 162
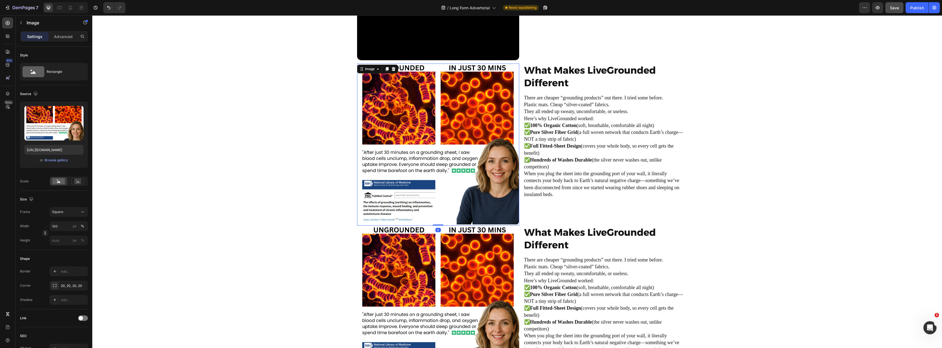
scroll to position [987, 0]
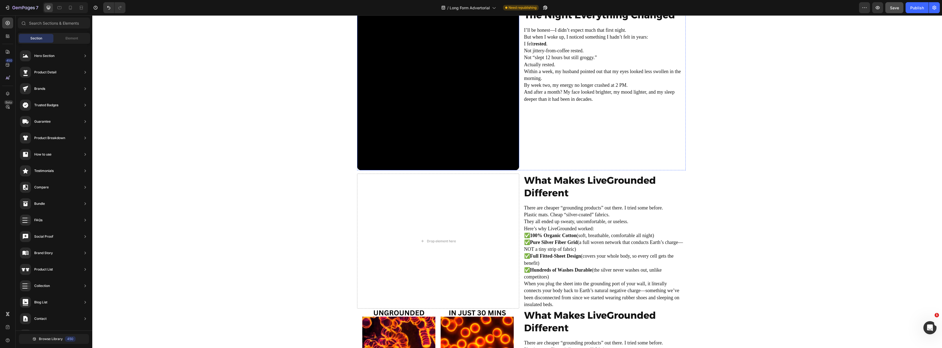
click at [399, 111] on video at bounding box center [438, 89] width 162 height 162
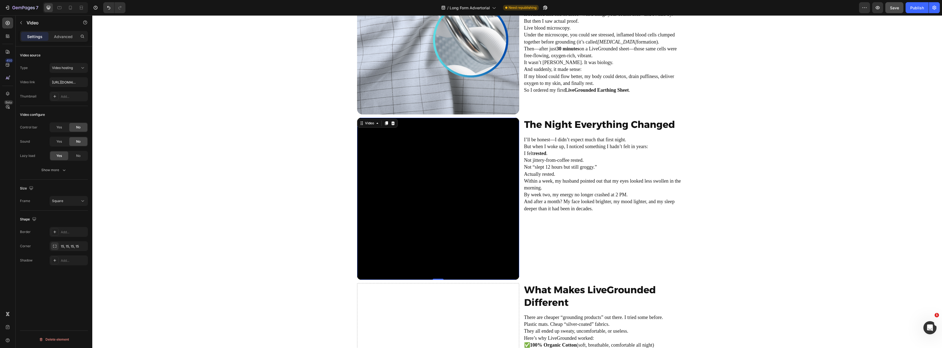
click at [384, 123] on icon at bounding box center [386, 123] width 4 height 4
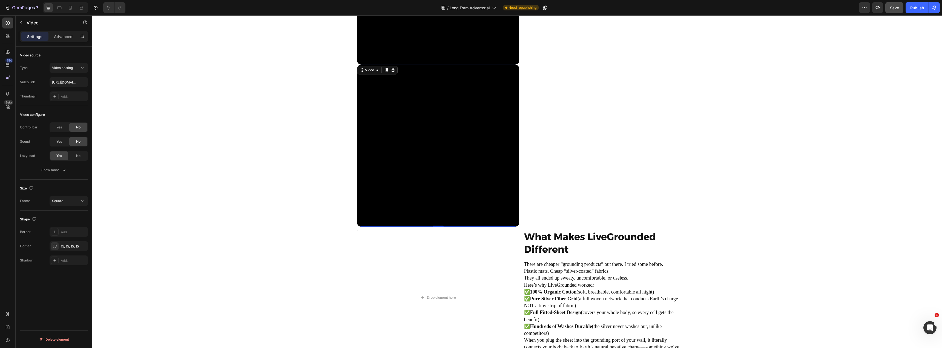
scroll to position [931, 0]
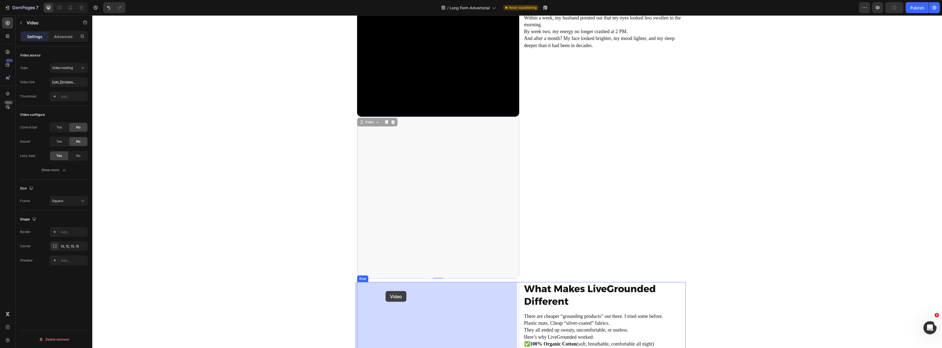
drag, startPoint x: 362, startPoint y: 124, endPoint x: 386, endPoint y: 291, distance: 168.7
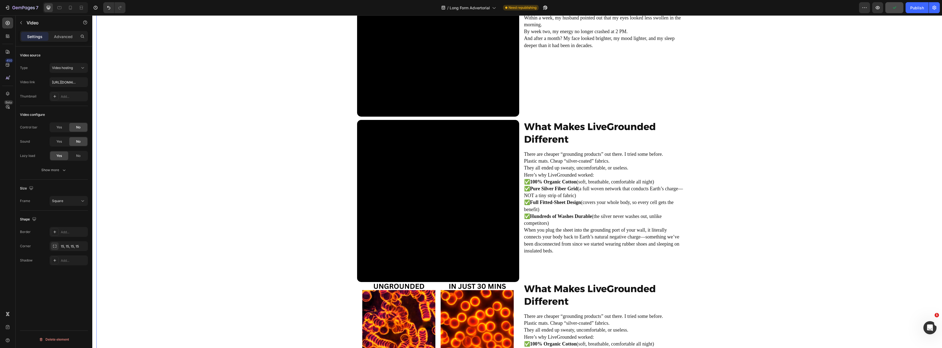
click at [407, 188] on video at bounding box center [438, 201] width 162 height 162
click at [23, 20] on button "button" at bounding box center [21, 22] width 9 height 9
click at [406, 194] on video at bounding box center [438, 201] width 162 height 162
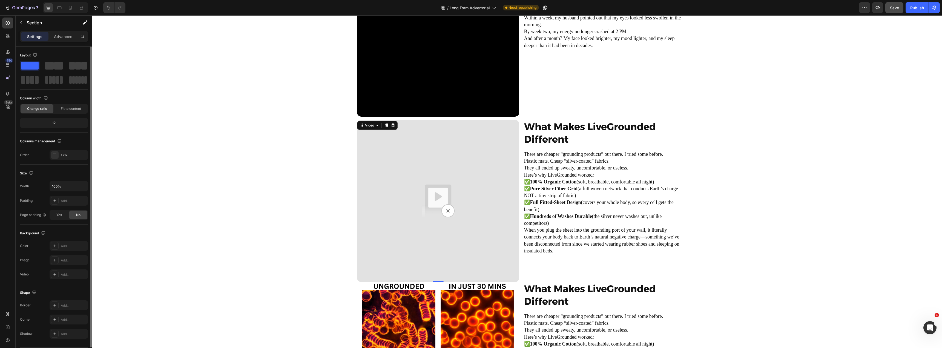
click at [396, 187] on img at bounding box center [438, 201] width 162 height 162
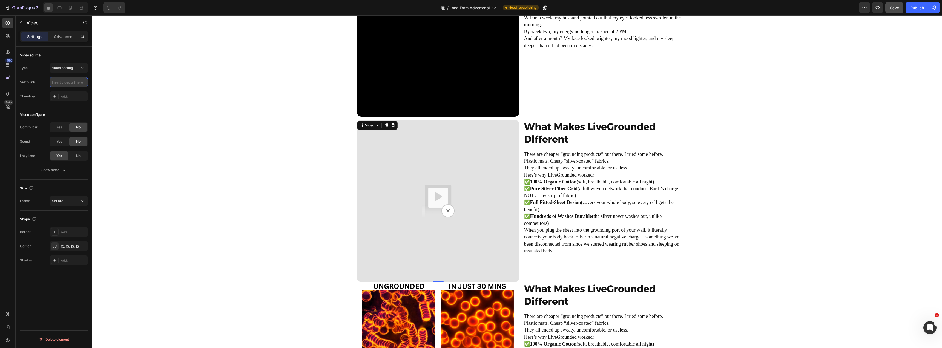
click at [65, 82] on input "text" at bounding box center [69, 82] width 38 height 10
paste input "https://cdn.shopify.com/videos/c/o/v/90e82a1e3c644ba193c23147b29a2ba5.mp4"
type input "https://cdn.shopify.com/videos/c/o/v/90e82a1e3c644ba193c23147b29a2ba5.mp4"
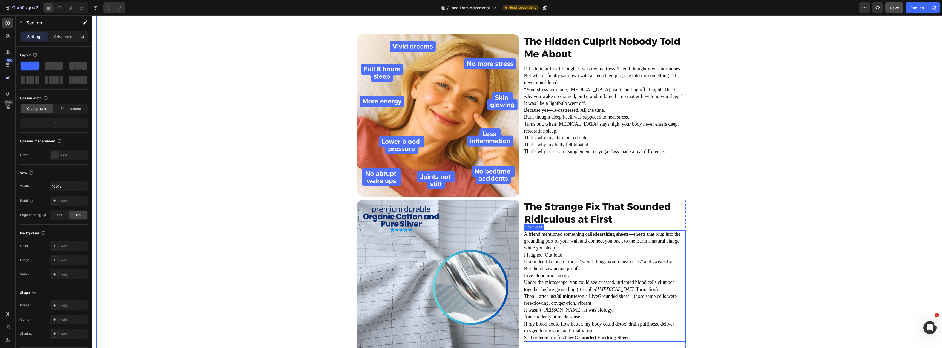
scroll to position [658, 0]
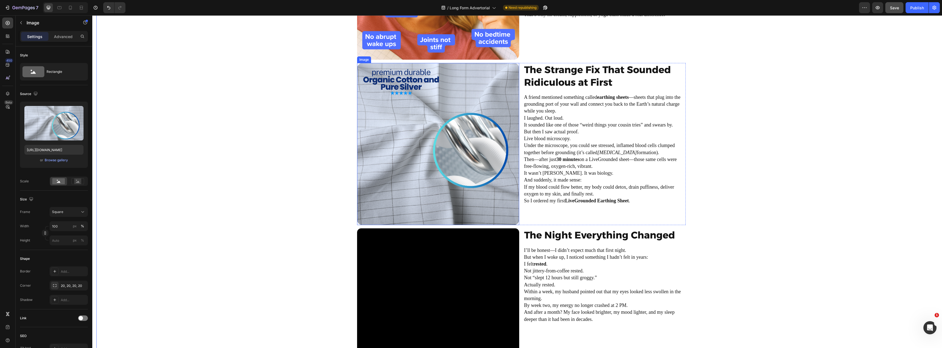
click at [482, 152] on img at bounding box center [438, 144] width 162 height 162
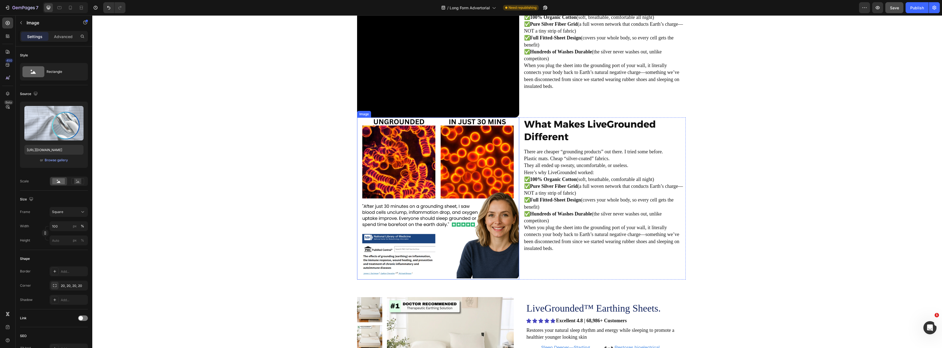
scroll to position [1096, 0]
click at [446, 157] on img at bounding box center [438, 199] width 162 height 162
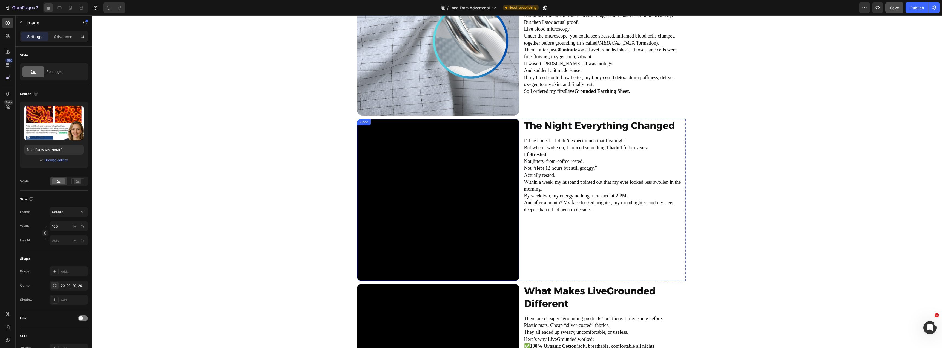
scroll to position [630, 0]
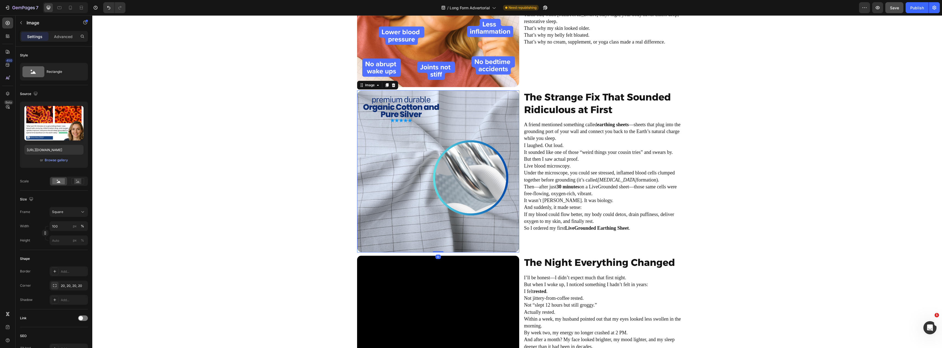
click at [425, 141] on img at bounding box center [438, 171] width 162 height 162
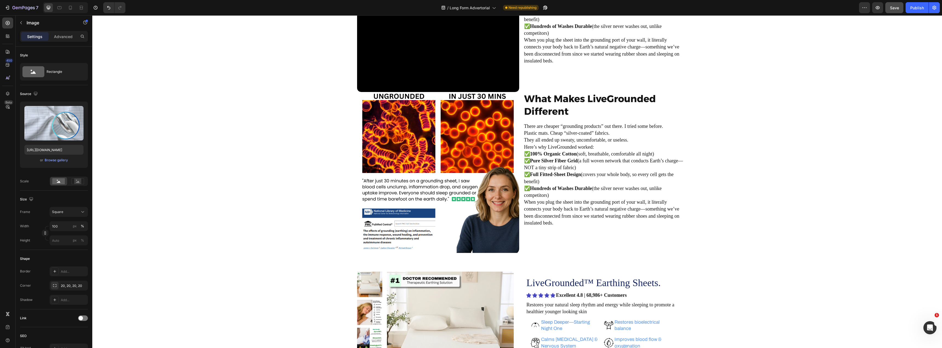
scroll to position [1123, 0]
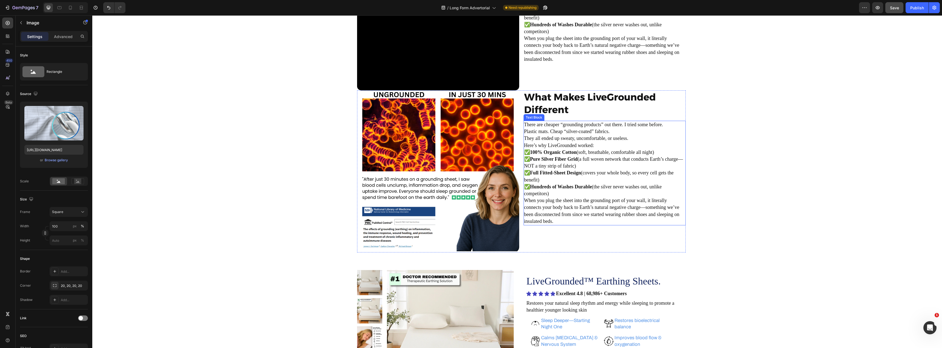
click at [578, 182] on p "✅ Full Fitted-Sheet Design (covers your whole body, so every cell gets the bene…" at bounding box center [604, 177] width 161 height 14
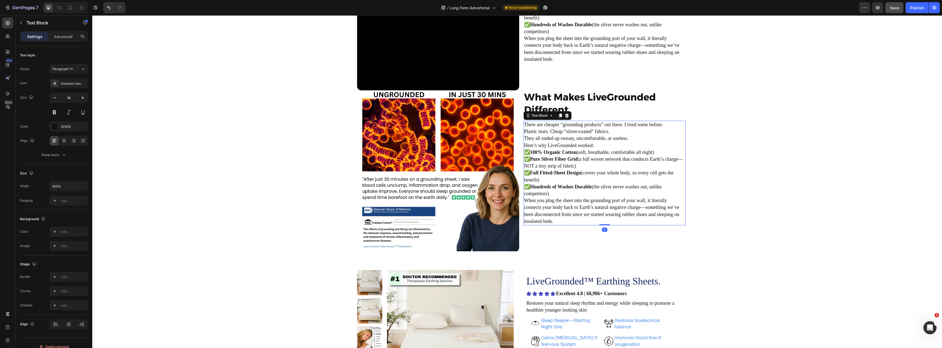
click at [578, 182] on p "✅ Full Fitted-Sheet Design (covers your whole body, so every cell gets the bene…" at bounding box center [604, 177] width 161 height 14
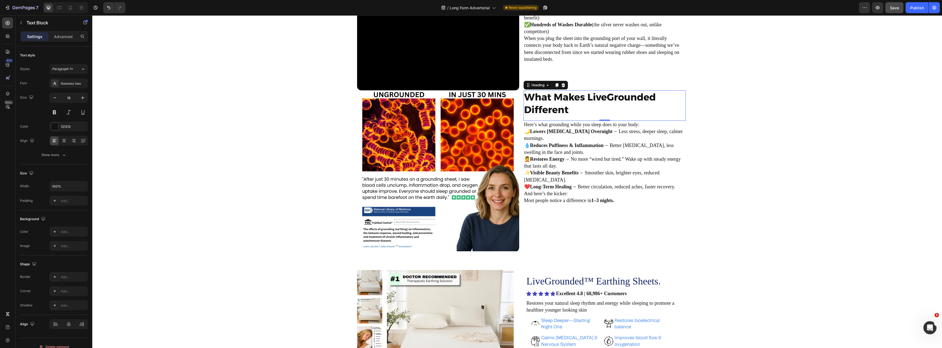
click at [570, 104] on h2 "What Makes LiveGrounded Different" at bounding box center [605, 103] width 162 height 26
click at [549, 109] on p "What Makes LiveGrounded Different" at bounding box center [604, 103] width 161 height 25
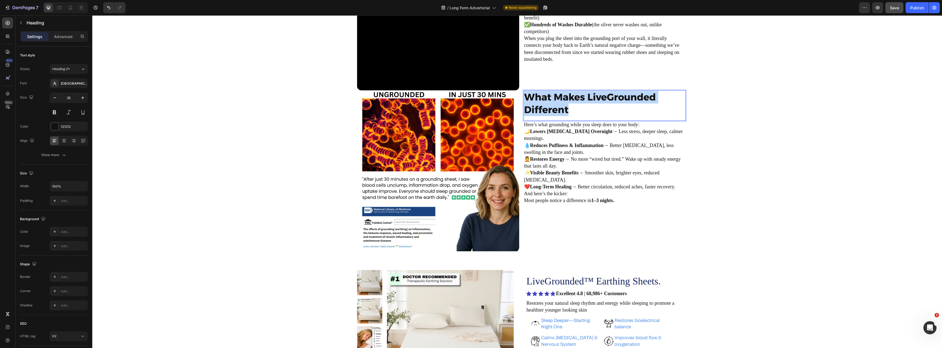
click at [548, 109] on p "What Makes LiveGrounded Different" at bounding box center [604, 103] width 161 height 25
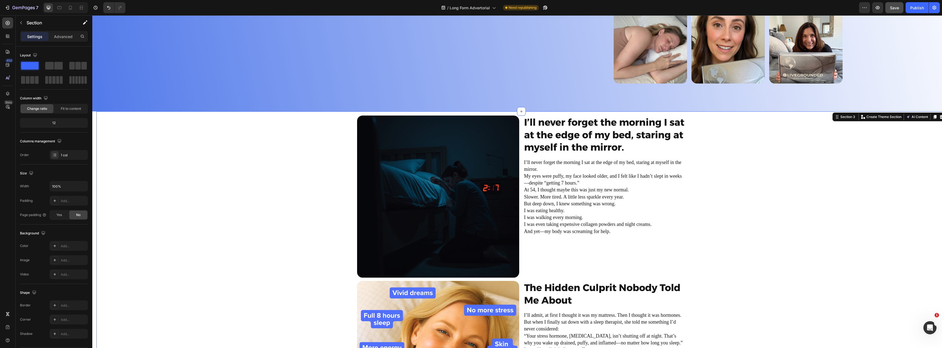
scroll to position [438, 0]
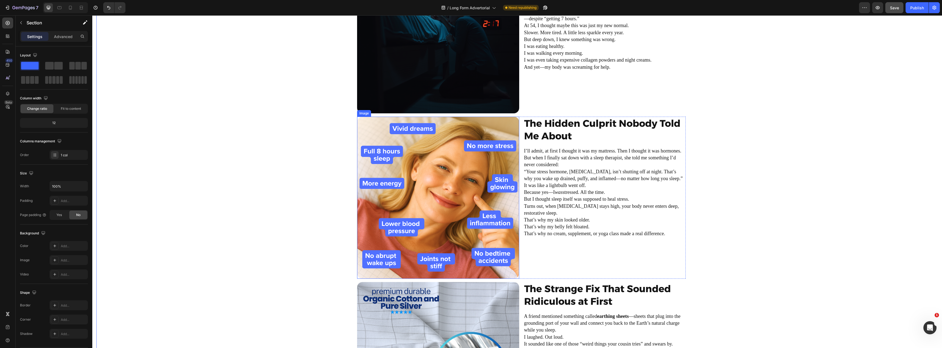
click at [439, 177] on img at bounding box center [438, 198] width 162 height 162
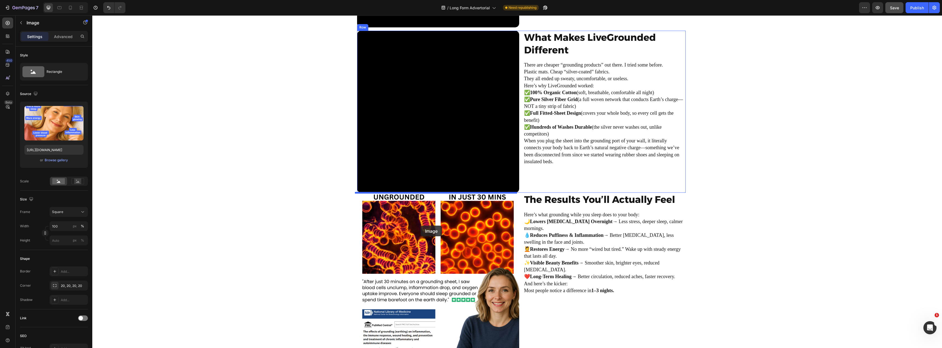
scroll to position [1068, 0]
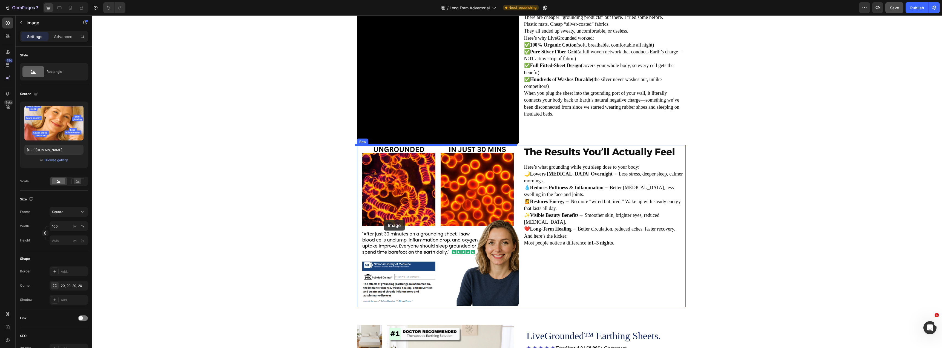
drag, startPoint x: 378, startPoint y: 140, endPoint x: 384, endPoint y: 220, distance: 80.4
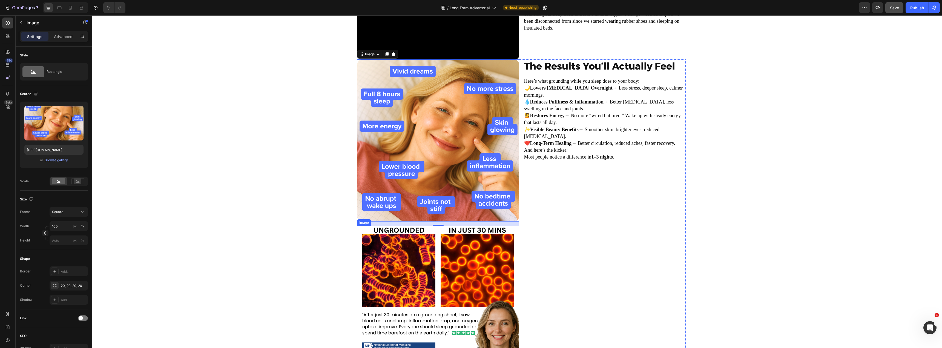
scroll to position [1192, 0]
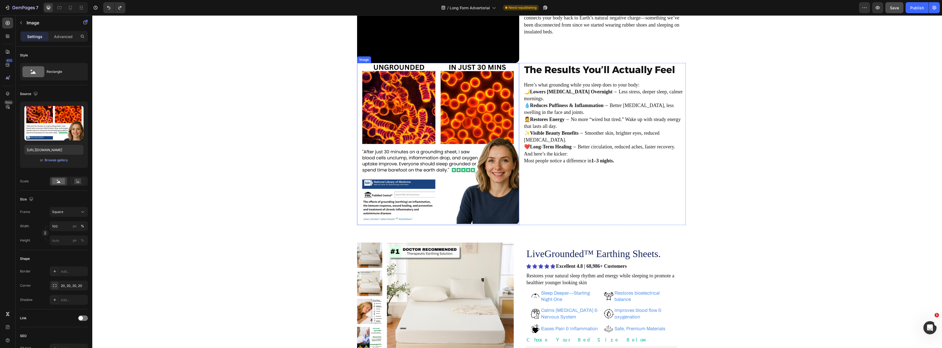
click at [440, 157] on img at bounding box center [438, 144] width 162 height 162
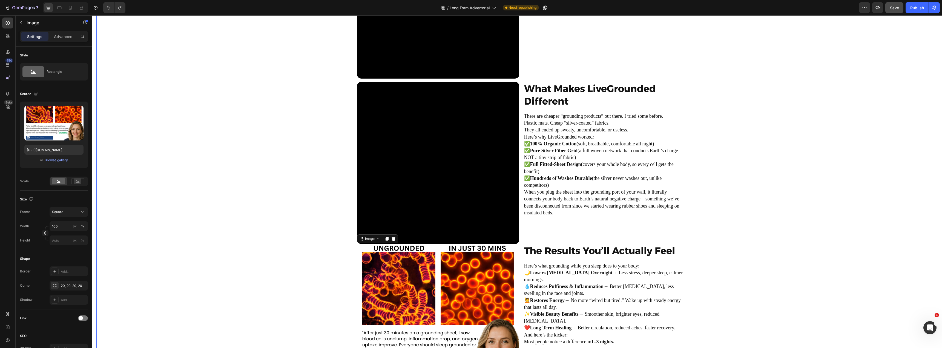
scroll to position [1014, 0]
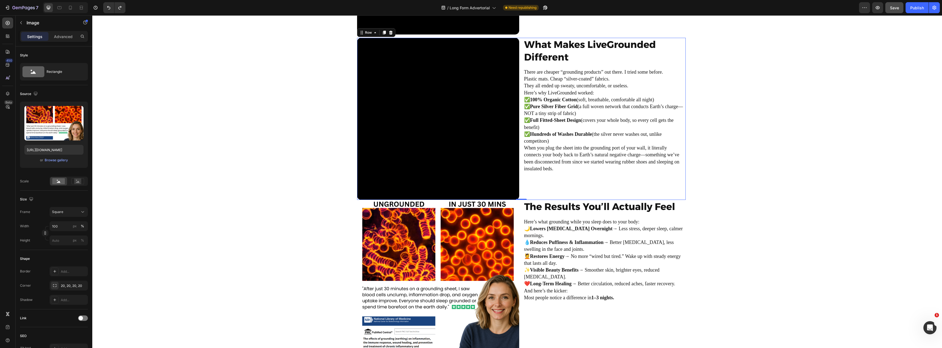
click at [544, 194] on div "What Makes LiveGrounded Different Heading There are cheaper “grounding products…" at bounding box center [605, 119] width 162 height 162
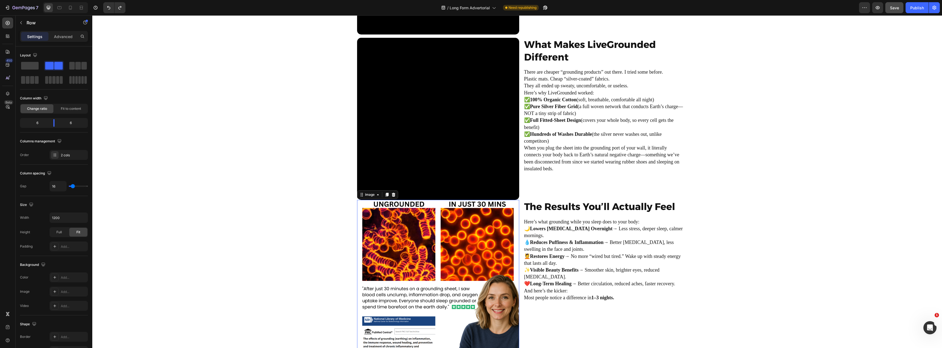
click at [461, 225] on img at bounding box center [438, 281] width 162 height 162
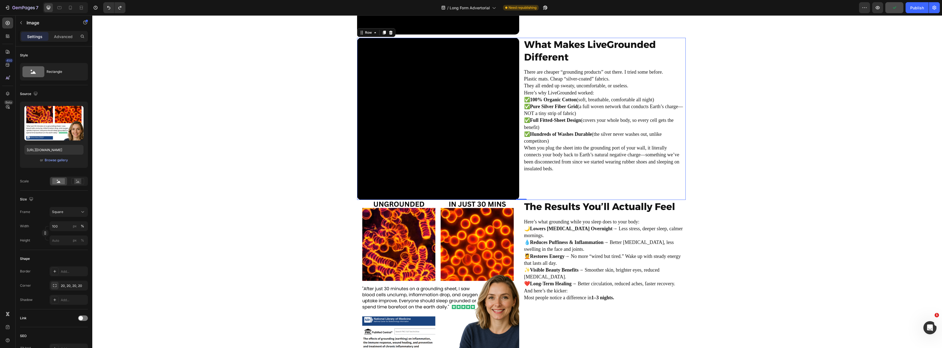
click at [601, 173] on div "What Makes LiveGrounded Different Heading There are cheaper “grounding products…" at bounding box center [605, 119] width 162 height 162
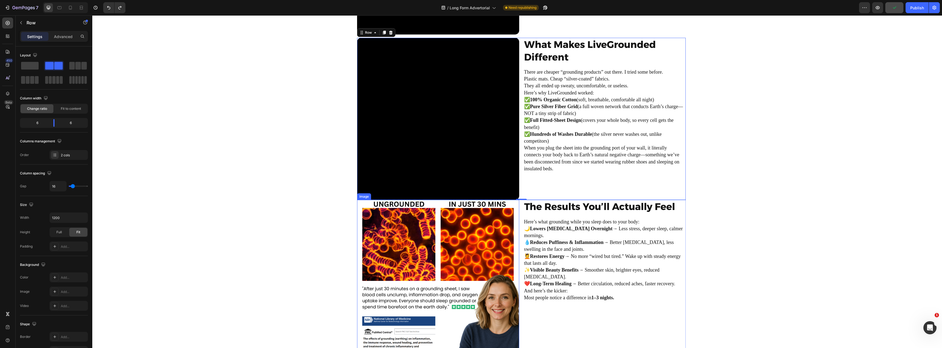
click at [428, 217] on img at bounding box center [438, 281] width 162 height 162
click at [549, 181] on div "What Makes LiveGrounded Different Heading There are cheaper “grounding products…" at bounding box center [605, 119] width 162 height 162
click at [59, 38] on p "Advanced" at bounding box center [63, 37] width 19 height 6
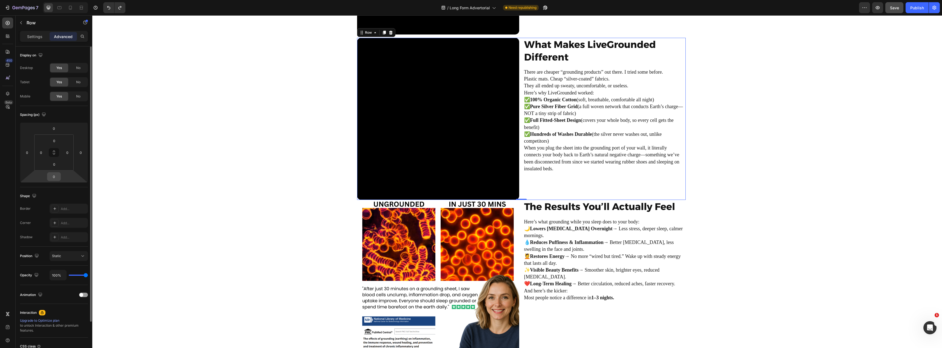
click at [53, 176] on input "0" at bounding box center [53, 177] width 11 height 8
type input "20"
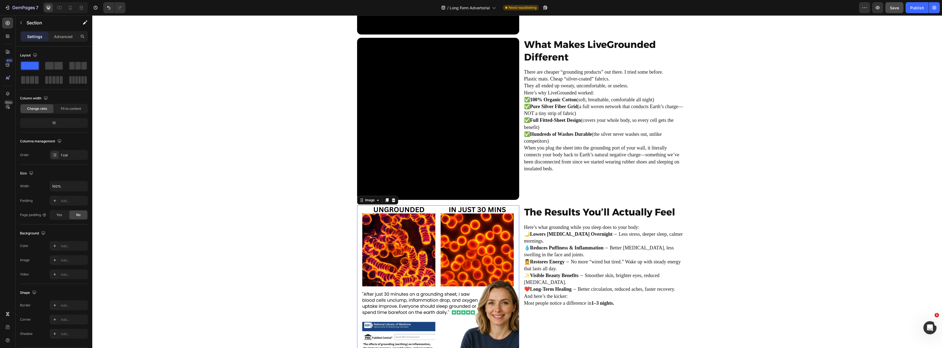
click at [429, 248] on img at bounding box center [438, 286] width 162 height 162
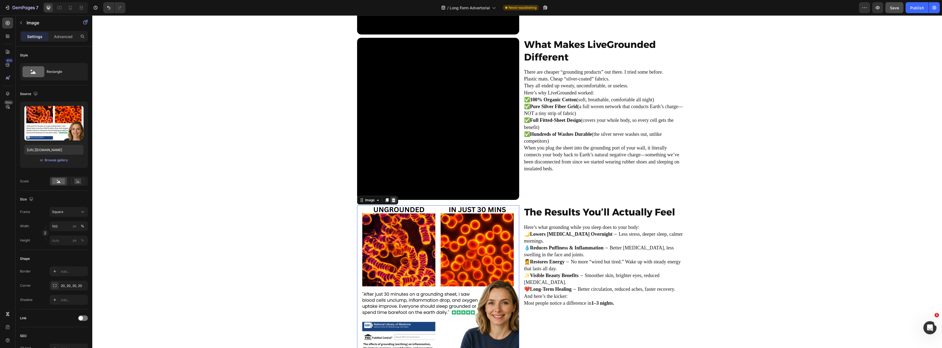
click at [392, 199] on icon at bounding box center [394, 200] width 4 height 4
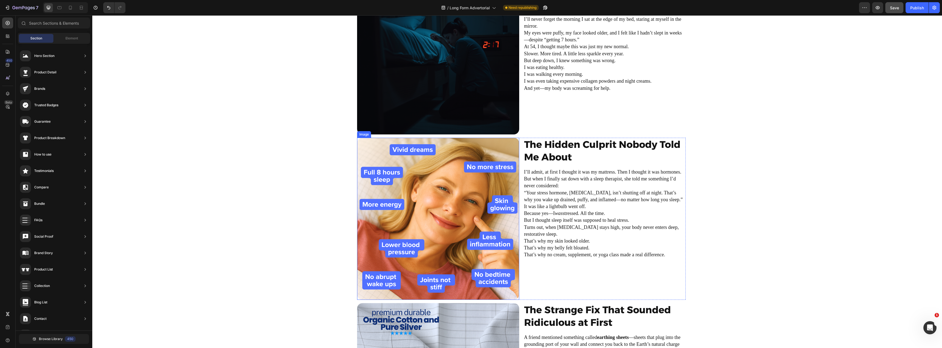
scroll to position [356, 0]
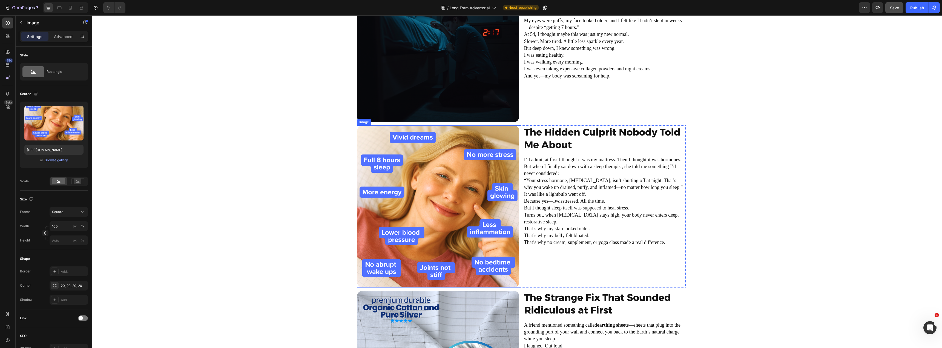
click at [413, 217] on img at bounding box center [438, 206] width 162 height 162
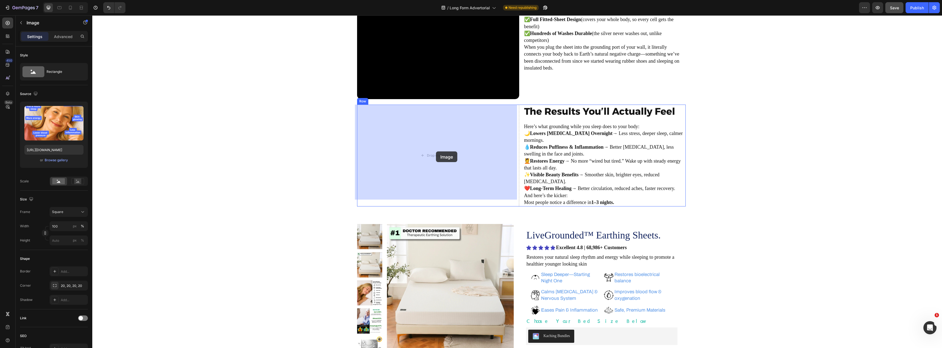
drag, startPoint x: 413, startPoint y: 185, endPoint x: 449, endPoint y: 194, distance: 37.3
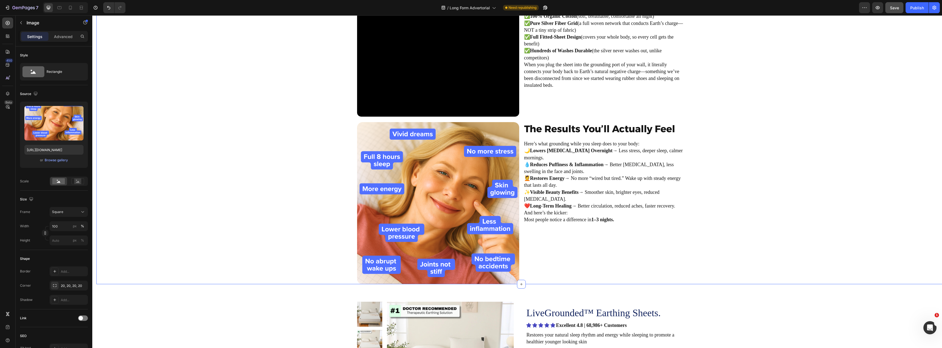
scroll to position [973, 0]
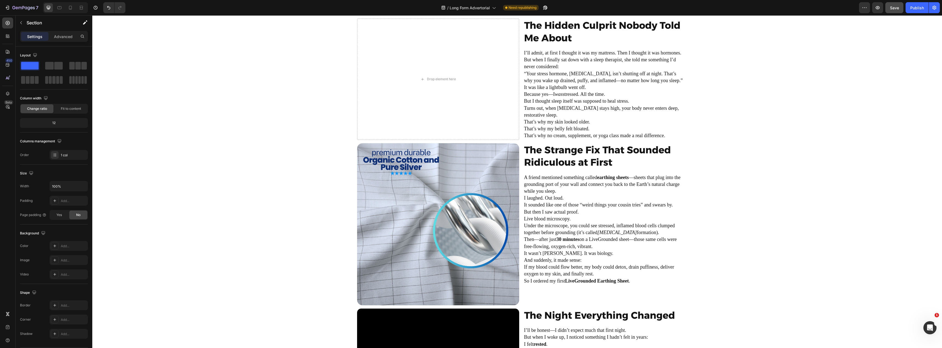
scroll to position [357, 0]
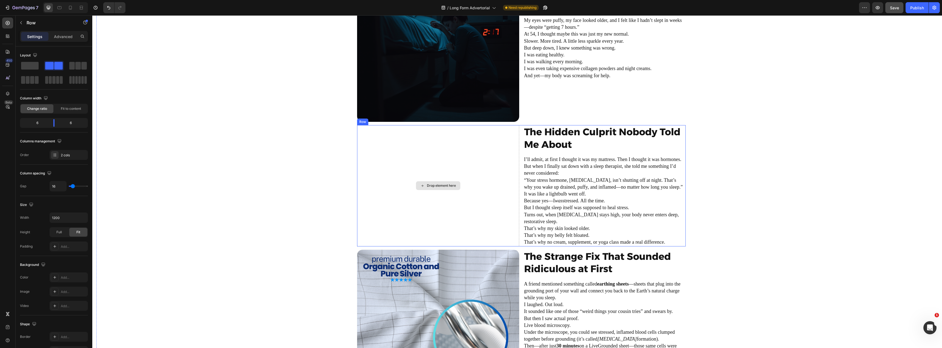
click at [386, 158] on div "Drop element here" at bounding box center [438, 185] width 162 height 121
click at [19, 22] on icon "button" at bounding box center [21, 23] width 4 height 4
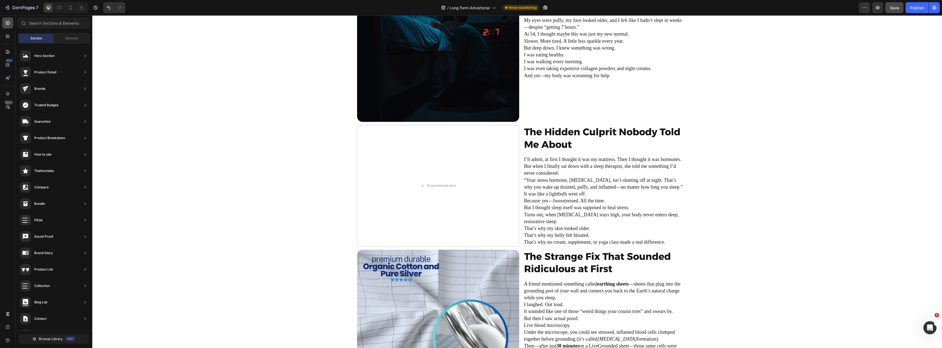
click at [7, 22] on icon at bounding box center [7, 22] width 5 height 5
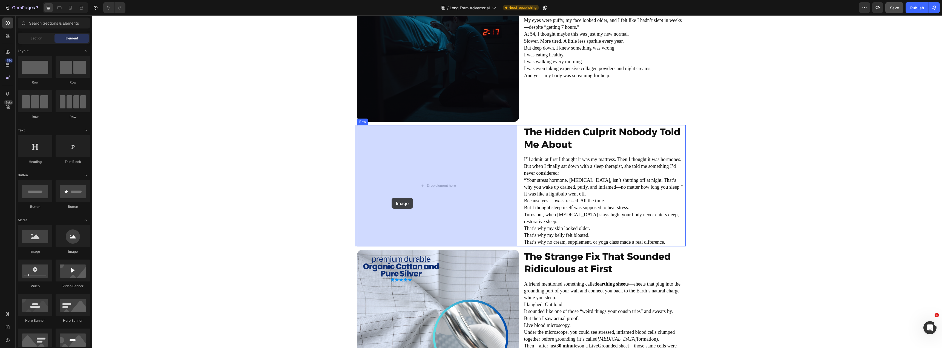
drag, startPoint x: 126, startPoint y: 251, endPoint x: 392, endPoint y: 198, distance: 270.8
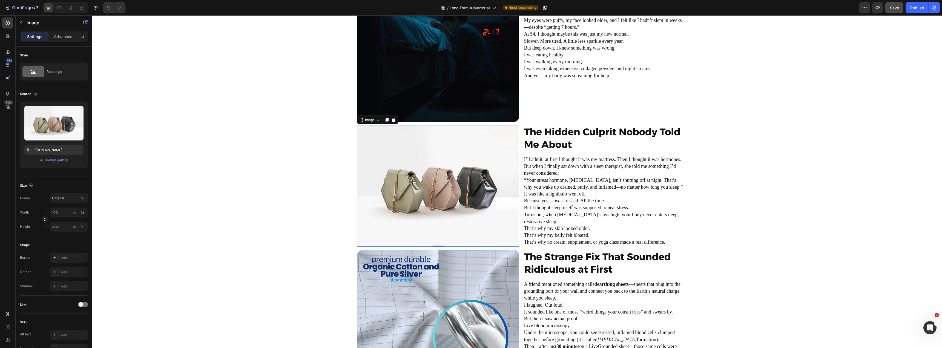
click at [416, 191] on img at bounding box center [438, 186] width 162 height 122
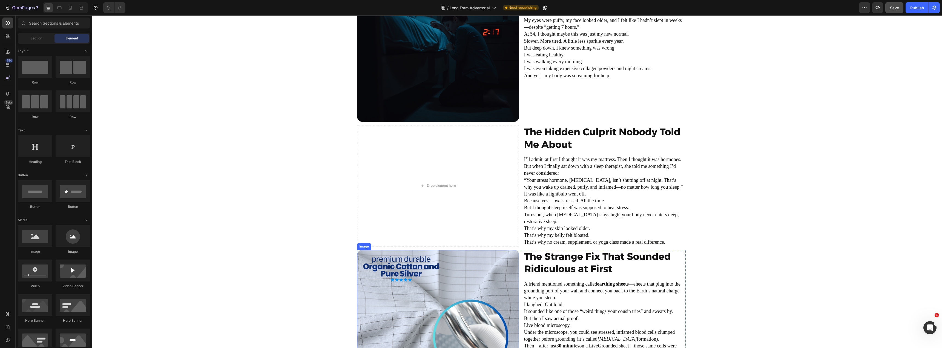
click at [407, 279] on img at bounding box center [438, 331] width 162 height 162
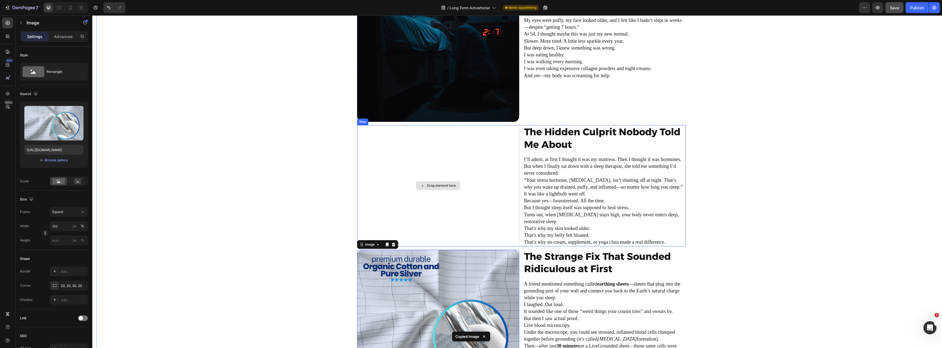
click at [400, 218] on div "Drop element here" at bounding box center [438, 185] width 162 height 121
click at [392, 270] on img at bounding box center [438, 331] width 162 height 162
click at [385, 245] on icon at bounding box center [386, 245] width 3 height 4
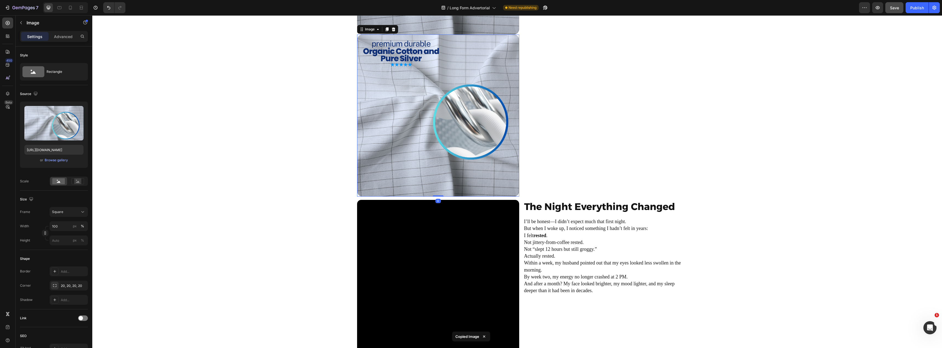
click at [389, 171] on img at bounding box center [438, 116] width 162 height 162
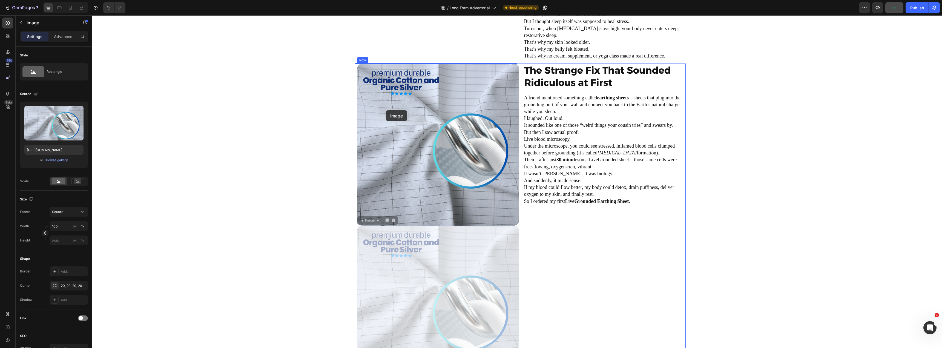
scroll to position [433, 0]
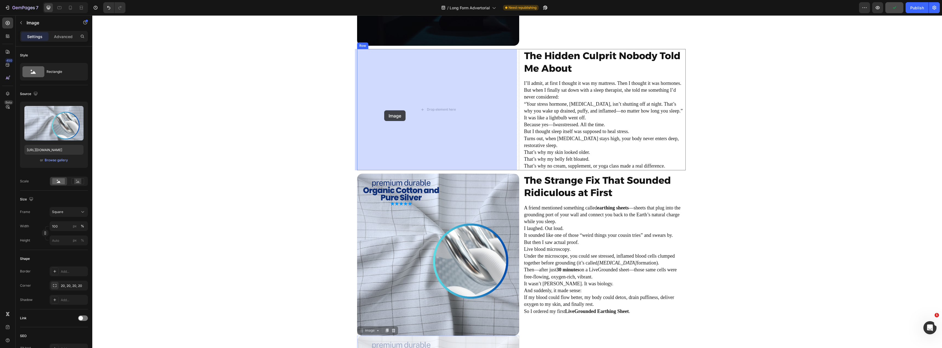
drag, startPoint x: 359, startPoint y: 141, endPoint x: 384, endPoint y: 110, distance: 39.3
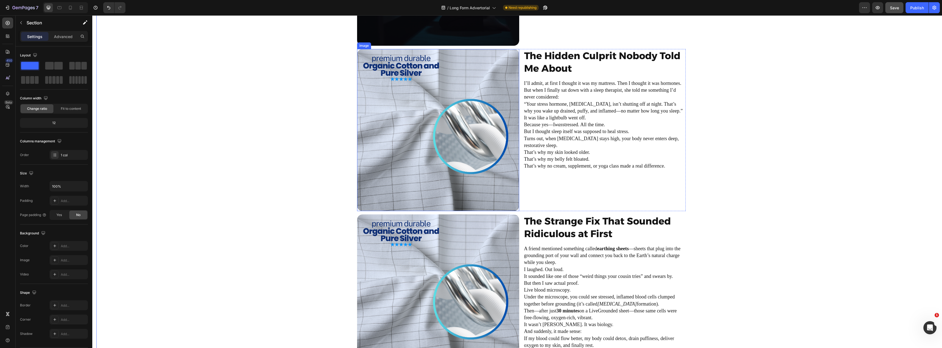
click at [396, 134] on img at bounding box center [438, 130] width 162 height 162
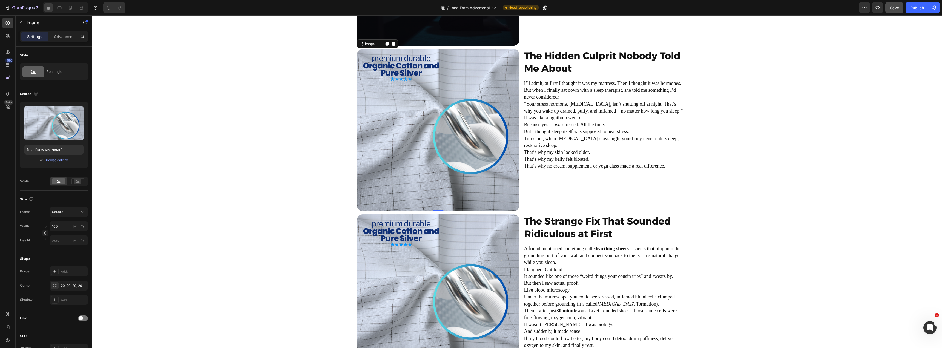
click at [403, 127] on img at bounding box center [438, 130] width 162 height 162
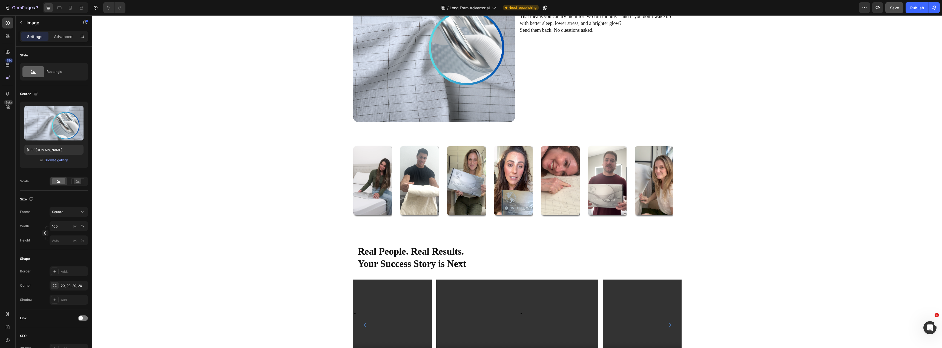
scroll to position [2154, 0]
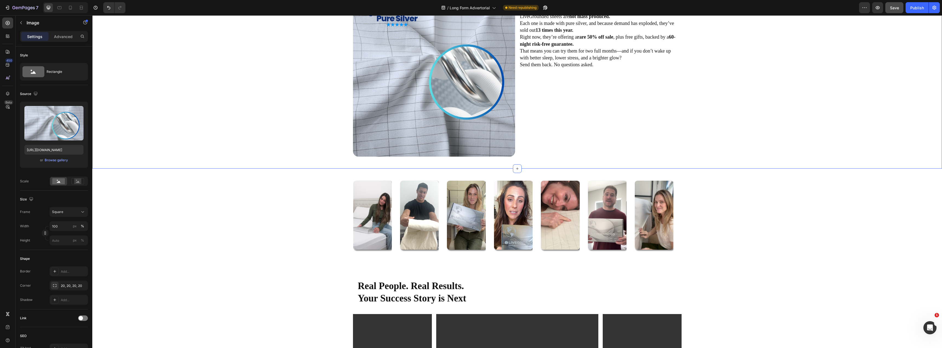
click at [284, 126] on div "Image But Here’s the Catch Heading LiveGrounded sheets are not mass produced. E…" at bounding box center [517, 77] width 841 height 165
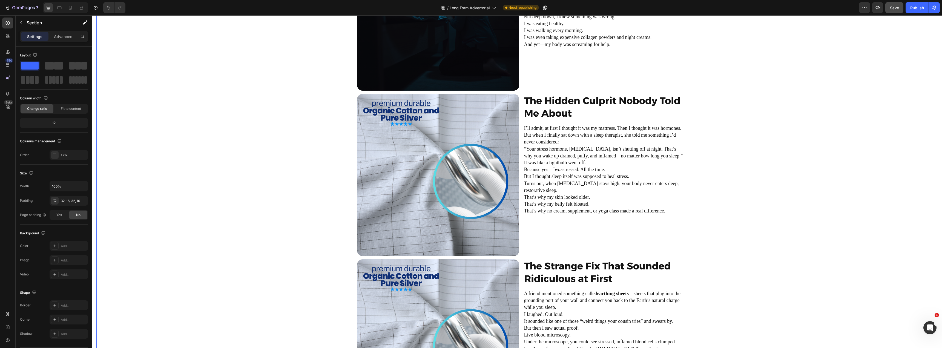
scroll to position [509, 0]
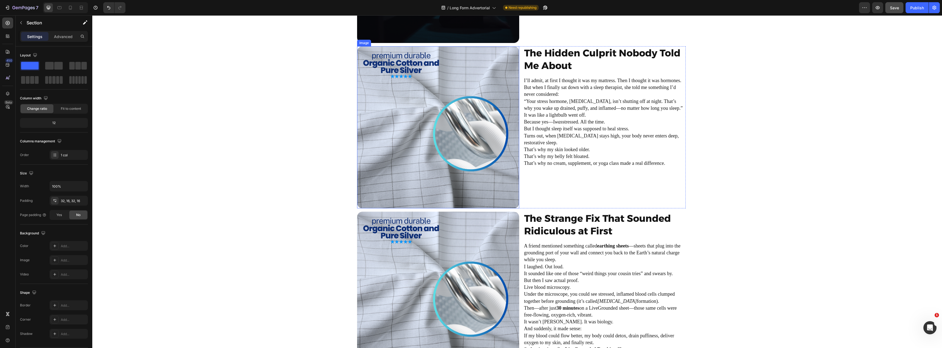
click at [386, 125] on img at bounding box center [438, 127] width 162 height 162
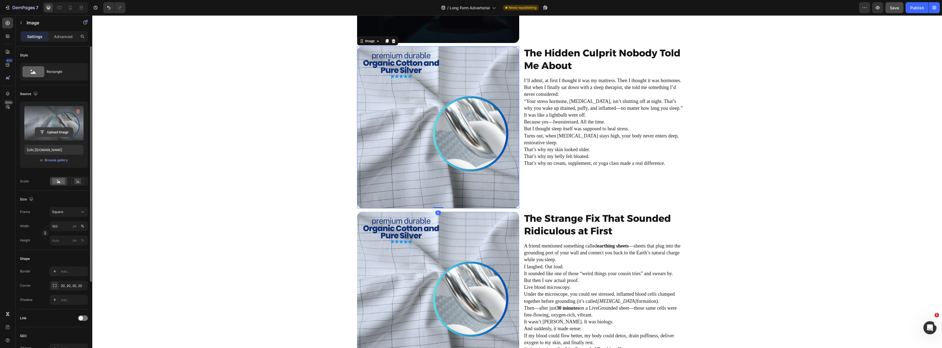
click at [49, 133] on input "file" at bounding box center [54, 132] width 38 height 9
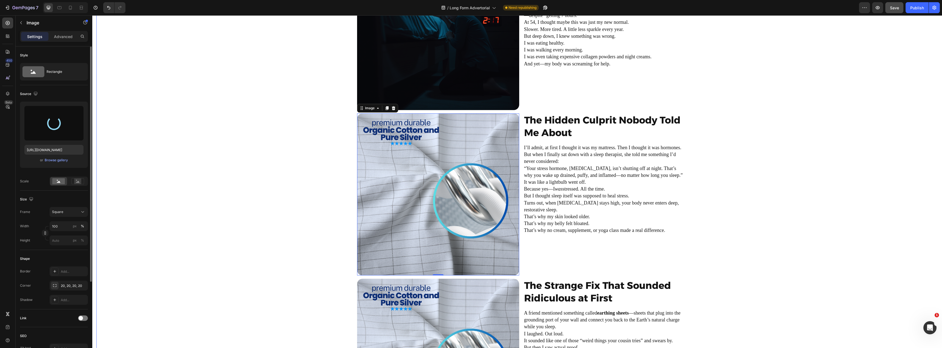
scroll to position [372, 0]
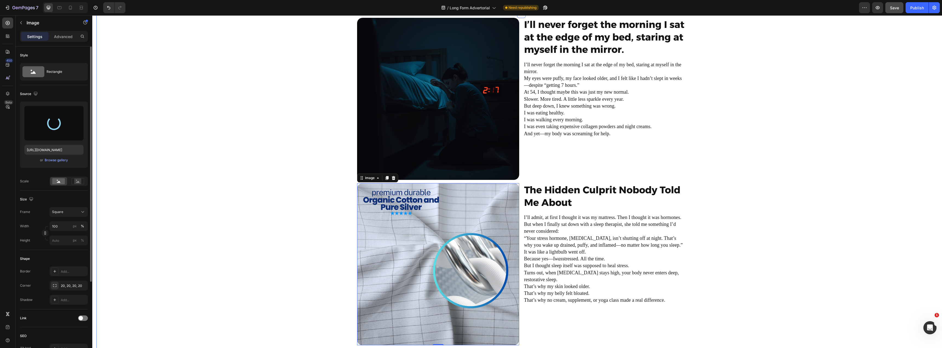
type input "https://cdn.shopify.com/s/files/1/0851/3129/7057/files/gempages_501971742231626…"
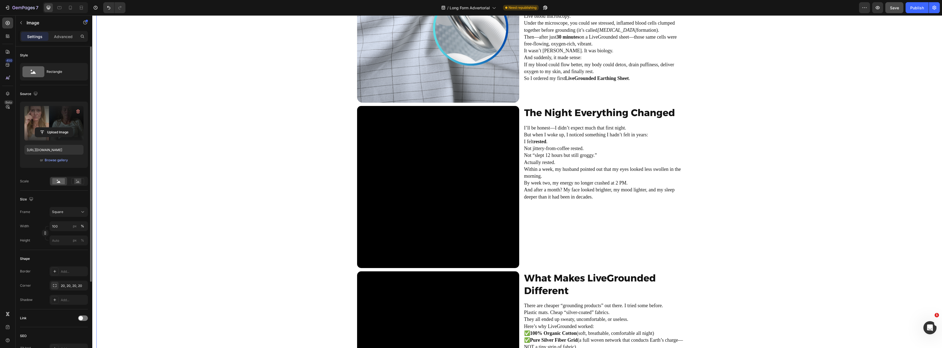
scroll to position [783, 0]
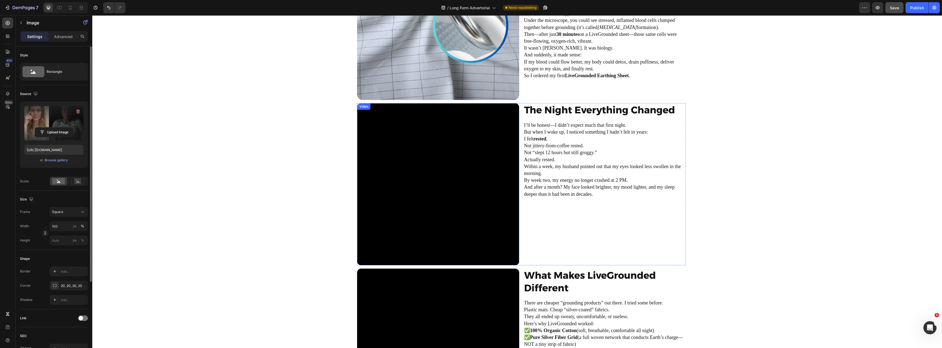
click at [414, 156] on video at bounding box center [438, 184] width 162 height 162
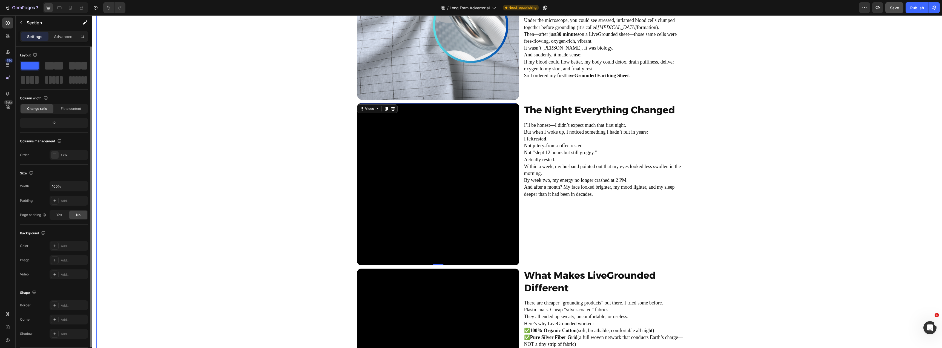
click at [246, 162] on div "Image I’ll never forget the morning I sat at the edge of my bed, staring at mys…" at bounding box center [521, 100] width 850 height 995
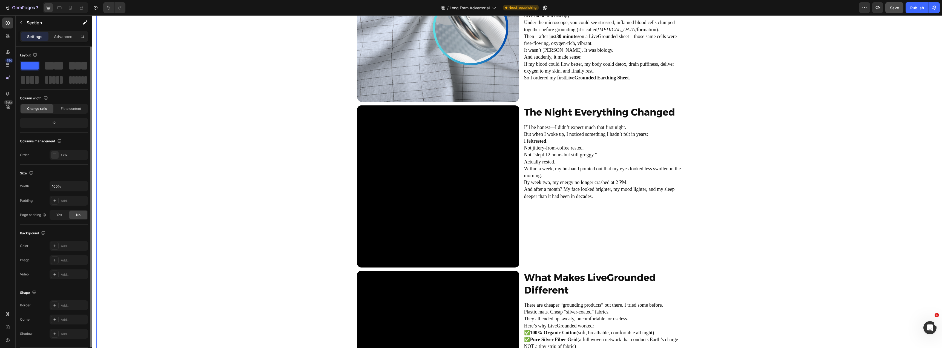
scroll to position [865, 0]
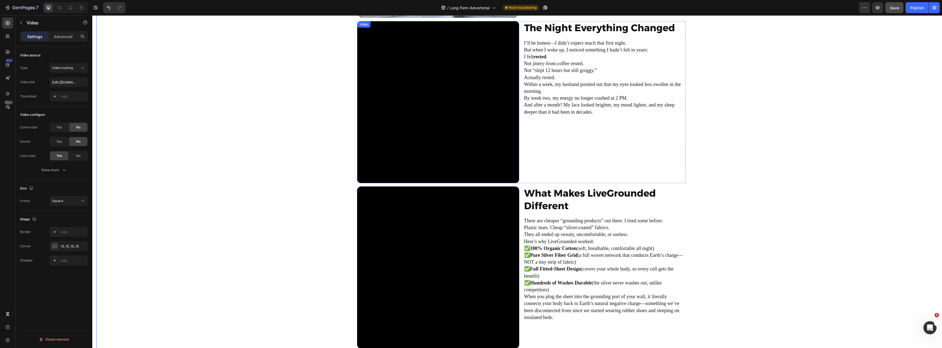
click at [503, 128] on video at bounding box center [438, 102] width 162 height 162
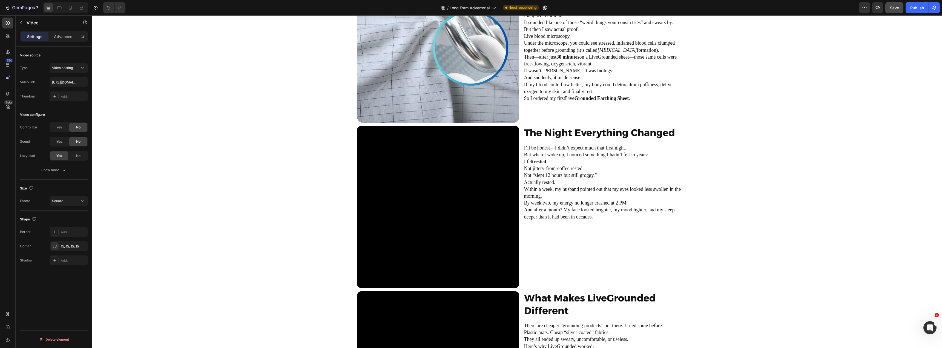
scroll to position [755, 0]
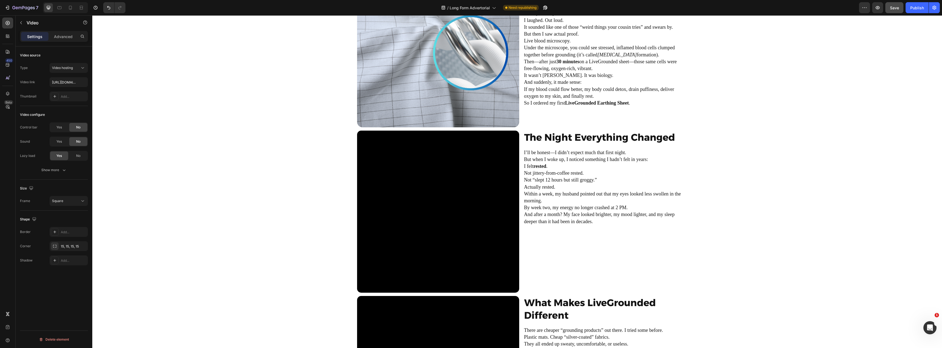
click at [461, 164] on video at bounding box center [438, 212] width 162 height 162
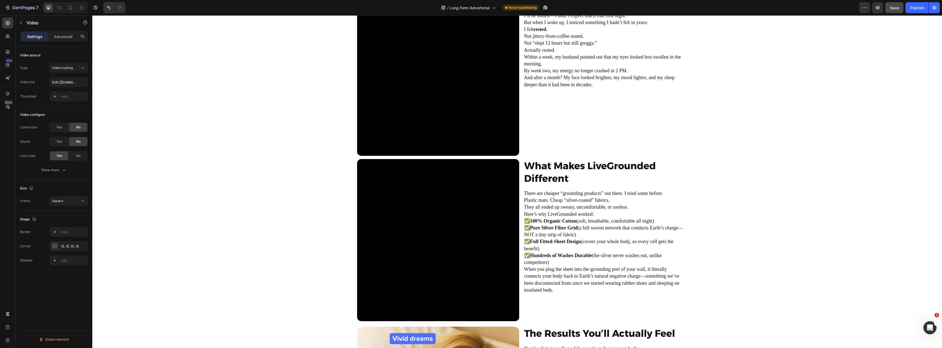
click at [448, 112] on video at bounding box center [438, 75] width 162 height 162
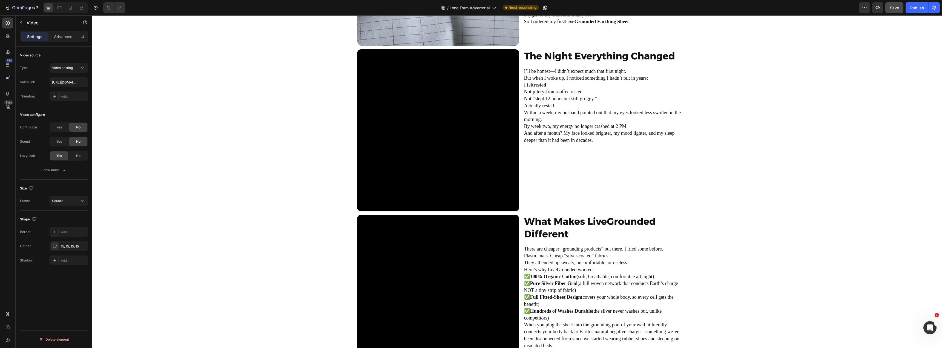
scroll to position [783, 0]
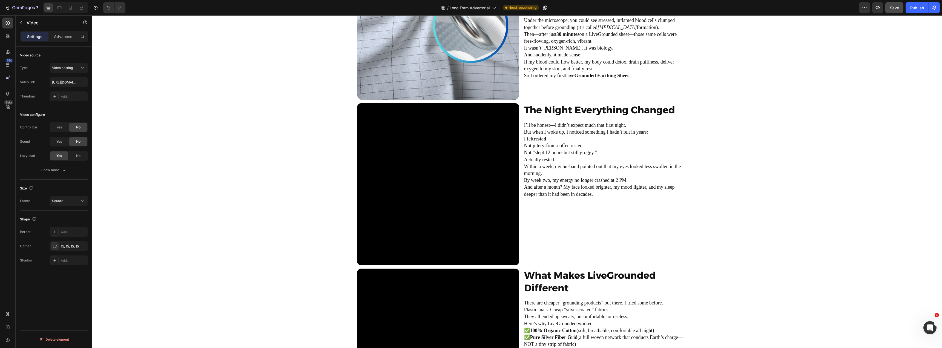
click at [484, 116] on video at bounding box center [438, 184] width 162 height 162
click at [446, 157] on video at bounding box center [438, 184] width 162 height 162
click at [592, 199] on div "The Night Everything Changed Heading I’ll be honest—I didn’t expect much that f…" at bounding box center [605, 184] width 162 height 162
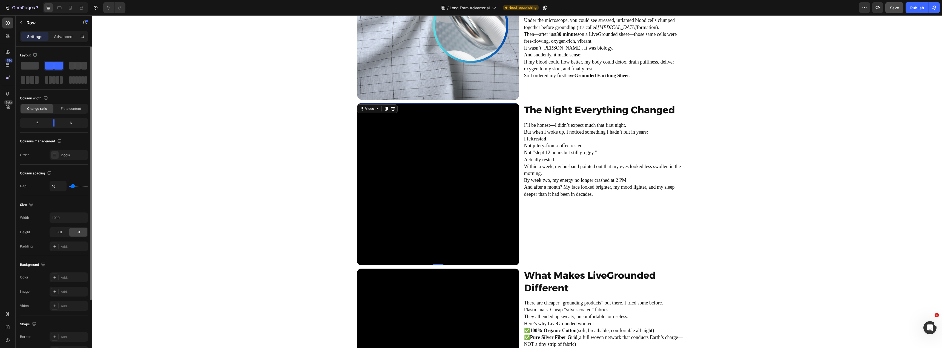
click at [500, 220] on video at bounding box center [438, 184] width 162 height 162
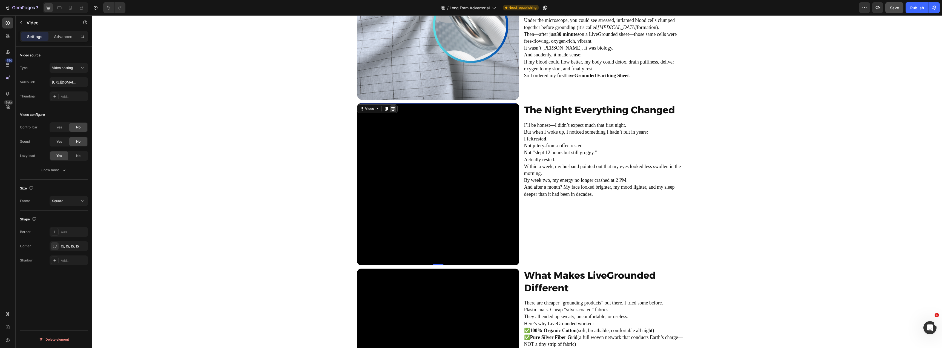
click at [392, 111] on icon at bounding box center [393, 109] width 4 height 4
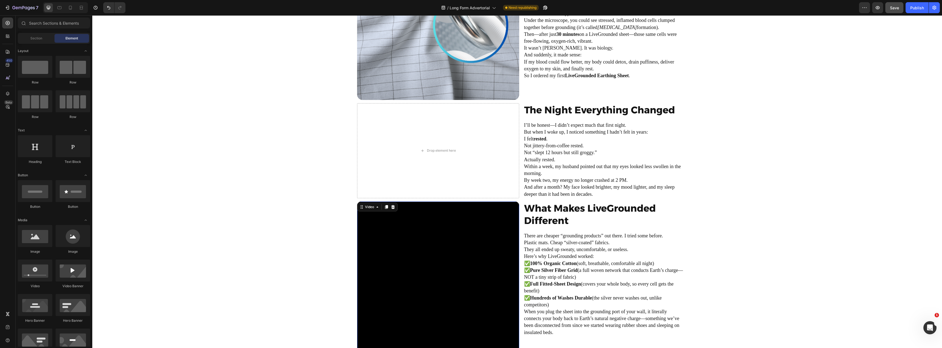
click at [408, 224] on video at bounding box center [438, 283] width 162 height 162
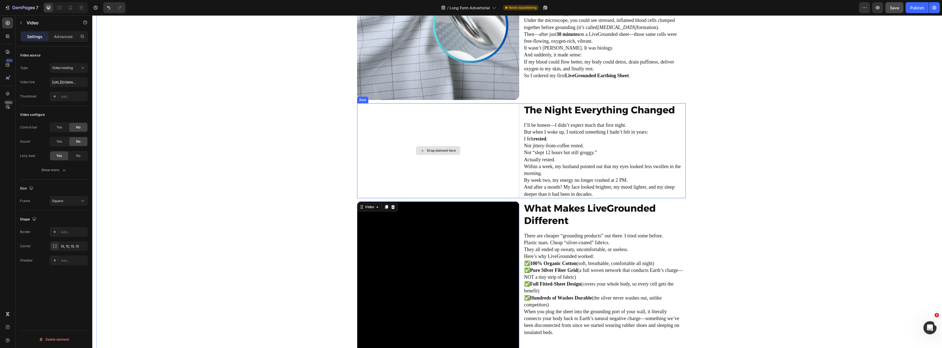
click at [396, 145] on div "Drop element here" at bounding box center [438, 150] width 162 height 95
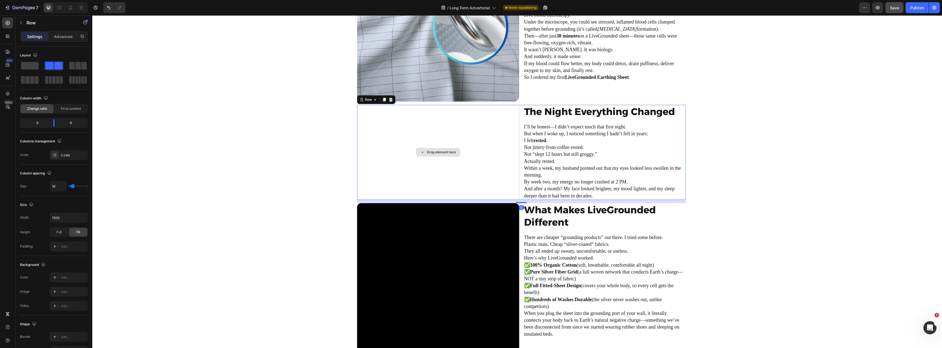
scroll to position [646, 0]
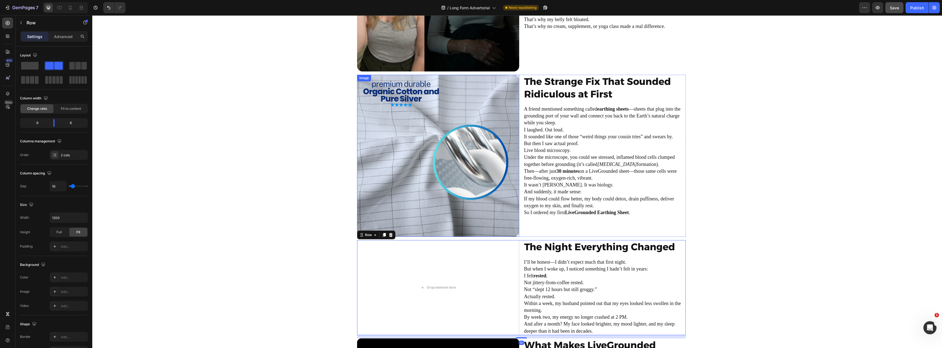
click at [404, 132] on img at bounding box center [438, 156] width 162 height 162
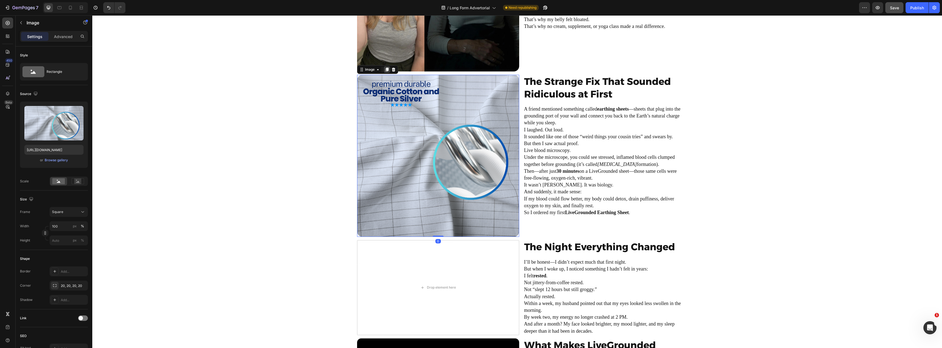
click at [385, 68] on icon at bounding box center [387, 69] width 4 height 4
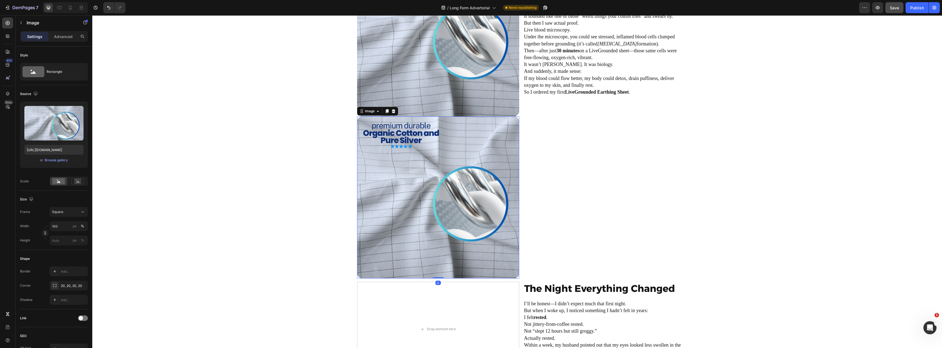
scroll to position [766, 0]
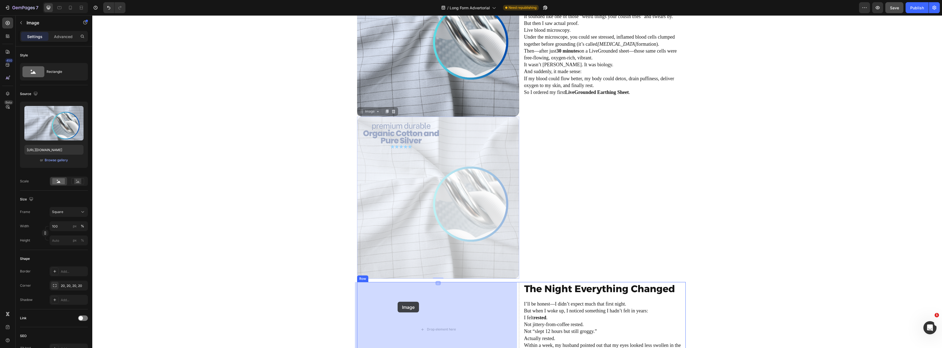
drag, startPoint x: 360, startPoint y: 112, endPoint x: 398, endPoint y: 300, distance: 192.0
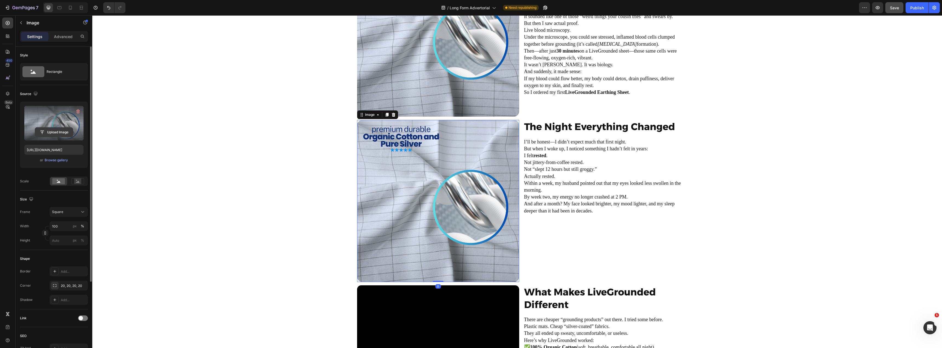
click at [51, 132] on input "file" at bounding box center [54, 132] width 38 height 9
click at [47, 132] on input "file" at bounding box center [54, 132] width 38 height 9
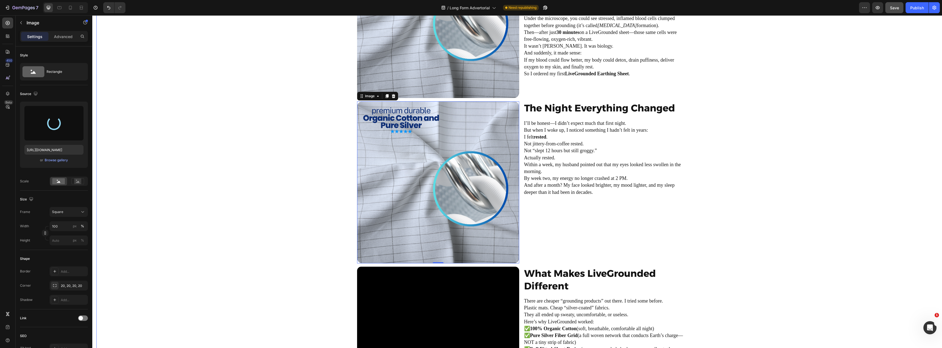
scroll to position [629, 0]
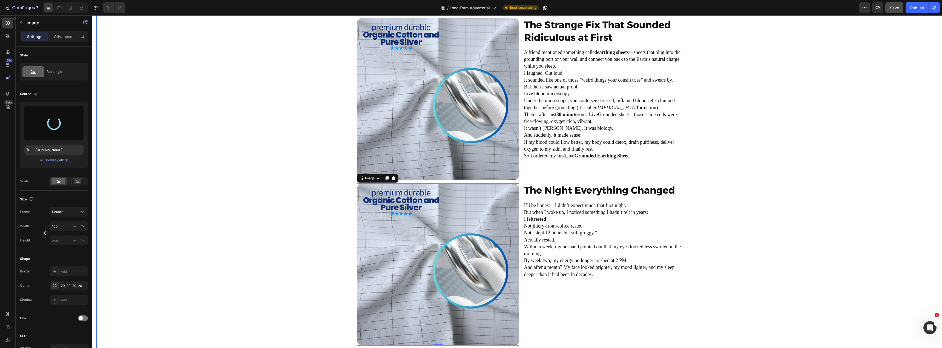
type input "https://cdn.shopify.com/s/files/1/0851/3129/7057/files/gempages_501971742231626…"
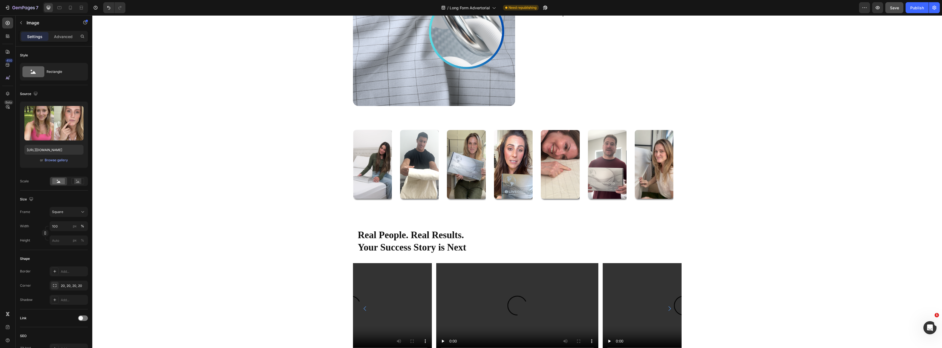
scroll to position [1915, 0]
click at [550, 106] on div "But Here’s the Catch Heading LiveGrounded sheets are not mass produced. Each on…" at bounding box center [601, 25] width 162 height 162
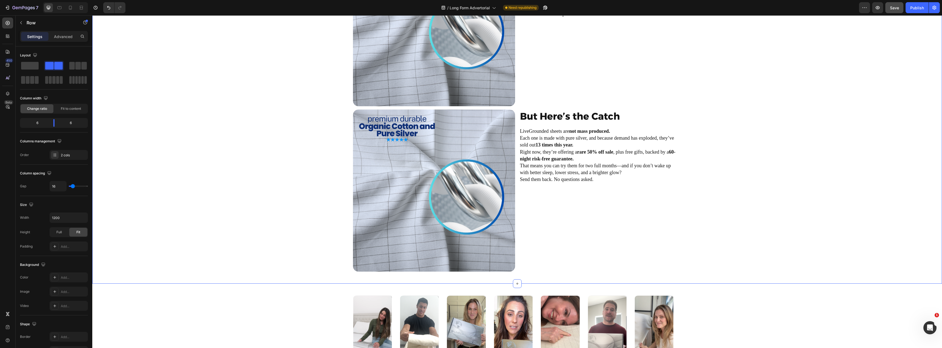
click at [231, 194] on div "Image But Here’s the Catch Heading LiveGrounded sheets are not mass produced. E…" at bounding box center [517, 109] width 841 height 331
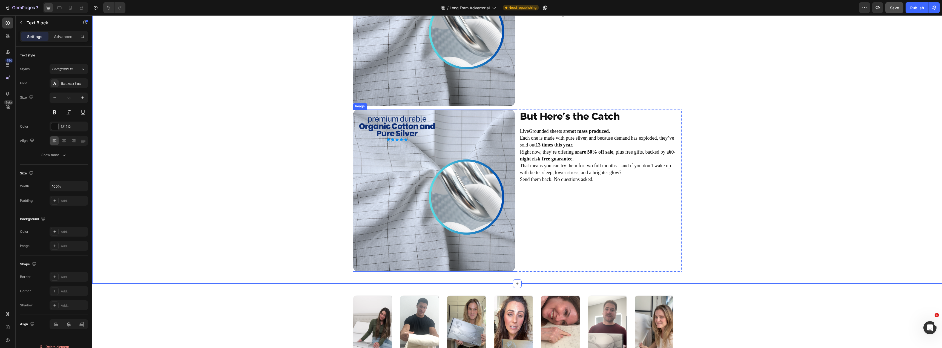
click at [528, 148] on p "Each one is made with pure silver, and because demand has exploded, they’ve sol…" at bounding box center [600, 142] width 161 height 14
click at [576, 148] on p "Each one is made with pure silver, and because demand has exploded, they’ve sol…" at bounding box center [600, 142] width 161 height 14
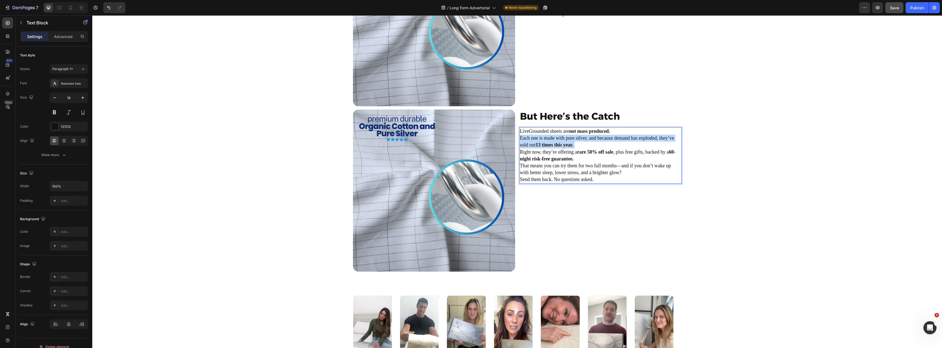
click at [576, 148] on p "Each one is made with pure silver, and because demand has exploded, they’ve sol…" at bounding box center [600, 142] width 161 height 14
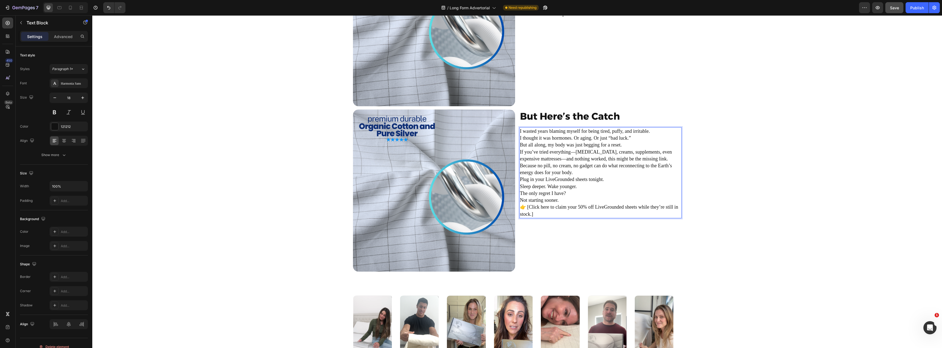
click at [610, 204] on p "The only regret I have? Not starting sooner." at bounding box center [600, 197] width 161 height 14
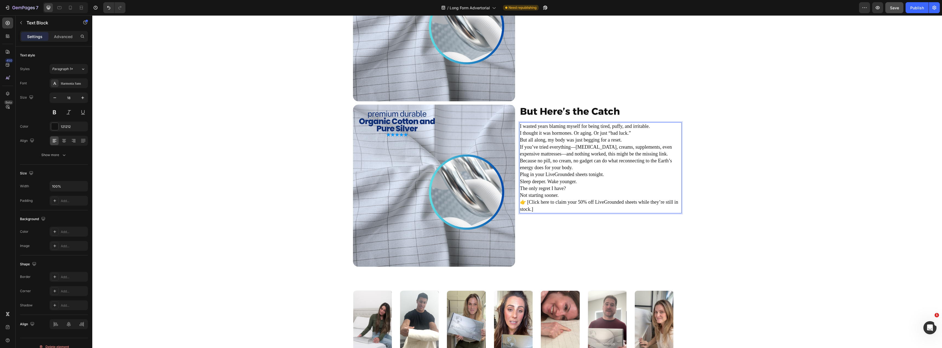
scroll to position [2025, 0]
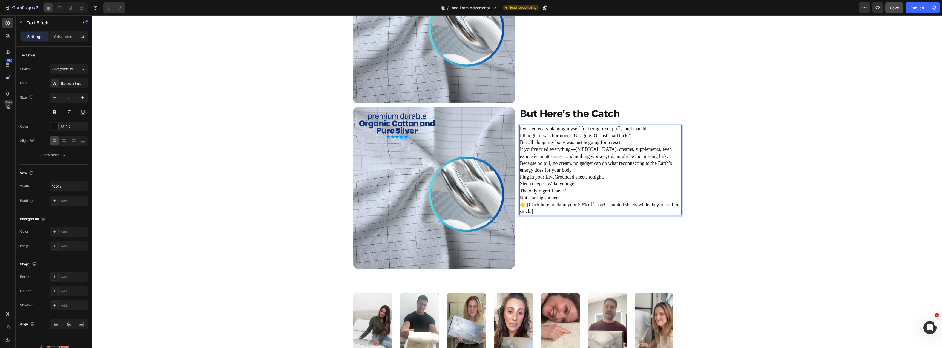
click at [559, 213] on p "👉 [Click here to claim your 50% off LiveGrounded sheets while they’re still in …" at bounding box center [600, 208] width 161 height 14
click at [561, 234] on div "But Here’s the Catch Heading I wasted years blaming myself for being tired, puf…" at bounding box center [601, 188] width 162 height 162
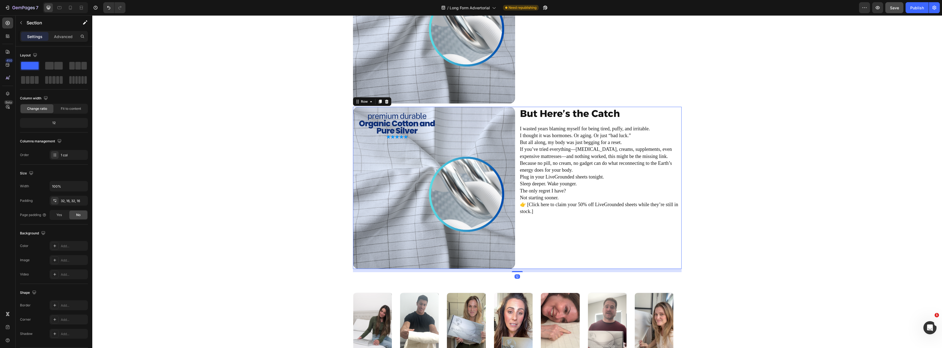
click at [762, 233] on div "Image But Here’s the Catch Heading LiveGrounded sheets are not mass produced. E…" at bounding box center [517, 106] width 841 height 331
click at [548, 210] on p "👉 [Click here to claim your 50% off LiveGrounded sheets while they’re still in …" at bounding box center [600, 208] width 161 height 14
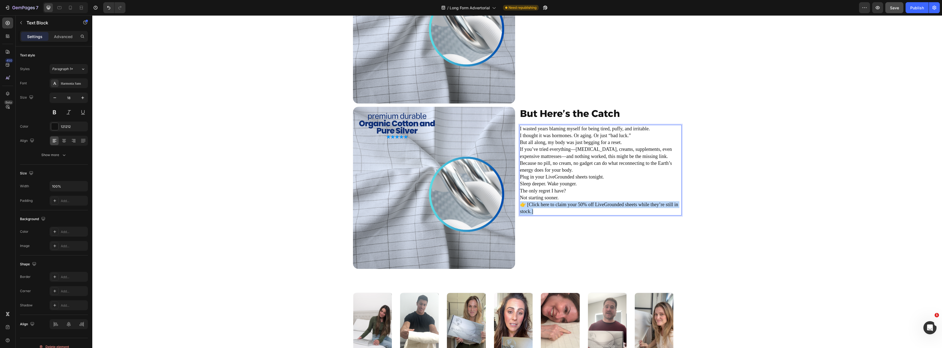
click at [548, 210] on p "👉 [Click here to claim your 50% off LiveGrounded sheets while they’re still in …" at bounding box center [600, 208] width 161 height 14
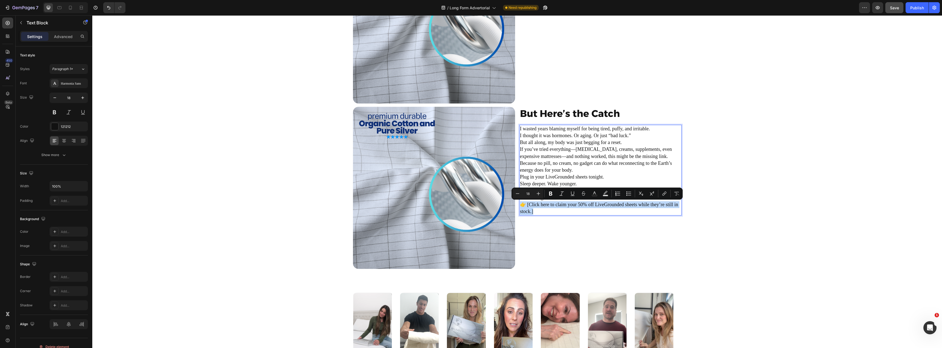
click at [548, 210] on p "👉 [Click here to claim your 50% off LiveGrounded sheets while they’re still in …" at bounding box center [600, 208] width 161 height 14
drag, startPoint x: 526, startPoint y: 205, endPoint x: 543, endPoint y: 215, distance: 19.8
click at [543, 215] on p "👉 [Click here to claim your 50% off LiveGrounded sheets while they’re still in …" at bounding box center [600, 208] width 161 height 14
click at [570, 211] on p "👉 [Click here to claim your 50% off LiveGrounded sheets while they’re still in …" at bounding box center [600, 208] width 161 height 14
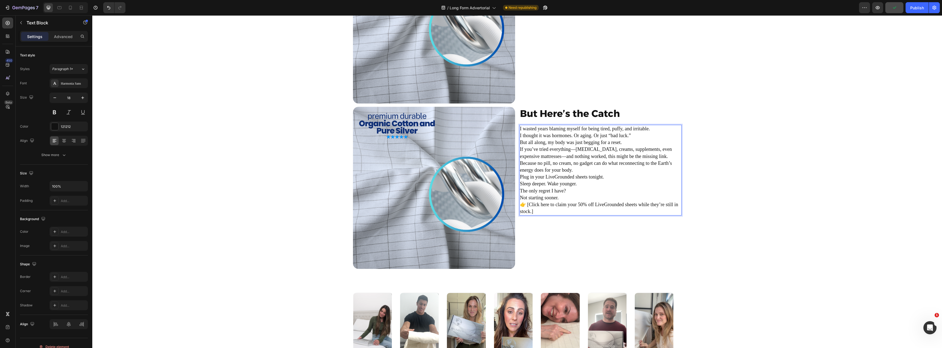
click at [650, 205] on p "👉 [Click here to claim your 50% off LiveGrounded sheets while they’re still in …" at bounding box center [600, 208] width 161 height 14
click at [554, 206] on p "👉 [Click here to claim your 50% off LiveGrounded sheets while they’re still in …" at bounding box center [600, 208] width 161 height 14
click at [609, 214] on p "👉 [Click here to claim your 50% off LiveGrounded sheets while they’re still in …" at bounding box center [600, 208] width 161 height 14
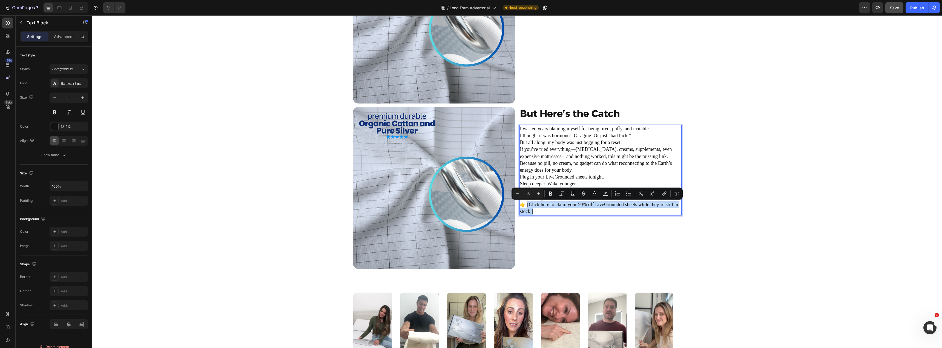
drag, startPoint x: 570, startPoint y: 212, endPoint x: 526, endPoint y: 207, distance: 43.9
click at [526, 207] on p "👉 [Click here to claim your 50% off LiveGrounded sheets while they’re still in …" at bounding box center [600, 208] width 161 height 14
click at [662, 194] on icon "Editor contextual toolbar" at bounding box center [664, 193] width 5 height 5
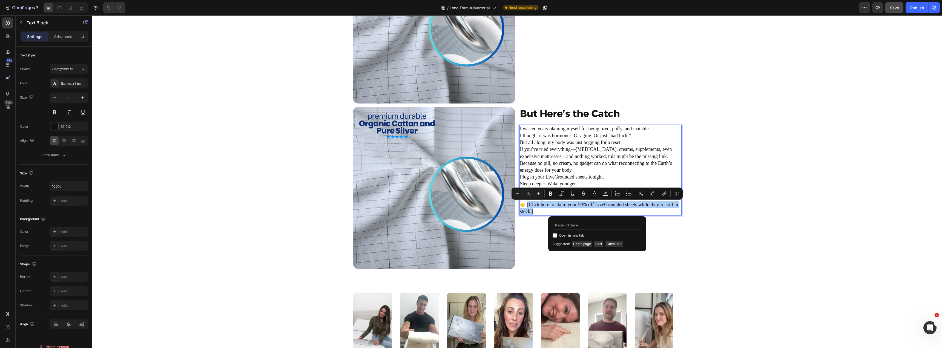
click at [580, 225] on input "Editor contextual toolbar" at bounding box center [597, 225] width 89 height 9
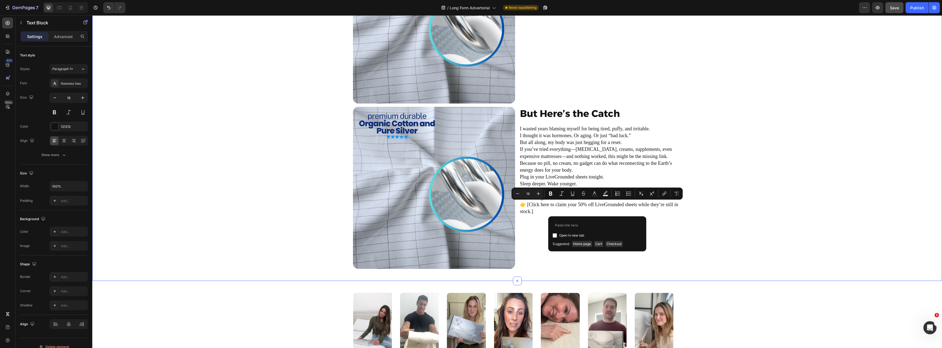
click at [687, 234] on div "Image But Here’s the Catch Heading LiveGrounded sheets are not mass produced. E…" at bounding box center [517, 106] width 841 height 331
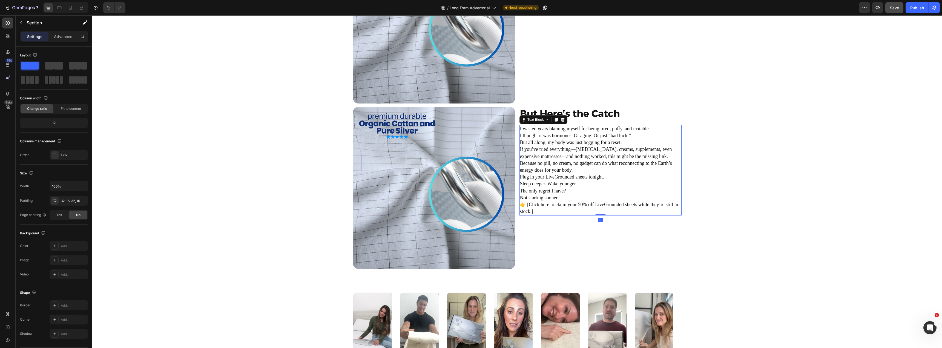
click at [594, 209] on p "👉 [Click here to claim your 50% off LiveGrounded sheets while they’re still in …" at bounding box center [600, 208] width 161 height 14
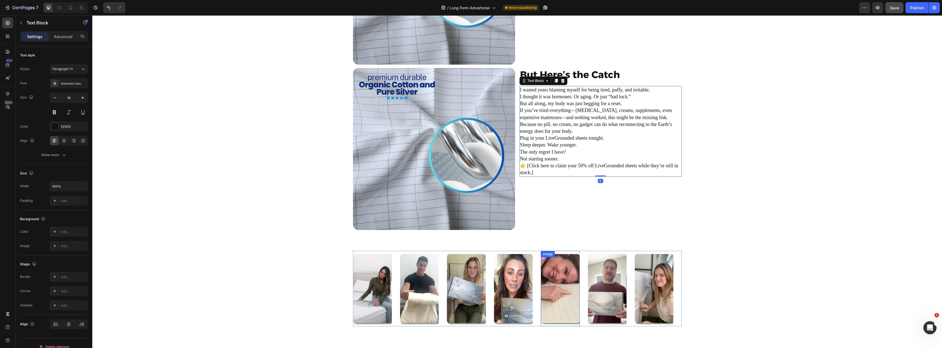
scroll to position [1997, 0]
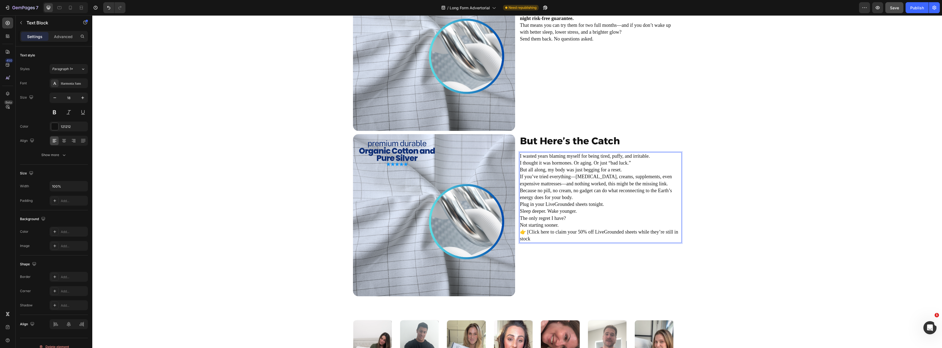
drag, startPoint x: 529, startPoint y: 231, endPoint x: 538, endPoint y: 233, distance: 8.9
click at [529, 232] on p "👉 [Click here to claim your 50% off LiveGrounded sheets while they’re still in …" at bounding box center [600, 236] width 161 height 14
drag, startPoint x: 524, startPoint y: 231, endPoint x: 520, endPoint y: 232, distance: 4.2
click at [520, 232] on p "👉 Click here to claim your 50% off LiveGrounded sheets while they’re still in s…" at bounding box center [600, 236] width 161 height 14
click at [544, 241] on p "Click here to claim your 50% off LiveGrounded sheets while they’re still in sto…" at bounding box center [600, 236] width 161 height 14
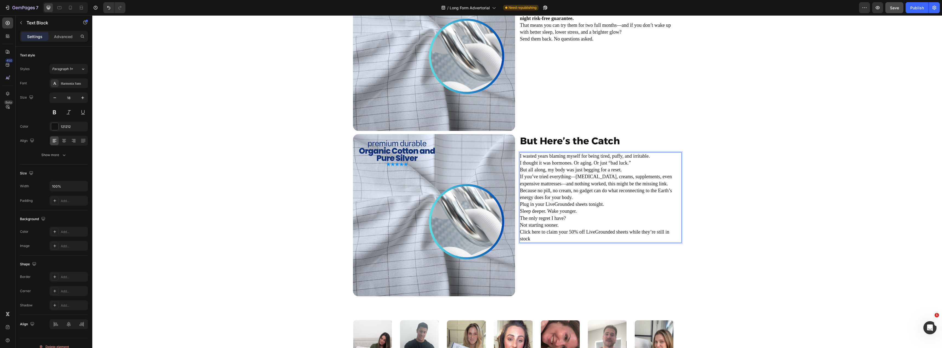
click at [521, 233] on p "Click here to claim your 50% off LiveGrounded sheets while they’re still in sto…" at bounding box center [600, 236] width 161 height 14
click at [562, 222] on p "The only regret I have? Not starting sooner." at bounding box center [600, 222] width 161 height 14
click at [555, 246] on p "Click here to claim your 50% off LiveGrounded sheets while they’re still in sto…" at bounding box center [600, 243] width 161 height 14
click at [566, 249] on p "Click here to claim your 50% off LiveGrounded sheets while they’re still in sto…" at bounding box center [600, 243] width 161 height 14
click at [733, 262] on div "Image But Here’s the Catch Heading LiveGrounded sheets are not mass produced. E…" at bounding box center [517, 134] width 841 height 331
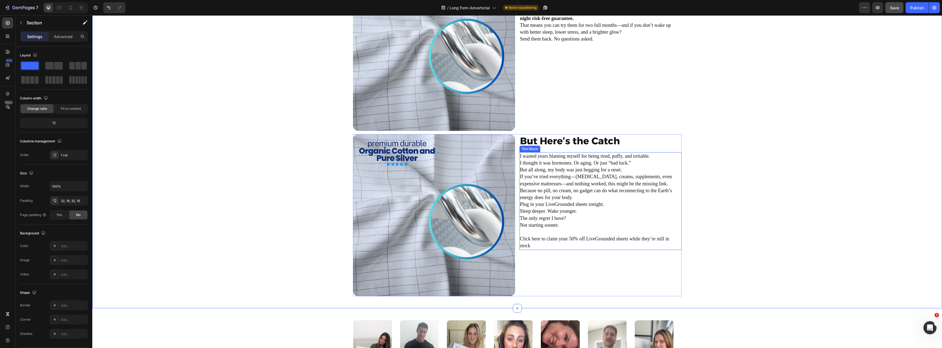
click at [557, 246] on p "Click here to claim your 50% off LiveGrounded sheets while they’re still in sto…" at bounding box center [600, 243] width 161 height 14
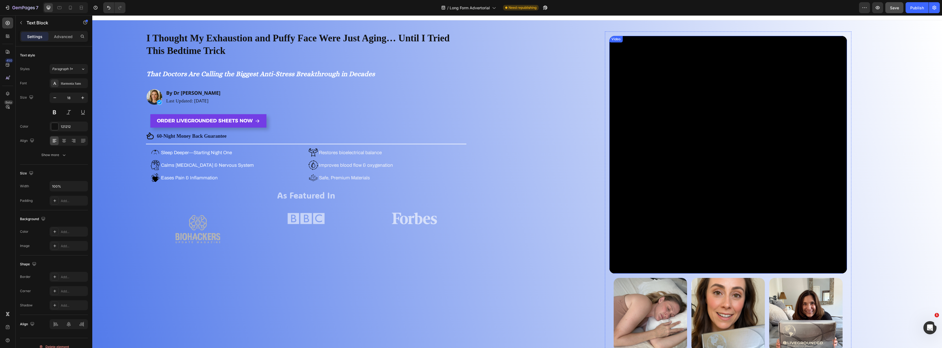
scroll to position [0, 0]
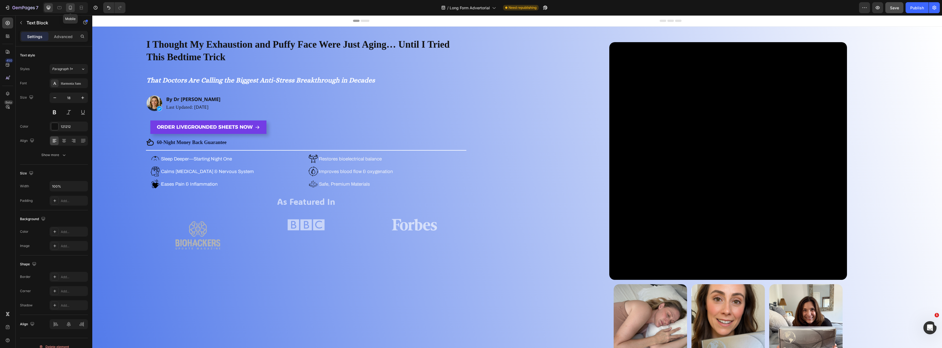
click at [70, 10] on icon at bounding box center [70, 8] width 3 height 4
type input "16"
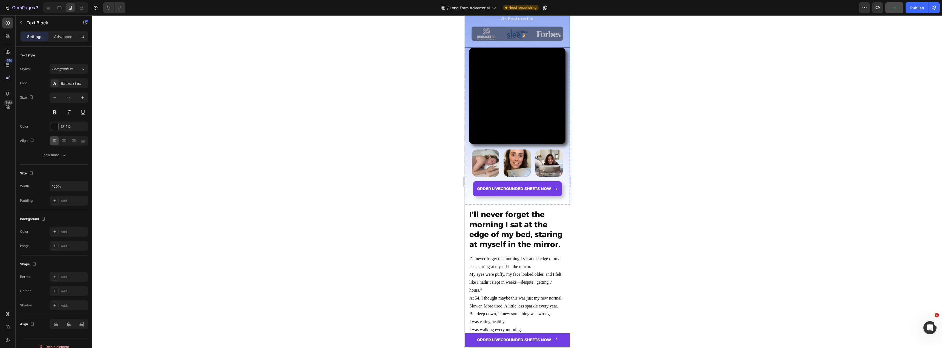
scroll to position [164, 0]
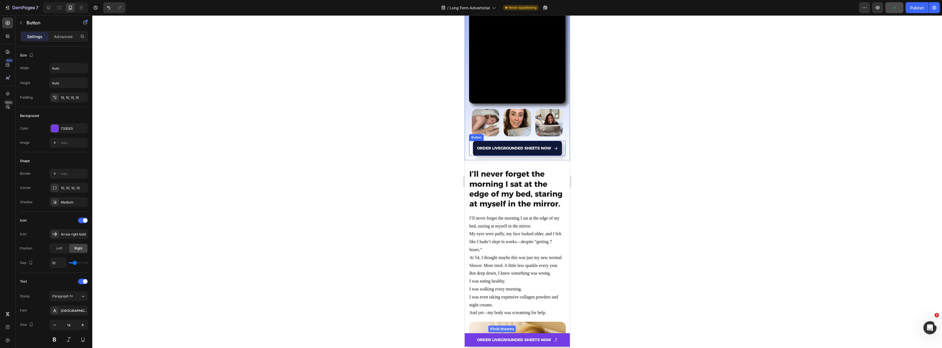
click at [509, 141] on link "ORDER LIVEGROUNDED SHEETS NOW" at bounding box center [517, 148] width 89 height 15
click at [498, 133] on icon at bounding box center [499, 135] width 4 height 4
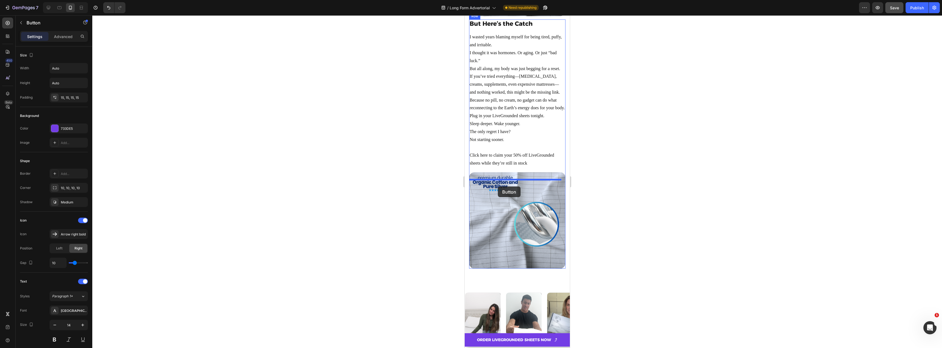
scroll to position [2931, 0]
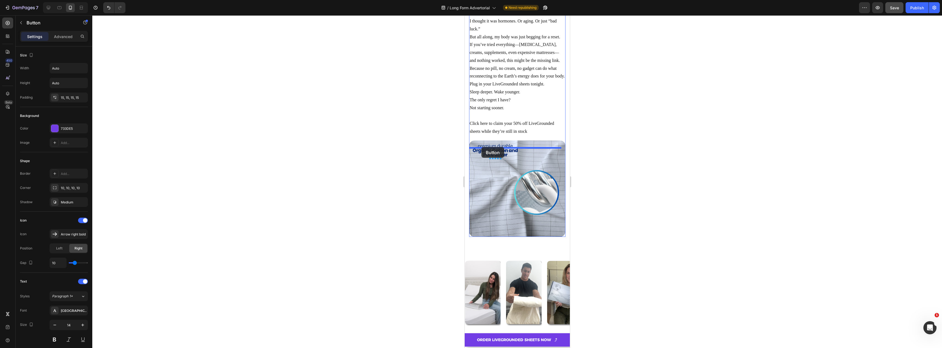
drag, startPoint x: 473, startPoint y: 148, endPoint x: 481, endPoint y: 147, distance: 8.0
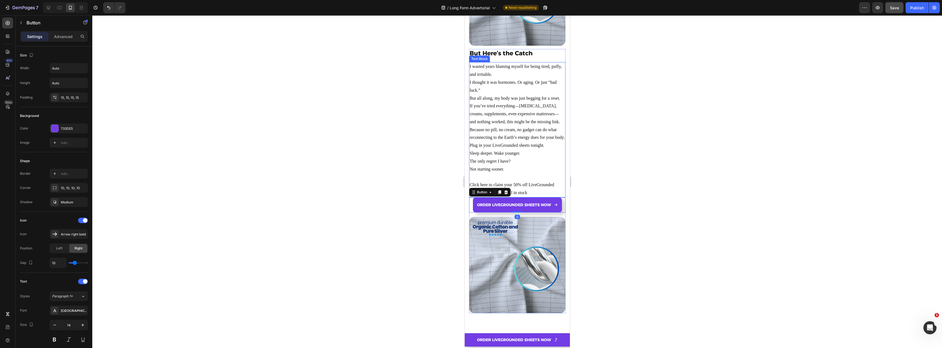
scroll to position [2864, 0]
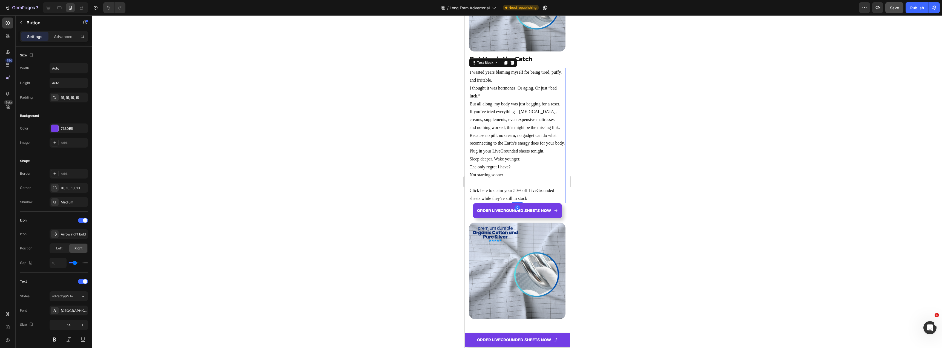
click at [527, 147] on p "Because no pill, no cream, no gadget can do what reconnecting to the Earth’s en…" at bounding box center [516, 140] width 95 height 16
click at [400, 141] on div at bounding box center [517, 181] width 850 height 333
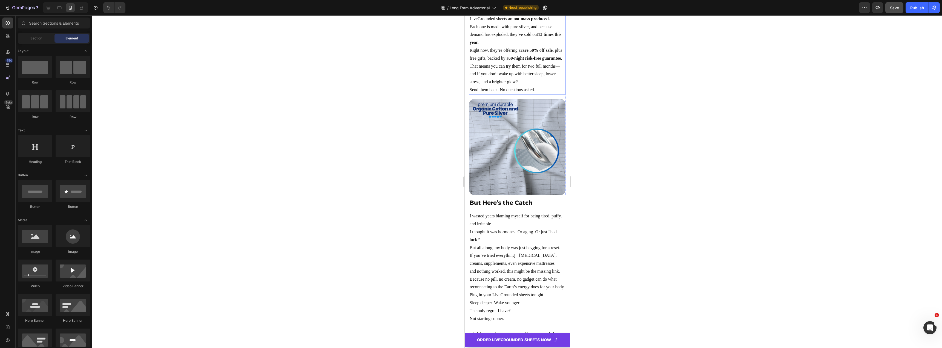
scroll to position [2578, 0]
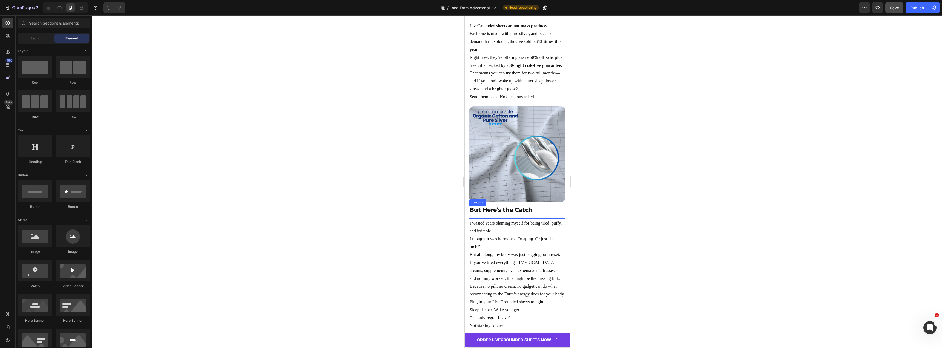
click at [492, 215] on h2 "But Here’s the Catch" at bounding box center [517, 210] width 96 height 9
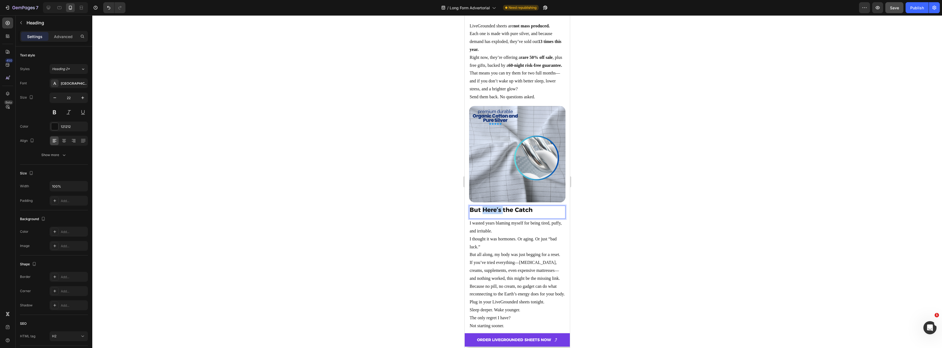
click at [492, 215] on h2 "But Here’s the Catch" at bounding box center [517, 210] width 96 height 9
click at [492, 214] on p "But Here’s the Catch" at bounding box center [516, 210] width 95 height 8
click at [363, 220] on div at bounding box center [517, 181] width 850 height 333
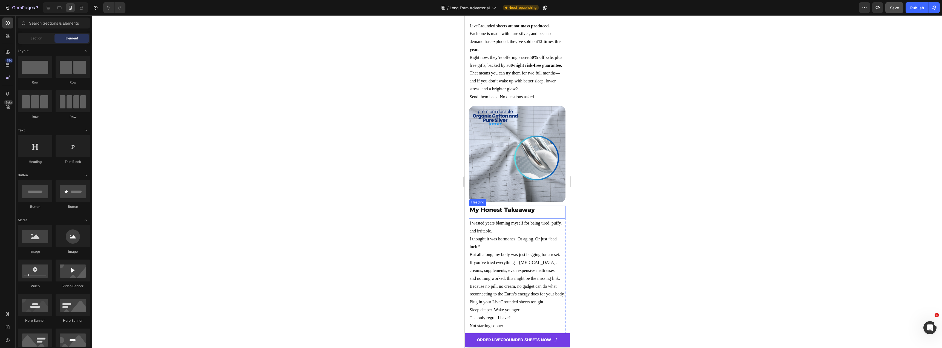
click at [493, 215] on h2 "My Honest Takeaway" at bounding box center [517, 210] width 96 height 9
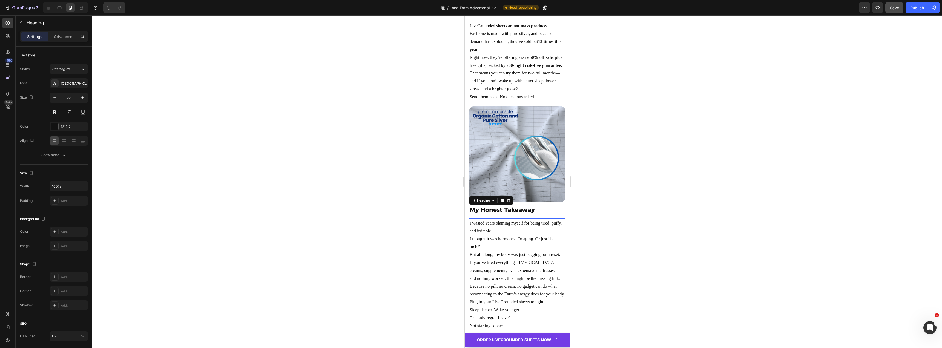
click at [461, 225] on div at bounding box center [517, 181] width 850 height 333
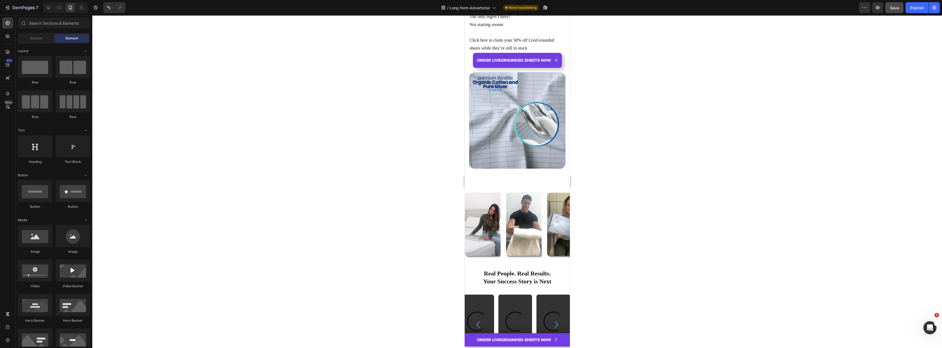
scroll to position [2742, 0]
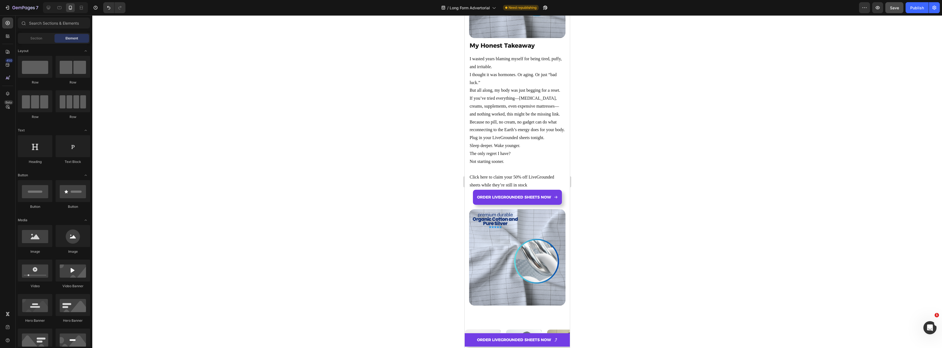
click at [639, 211] on div at bounding box center [517, 181] width 850 height 333
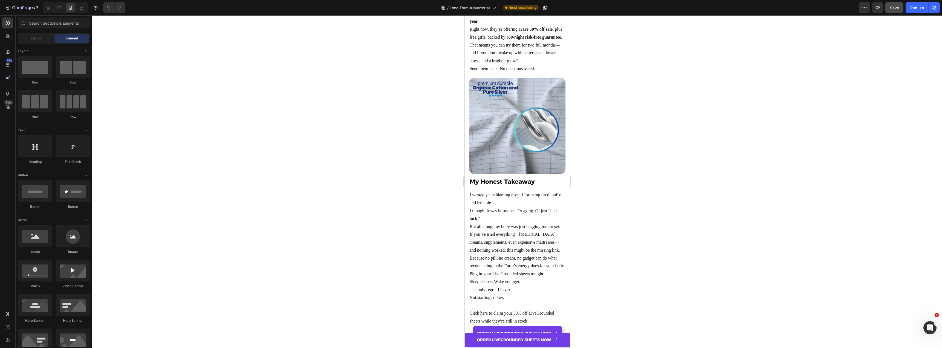
scroll to position [2878, 0]
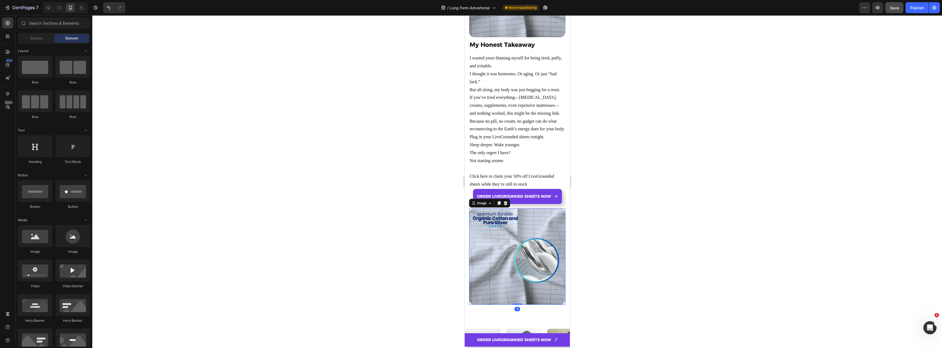
click at [521, 237] on img at bounding box center [517, 256] width 96 height 96
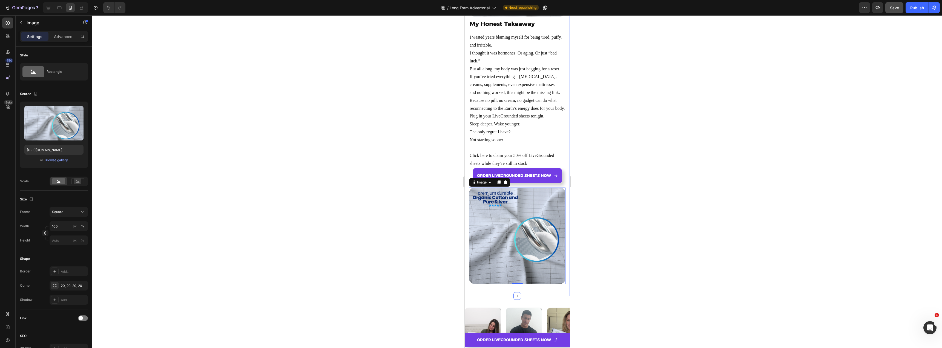
scroll to position [2827, 0]
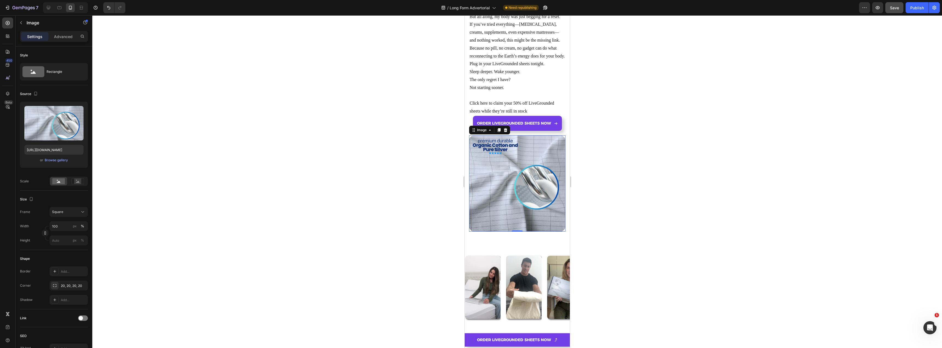
click at [520, 229] on img at bounding box center [517, 183] width 96 height 96
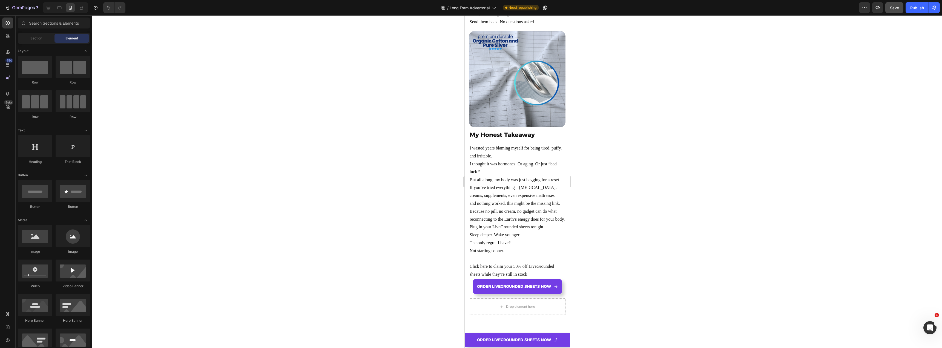
scroll to position [2663, 0]
click at [46, 7] on icon at bounding box center [48, 7] width 5 height 5
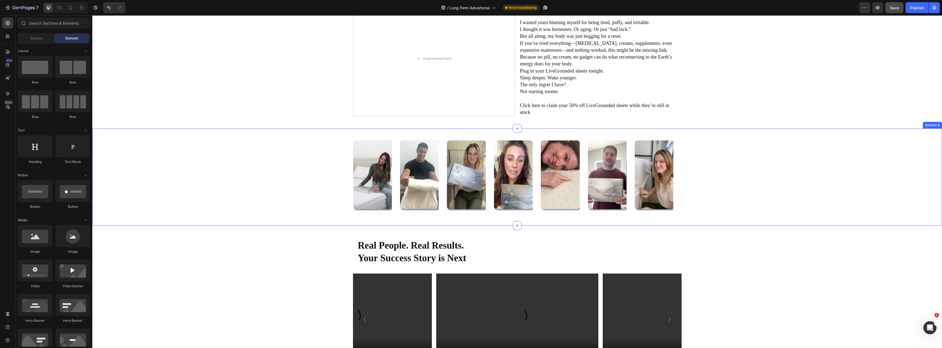
scroll to position [2627, 0]
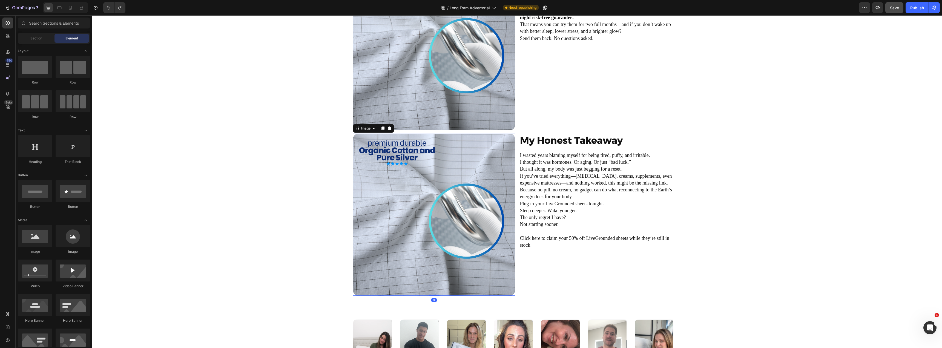
click at [398, 195] on img at bounding box center [434, 215] width 162 height 162
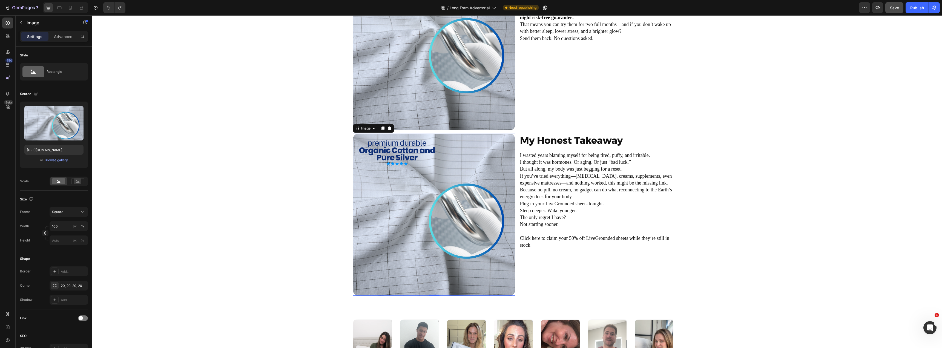
click at [420, 210] on img at bounding box center [434, 215] width 162 height 162
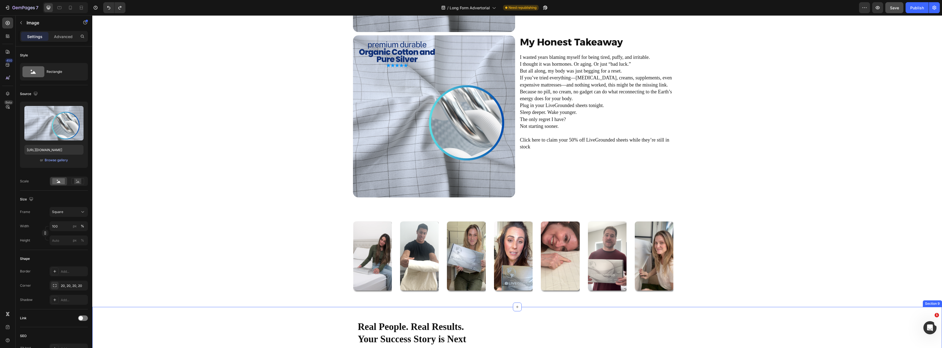
scroll to position [2138, 0]
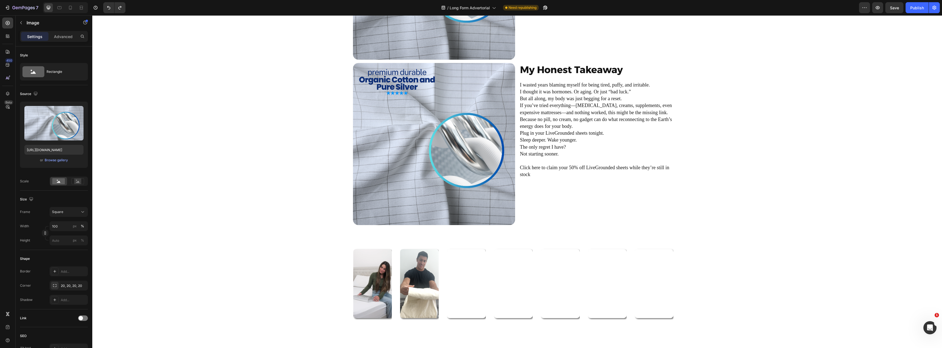
scroll to position [2062, 0]
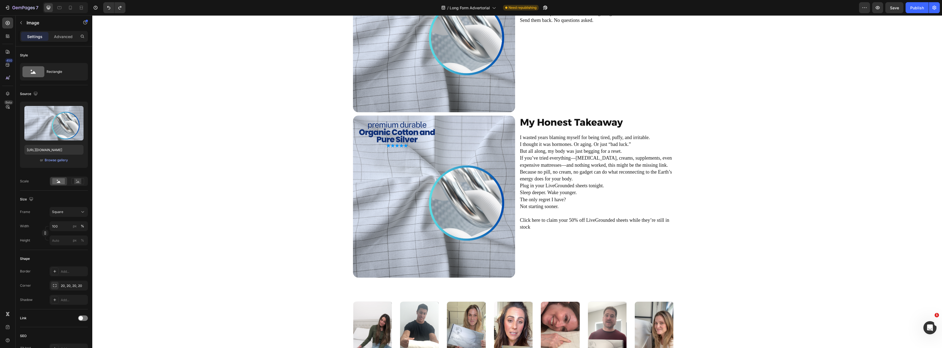
click at [404, 153] on img at bounding box center [434, 197] width 162 height 162
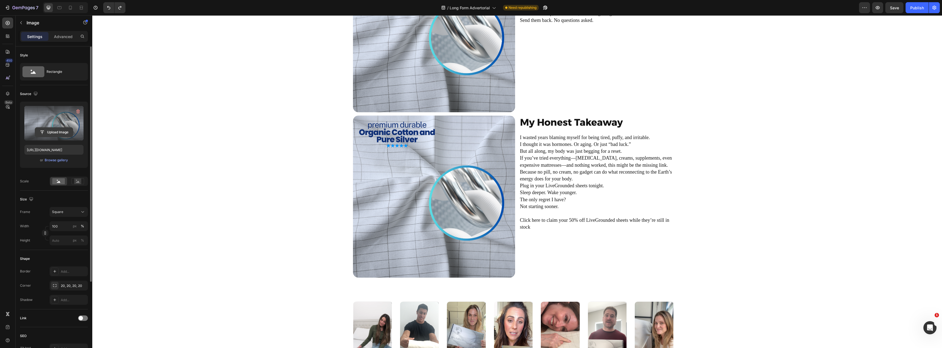
click at [50, 135] on input "file" at bounding box center [54, 132] width 38 height 9
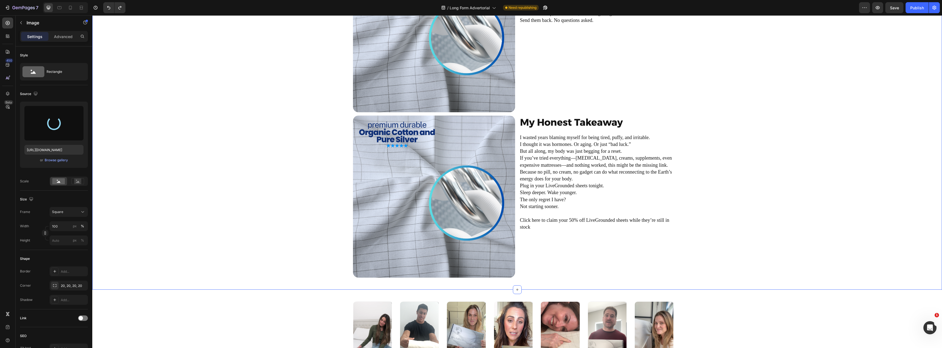
type input "[URL][DOMAIN_NAME]"
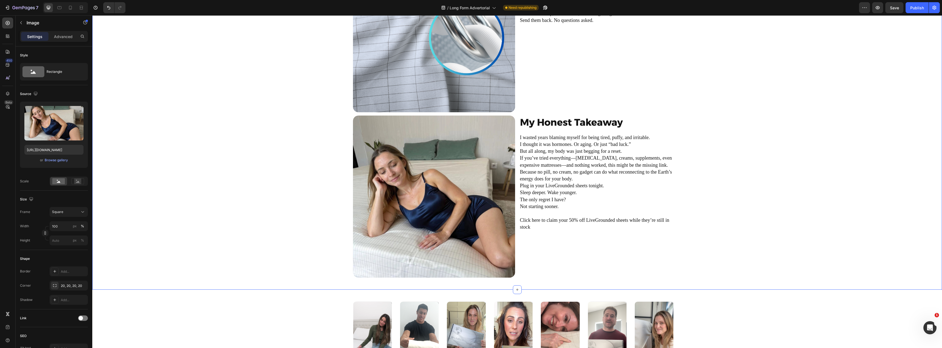
click at [213, 194] on div "Image But Here’s the Catch Heading LiveGrounded sheets are not mass produced. E…" at bounding box center [517, 115] width 841 height 331
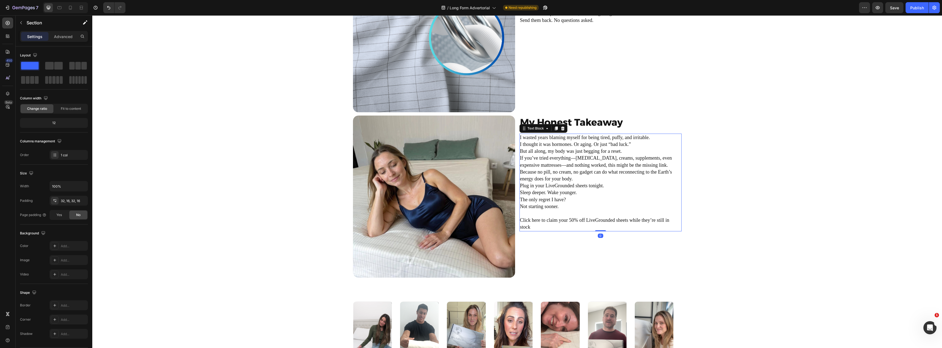
click at [577, 225] on p "Click here to claim your 50% off LiveGrounded sheets while they’re still in sto…" at bounding box center [600, 224] width 161 height 14
click at [607, 249] on div "My Honest Takeaway Heading I wasted years blaming myself for being tired, puffy…" at bounding box center [601, 197] width 162 height 162
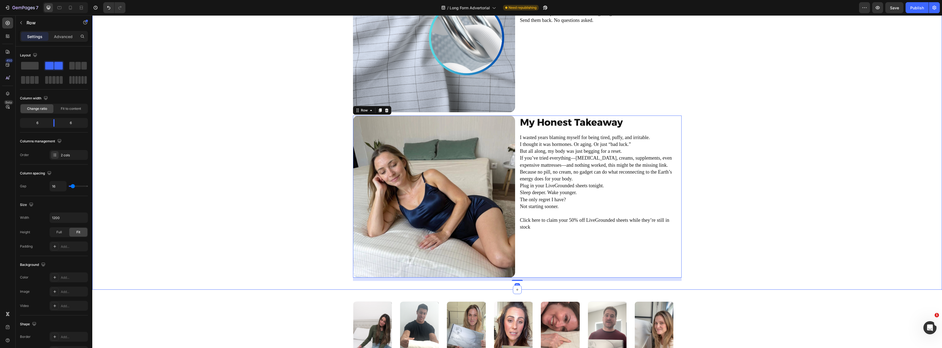
click at [199, 193] on div "Image But Here’s the Catch Heading LiveGrounded sheets are not mass produced. E…" at bounding box center [517, 115] width 841 height 331
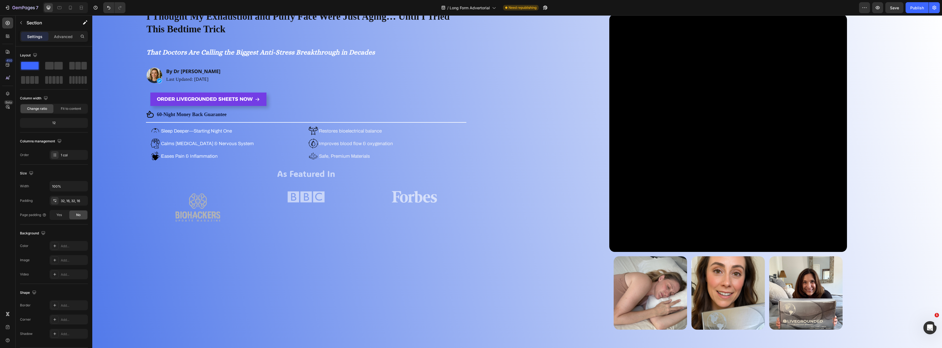
scroll to position [0, 0]
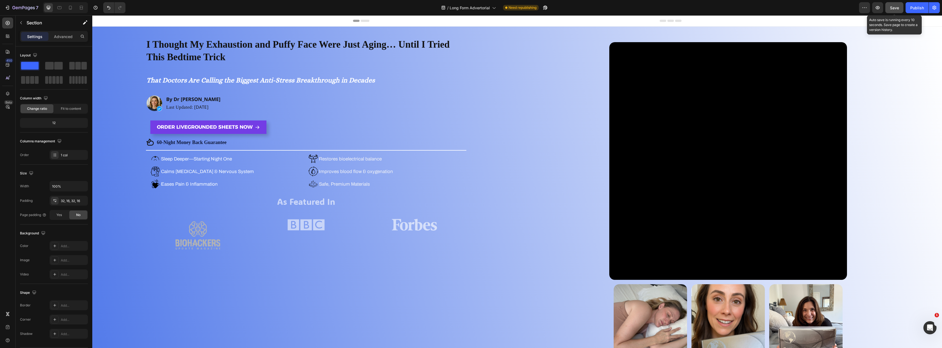
click at [896, 6] on span "Save" at bounding box center [894, 7] width 9 height 5
click at [915, 10] on div "Publish" at bounding box center [917, 8] width 14 height 6
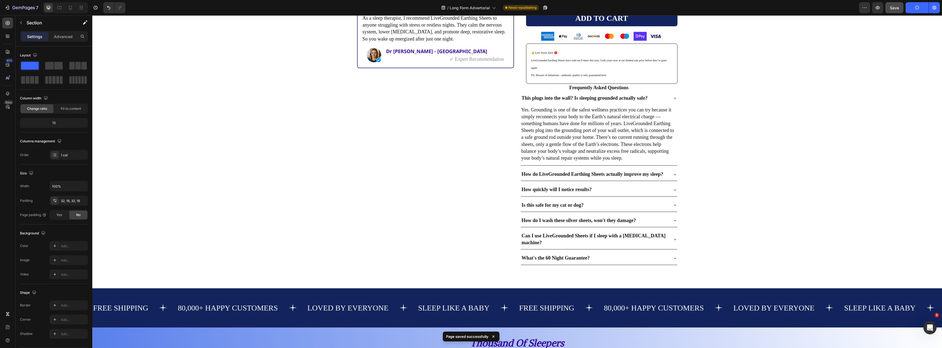
scroll to position [1534, 0]
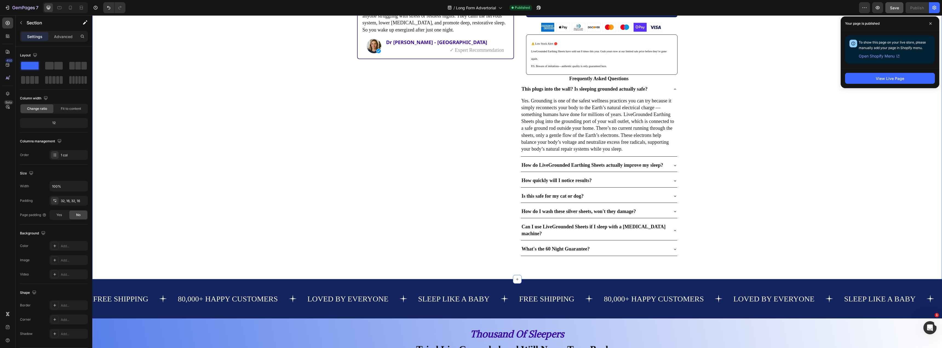
click at [311, 219] on div "Product Images Icon Icon Icon Icon Icon Icon List As a sleep therapist, I recom…" at bounding box center [517, 60] width 839 height 391
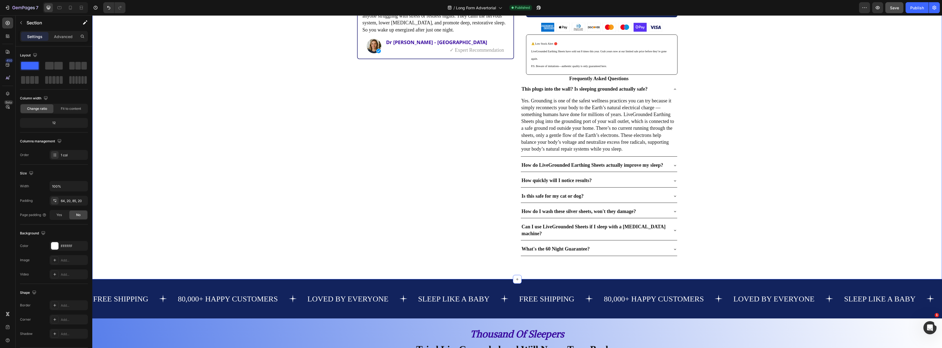
click at [146, 137] on div "Product Images Icon Icon Icon Icon Icon Icon List As a sleep therapist, I recom…" at bounding box center [517, 60] width 839 height 391
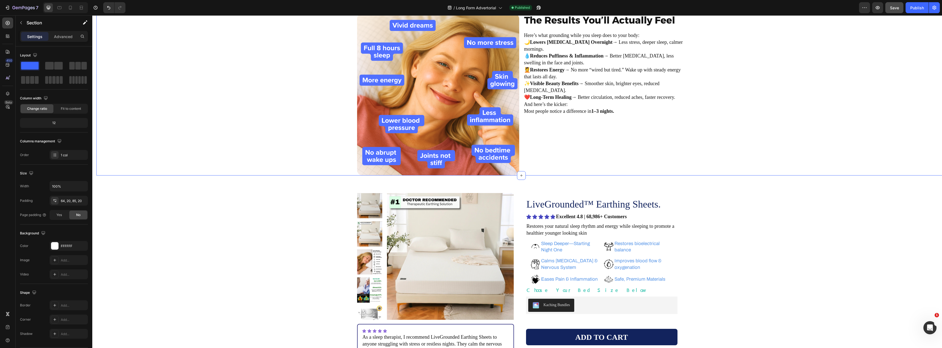
scroll to position [1205, 0]
click at [935, 8] on icon "button" at bounding box center [934, 8] width 4 height 4
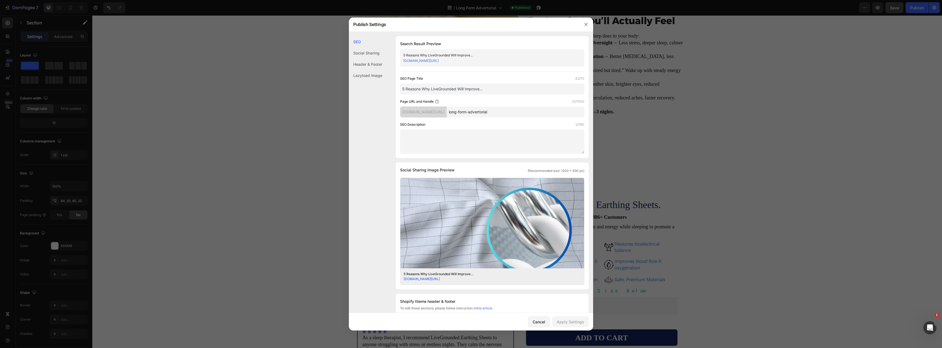
click at [711, 142] on div at bounding box center [471, 174] width 942 height 348
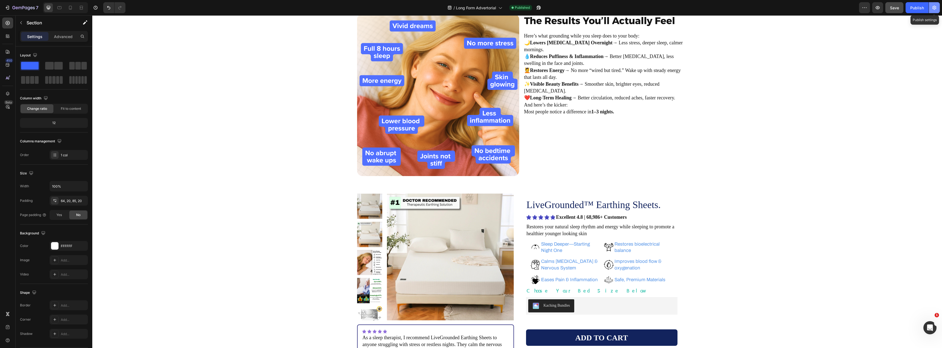
click at [935, 6] on icon "button" at bounding box center [934, 7] width 5 height 5
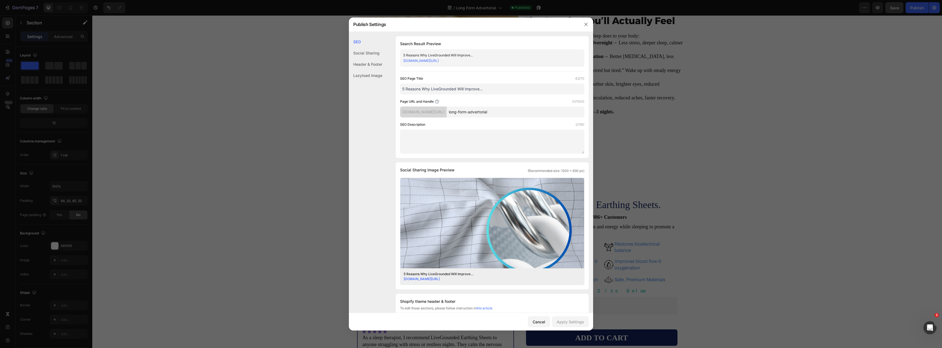
click at [439, 61] on link "[DOMAIN_NAME][URL]" at bounding box center [420, 61] width 35 height 4
click at [209, 140] on div at bounding box center [471, 174] width 942 height 348
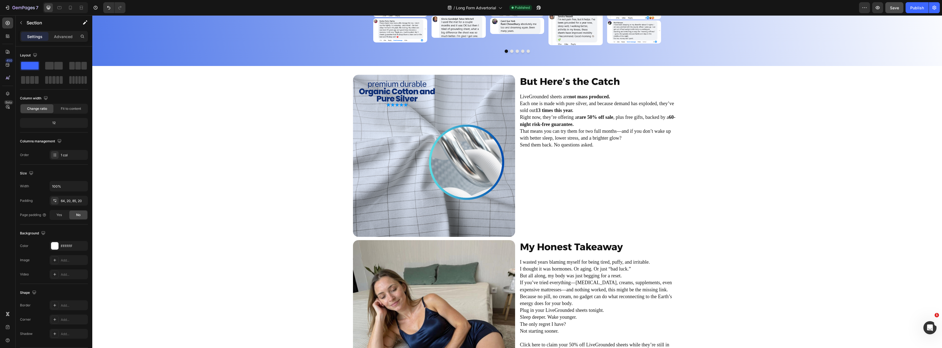
scroll to position [2027, 0]
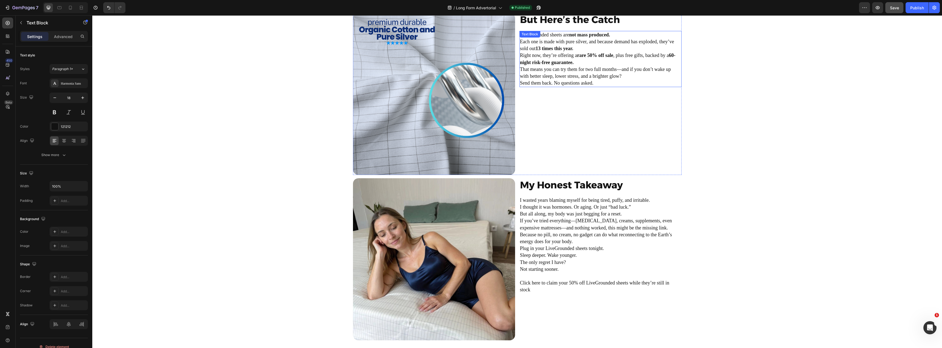
click at [539, 48] on strong "13 times this year." at bounding box center [555, 48] width 38 height 5
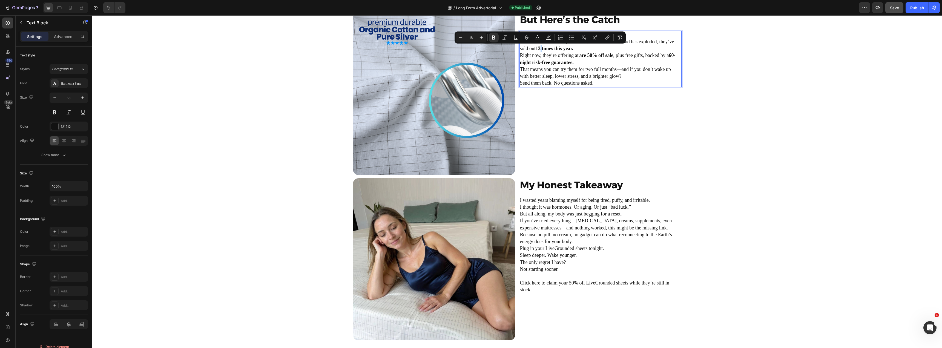
click at [539, 48] on strong "13 times this year." at bounding box center [555, 48] width 38 height 5
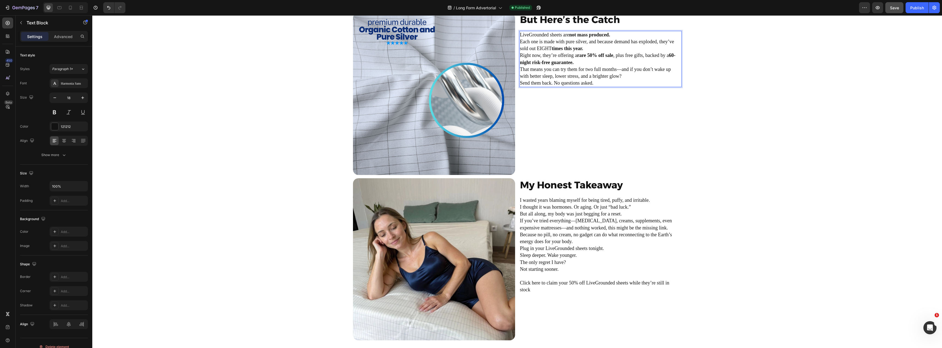
click at [539, 49] on p "Each one is made with pure silver, and because demand has exploded, they’ve sol…" at bounding box center [600, 45] width 161 height 14
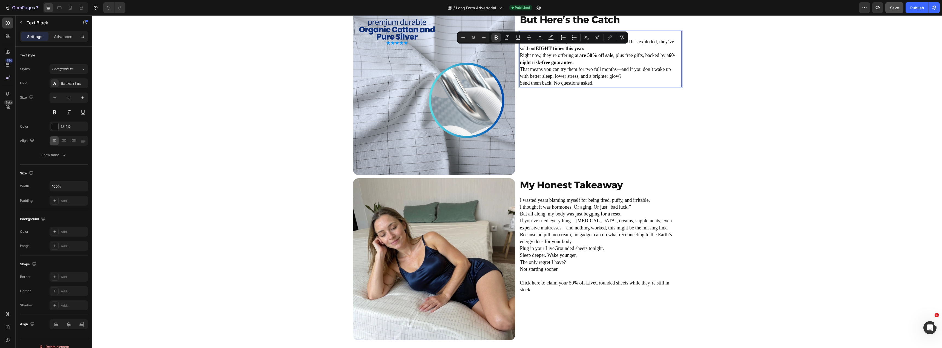
click at [592, 76] on p "That means you can try them for two full months—and if you don’t wake up with b…" at bounding box center [600, 73] width 161 height 14
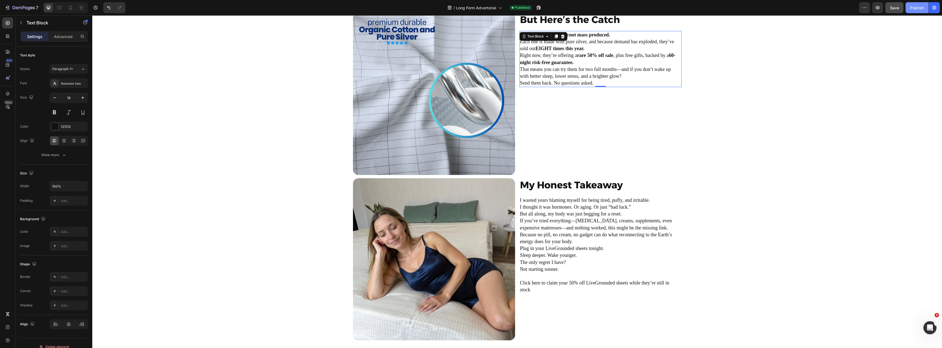
click at [915, 8] on div "Publish" at bounding box center [917, 8] width 14 height 6
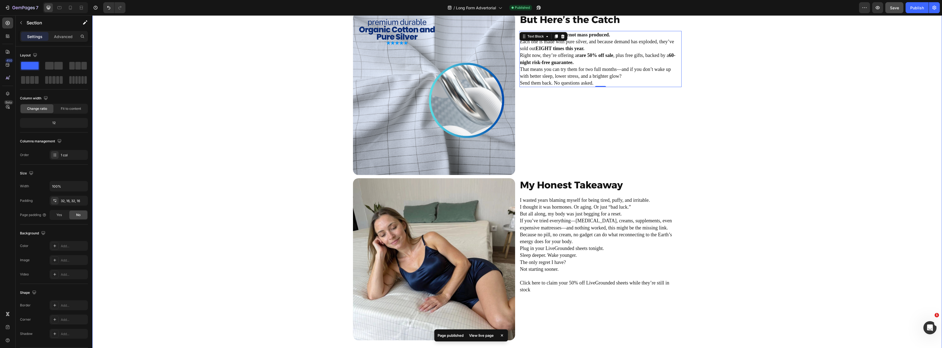
click at [270, 102] on div "Image But Here’s the Catch Heading LiveGrounded sheets are not mass produced. E…" at bounding box center [517, 178] width 841 height 331
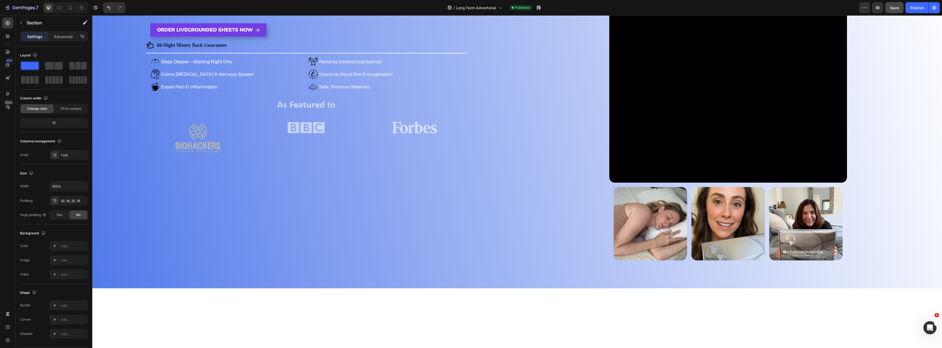
scroll to position [0, 0]
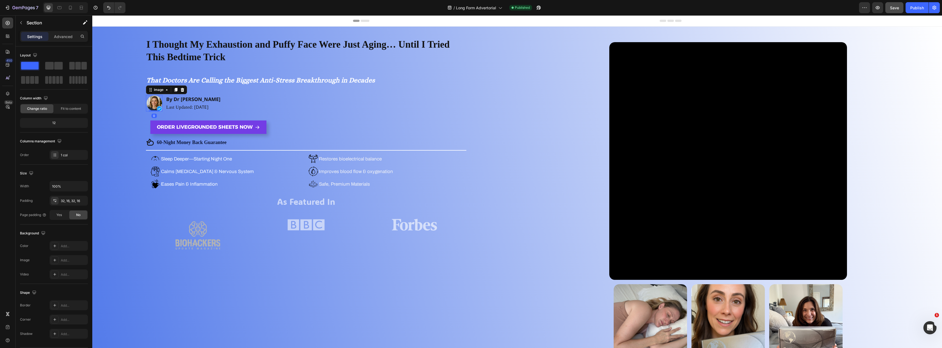
click at [150, 102] on img at bounding box center [154, 103] width 16 height 16
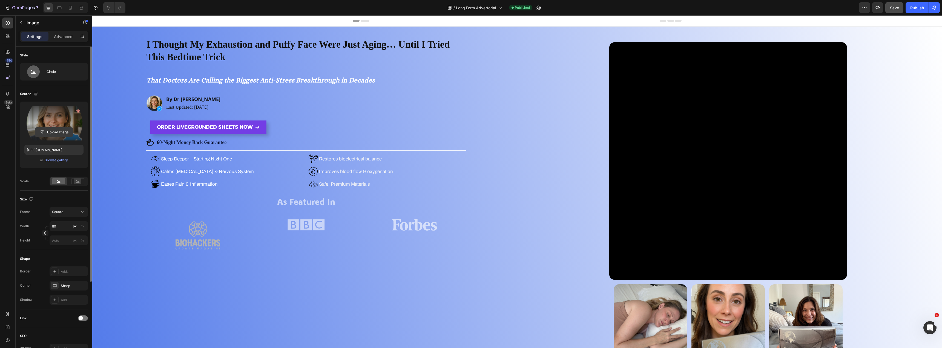
click at [57, 135] on input "file" at bounding box center [54, 132] width 38 height 9
type input "[URL][DOMAIN_NAME]"
click at [63, 213] on span "Square" at bounding box center [57, 212] width 11 height 5
click at [38, 198] on div "Size" at bounding box center [54, 199] width 68 height 9
click at [59, 214] on span "Square" at bounding box center [57, 212] width 11 height 5
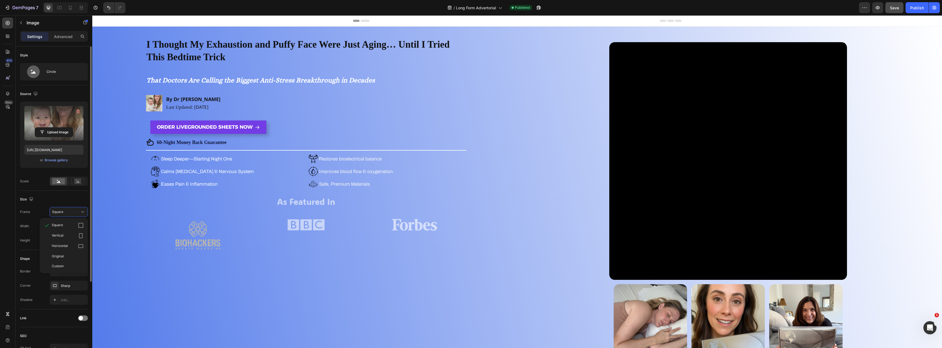
click at [42, 193] on div "Size Frame Square Square Vertical Horizontal Original Custom Width 80 px % Heig…" at bounding box center [54, 220] width 68 height 59
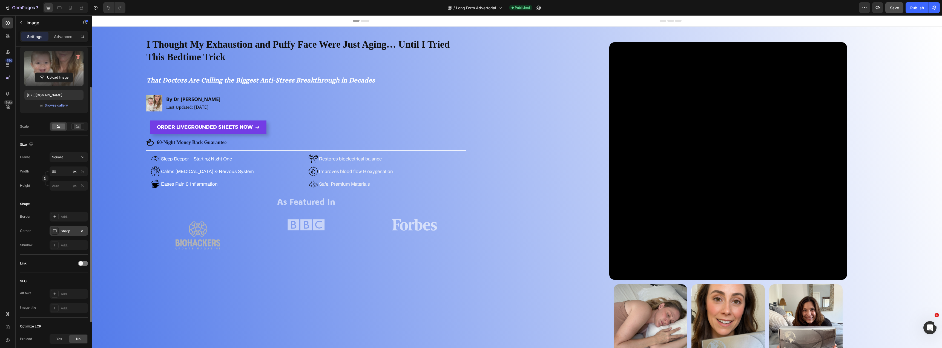
click at [64, 233] on div "Sharp" at bounding box center [69, 231] width 16 height 5
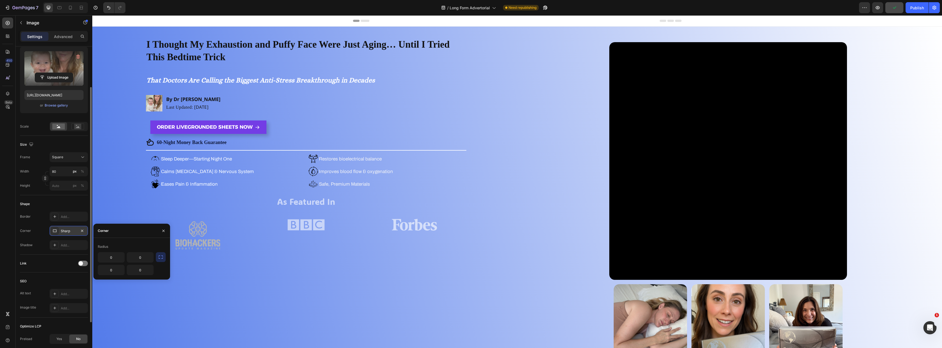
click at [55, 232] on icon at bounding box center [55, 230] width 4 height 3
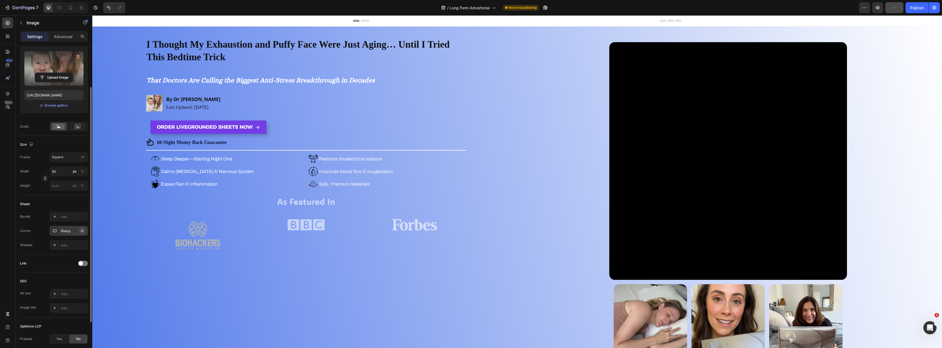
click at [82, 230] on icon "button" at bounding box center [82, 231] width 4 height 4
click at [72, 231] on div "Add..." at bounding box center [74, 231] width 26 height 5
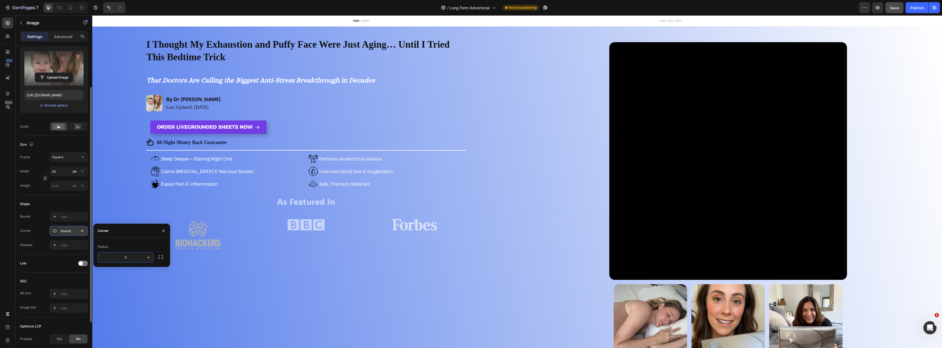
type input "50"
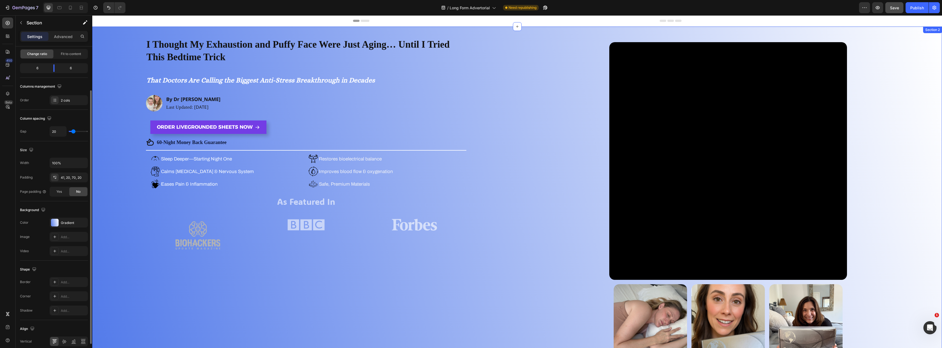
click at [119, 120] on div "I Thought My Exhaustion and Puffy Face Were Just Aging… Until I Tried This Bedt…" at bounding box center [306, 202] width 417 height 329
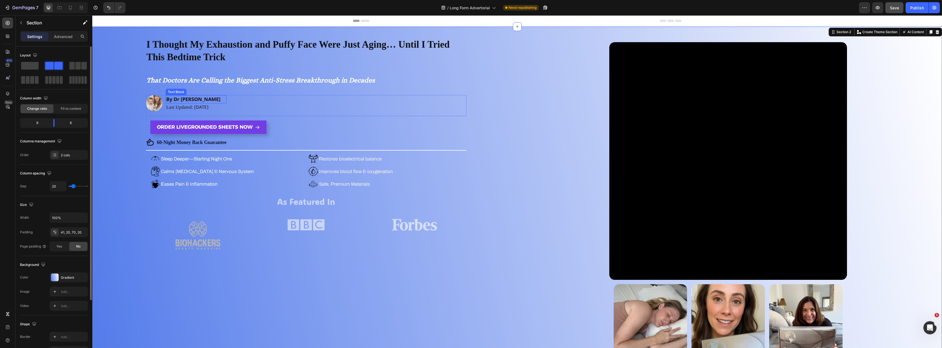
click at [217, 101] on p "By Dr [PERSON_NAME]" at bounding box center [196, 99] width 60 height 7
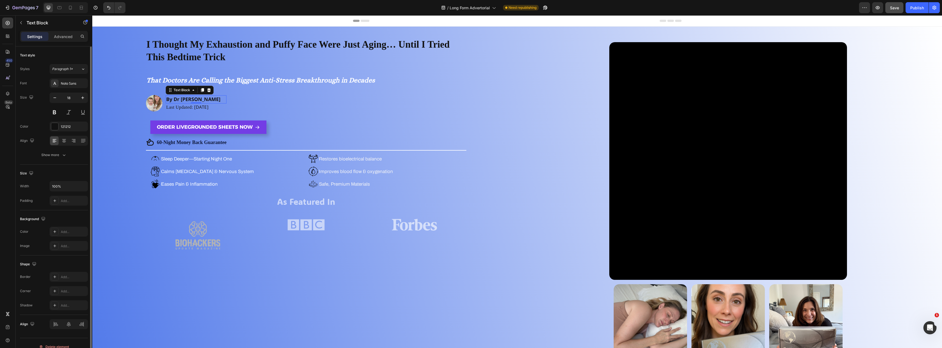
click at [174, 100] on strong "By Dr [PERSON_NAME]" at bounding box center [193, 99] width 54 height 7
drag, startPoint x: 213, startPoint y: 99, endPoint x: 174, endPoint y: 100, distance: 39.2
click at [174, 100] on p "By [PERSON_NAME]" at bounding box center [192, 99] width 53 height 7
click at [255, 90] on div "I Thought My Exhaustion and Puffy Face Were Just Aging… Until I Tried This Bedt…" at bounding box center [306, 148] width 320 height 221
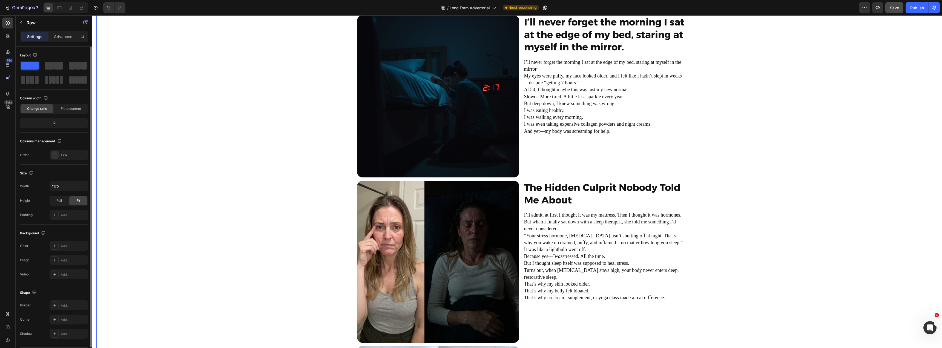
scroll to position [383, 0]
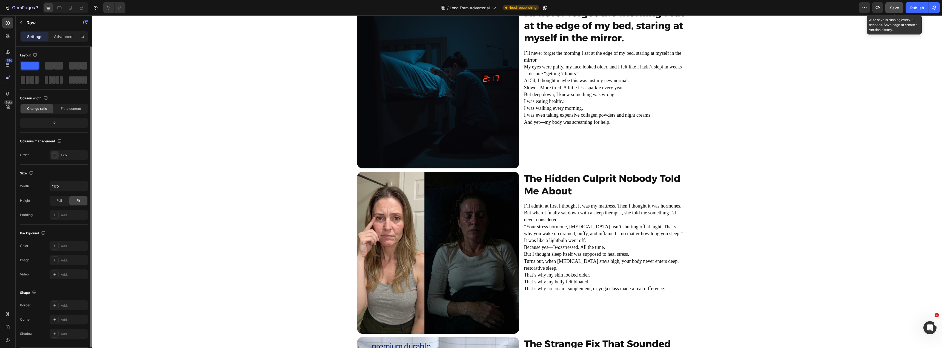
click at [898, 8] on span "Save" at bounding box center [894, 7] width 9 height 5
click at [911, 8] on div "Publish" at bounding box center [917, 8] width 14 height 6
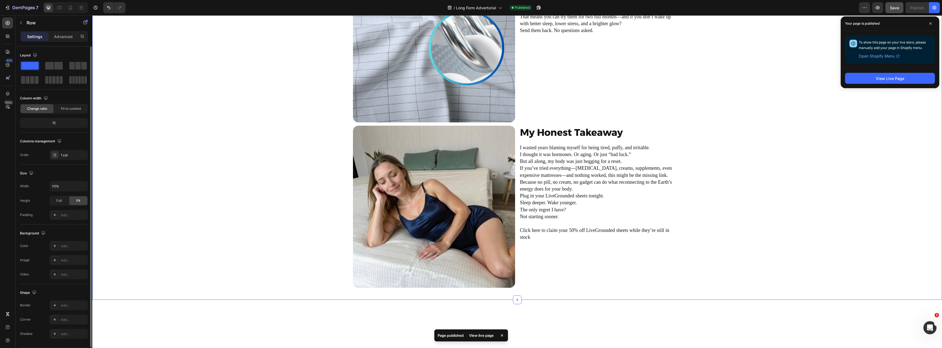
scroll to position [2130, 0]
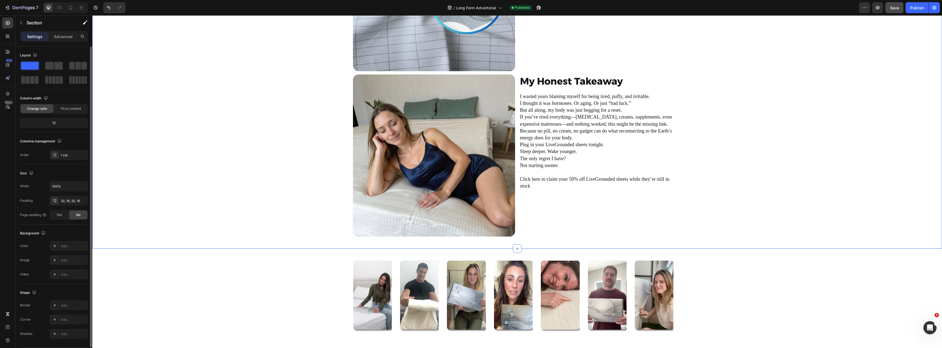
click at [726, 151] on div "Image But Here’s the Catch Heading LiveGrounded sheets are not mass produced. E…" at bounding box center [517, 74] width 841 height 331
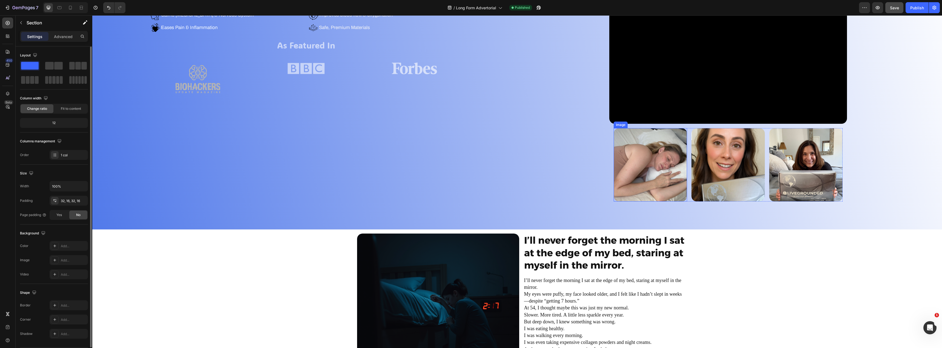
scroll to position [219, 0]
